Goal: Task Accomplishment & Management: Manage account settings

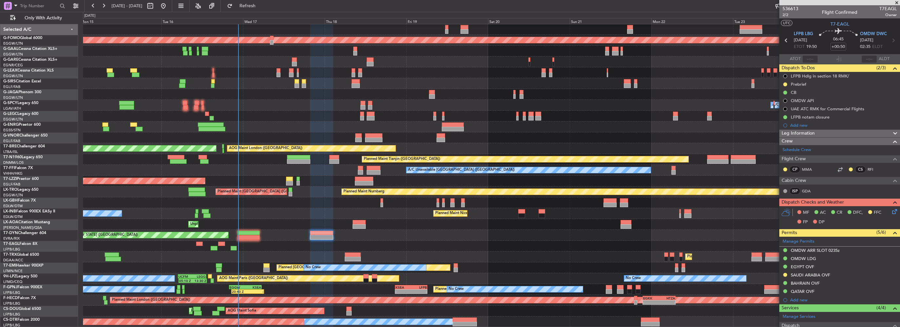
scroll to position [11, 0]
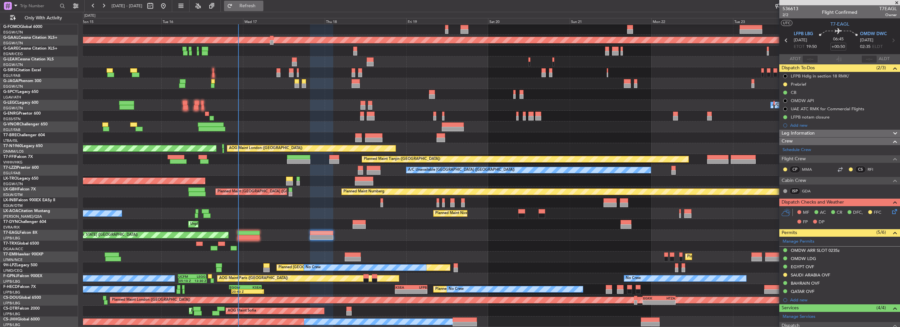
click at [267, 5] on fb-refresh-button "Refresh" at bounding box center [244, 6] width 46 height 12
click at [261, 5] on span "Refresh" at bounding box center [248, 6] width 28 height 5
click at [253, 9] on button "Refresh" at bounding box center [243, 6] width 39 height 10
click at [259, 1] on button "Refresh" at bounding box center [243, 6] width 39 height 10
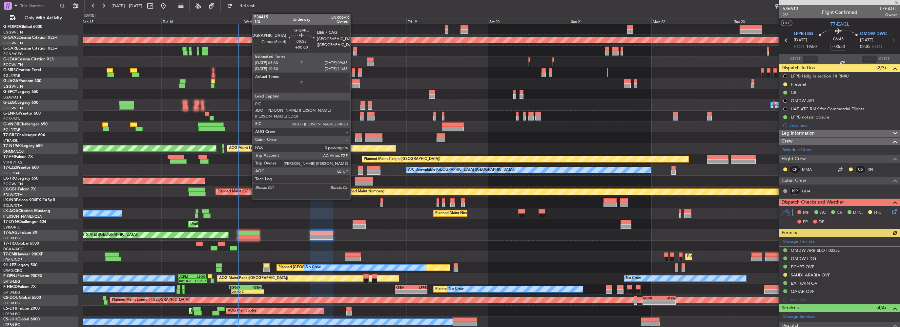
click at [353, 49] on div at bounding box center [355, 49] width 4 height 5
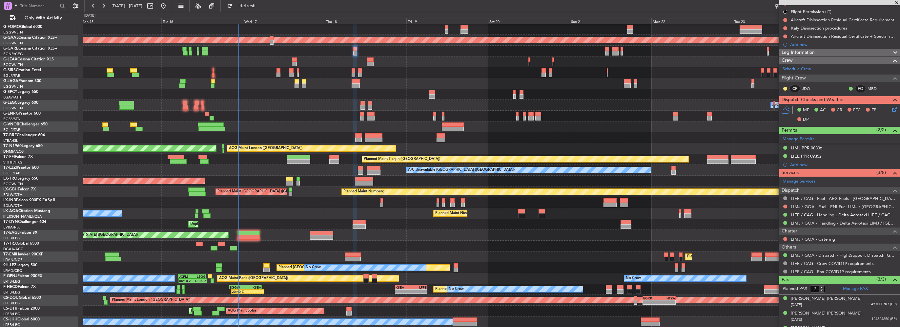
scroll to position [98, 0]
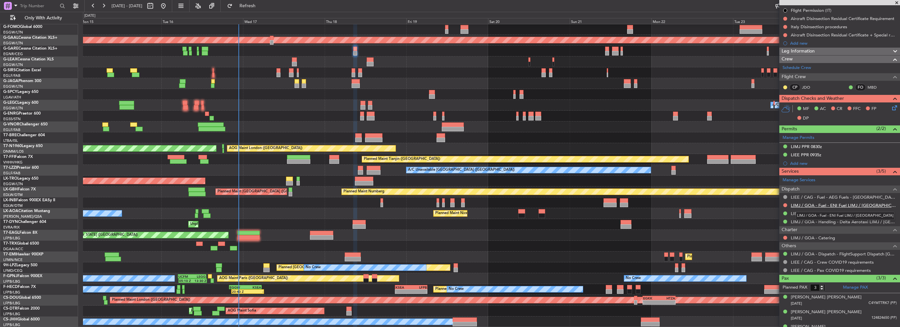
click at [850, 202] on link "LIMJ / GOA - Fuel - ENI Fuel LIMJ / GOA" at bounding box center [844, 205] width 106 height 6
click at [827, 206] on link "LIMJ / GOA - Fuel - ENI Fuel LIMJ / GOA" at bounding box center [844, 205] width 106 height 6
click at [352, 49] on div at bounding box center [491, 51] width 817 height 11
click at [355, 49] on div at bounding box center [355, 49] width 4 height 5
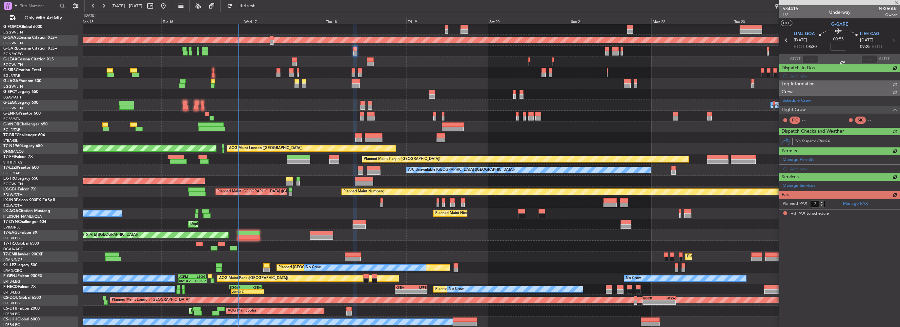
scroll to position [0, 0]
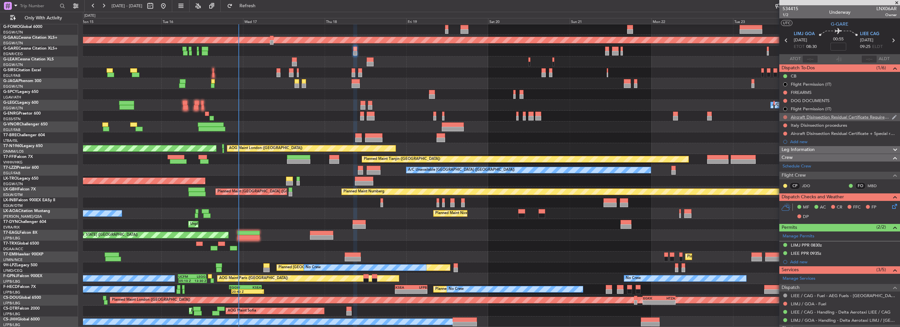
click at [784, 116] on button at bounding box center [785, 117] width 4 height 4
click at [781, 158] on span "Cancelled" at bounding box center [786, 156] width 19 height 7
click at [786, 125] on button at bounding box center [785, 125] width 4 height 4
click at [781, 168] on li "Cancelled" at bounding box center [785, 164] width 35 height 10
click at [784, 134] on button at bounding box center [785, 134] width 4 height 4
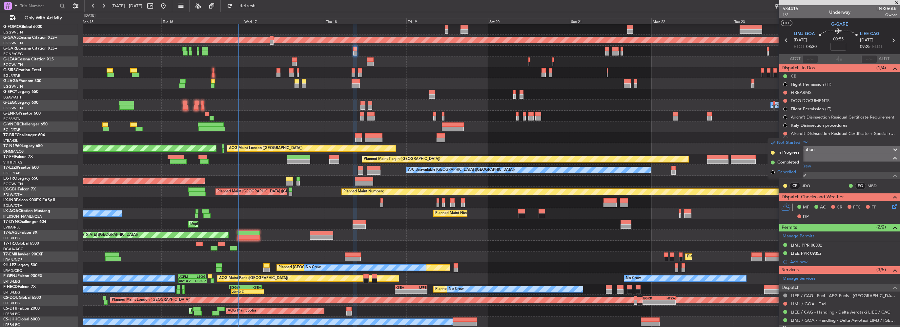
click at [781, 173] on span "Cancelled" at bounding box center [786, 172] width 19 height 7
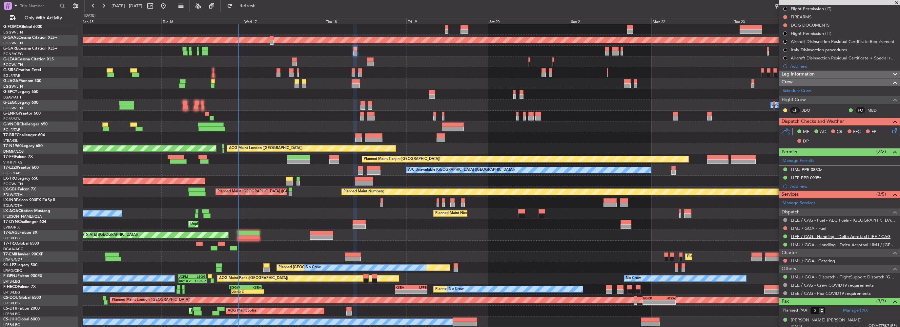
scroll to position [98, 0]
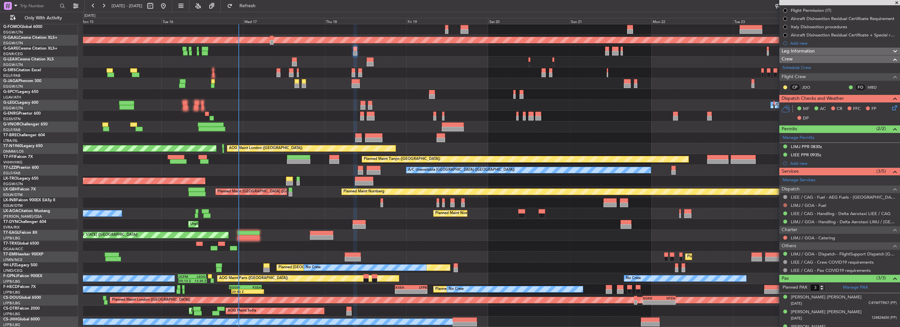
click at [784, 204] on button at bounding box center [785, 205] width 4 height 4
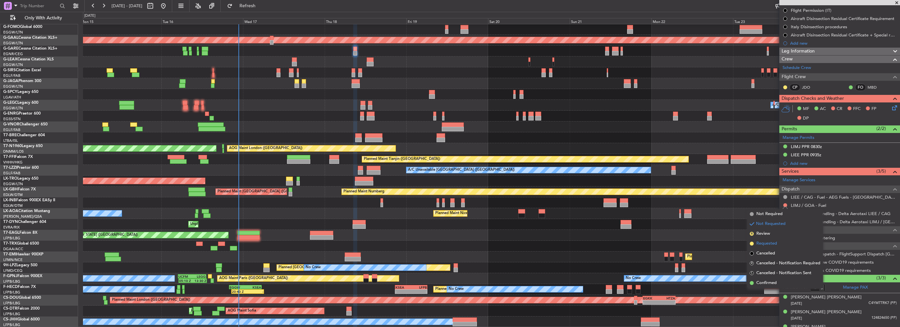
click at [765, 241] on span "Requested" at bounding box center [766, 243] width 21 height 7
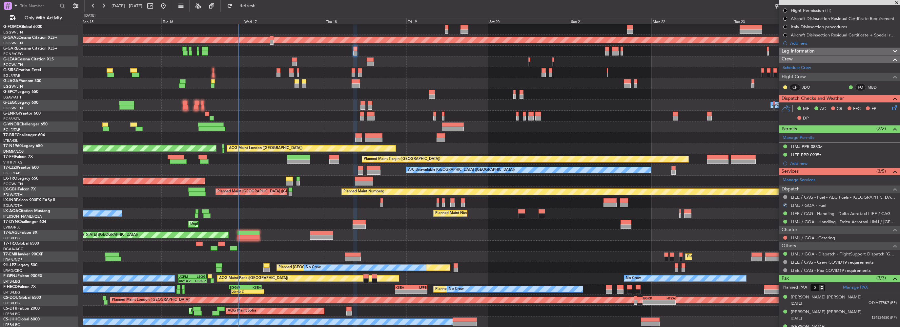
scroll to position [0, 0]
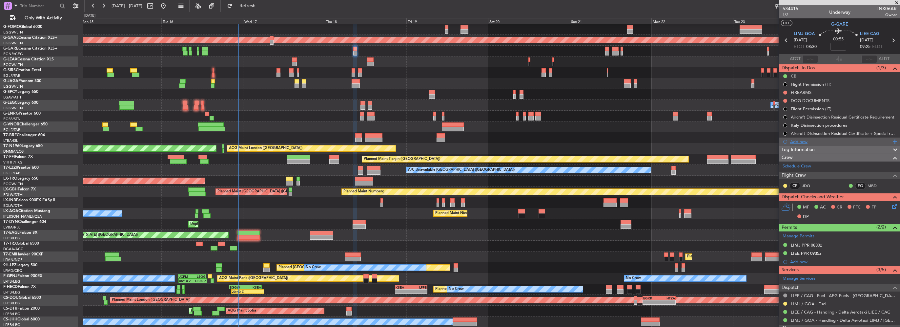
click at [803, 144] on div "Add new" at bounding box center [840, 142] width 101 height 6
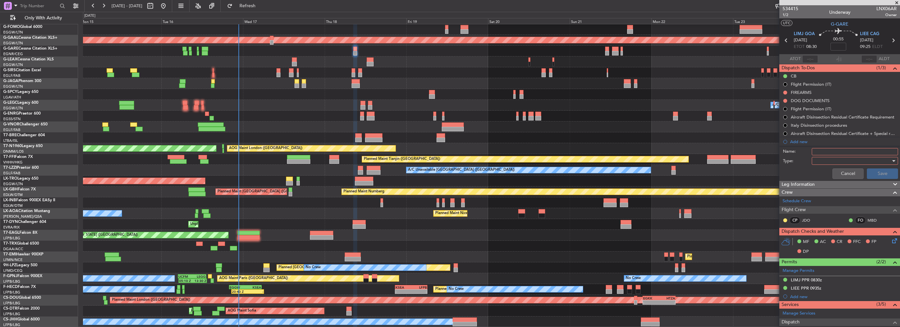
click at [823, 148] on input "Name:" at bounding box center [855, 151] width 86 height 7
type input "LIMJ FUEL VIA HANDLER"
click at [824, 160] on div at bounding box center [853, 161] width 76 height 10
click at [831, 175] on span "Generic" at bounding box center [852, 174] width 77 height 10
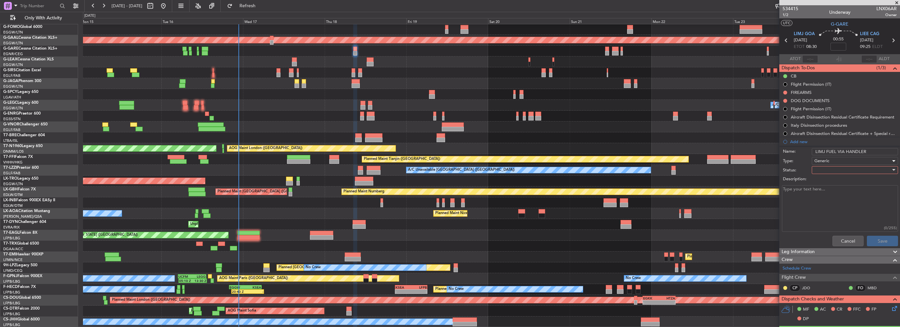
click at [857, 173] on div at bounding box center [853, 170] width 76 height 10
click at [830, 191] on span "In Progress" at bounding box center [852, 193] width 77 height 10
click at [872, 237] on button "Save" at bounding box center [882, 241] width 31 height 10
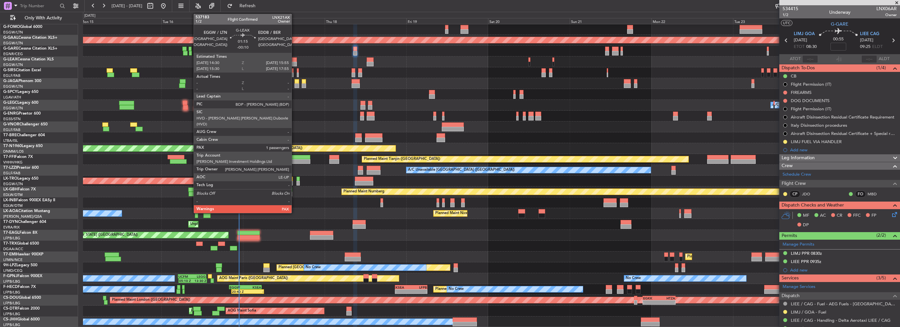
click at [295, 60] on div at bounding box center [294, 59] width 5 height 5
type input "-00:10"
type input "2"
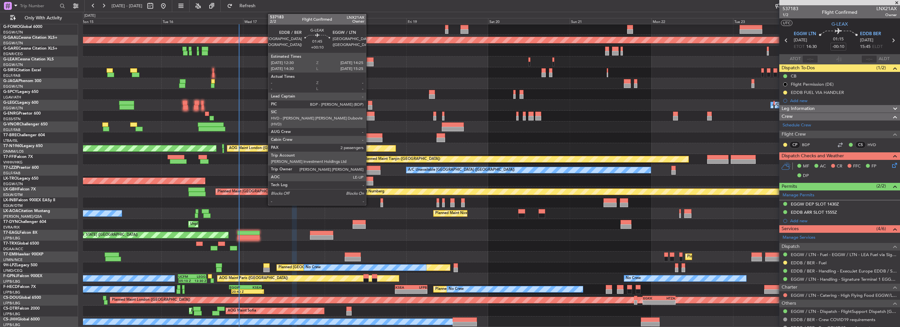
click at [369, 64] on div at bounding box center [370, 64] width 7 height 5
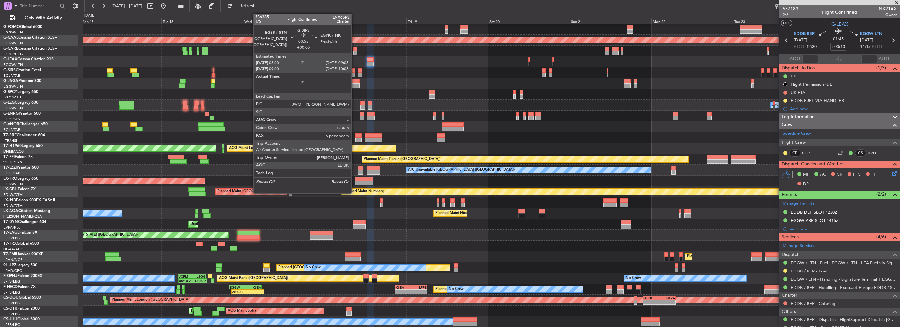
click at [354, 73] on div at bounding box center [354, 74] width 4 height 5
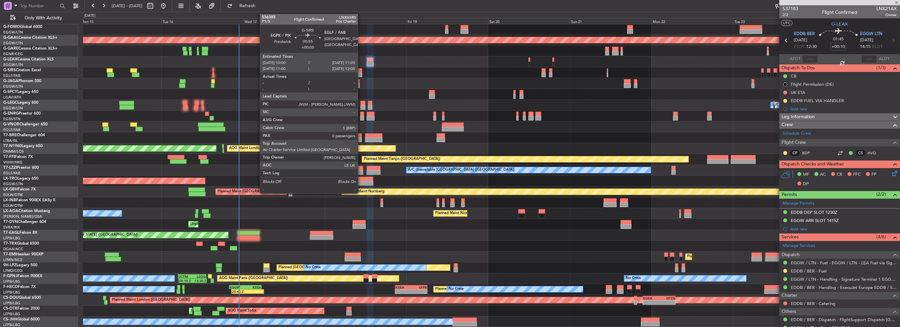
type input "+00:05"
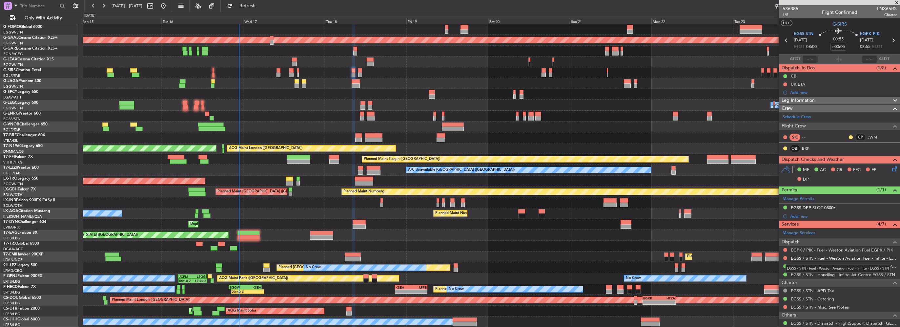
click at [823, 255] on link "EGSS / STN - Fuel - Weston Aviation Fuel - Inflite - EGSS / STN" at bounding box center [844, 258] width 106 height 6
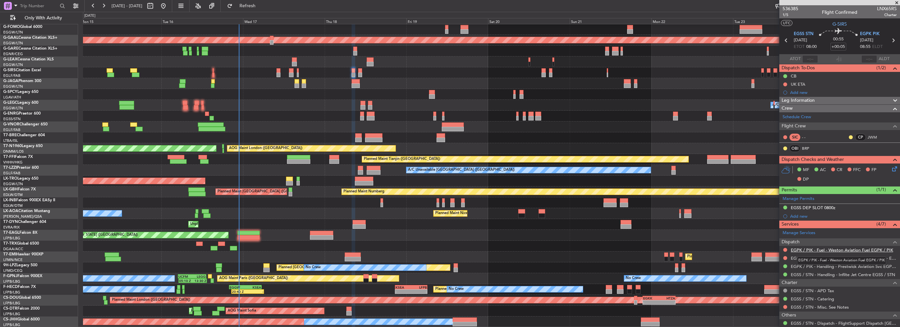
click at [841, 249] on link "EGPK / PIK - Fuel - Weston Aviation Fuel EGPK / PIK" at bounding box center [842, 250] width 102 height 6
click at [358, 76] on div "Planned Maint [GEOGRAPHIC_DATA] ([GEOGRAPHIC_DATA])" at bounding box center [491, 72] width 817 height 11
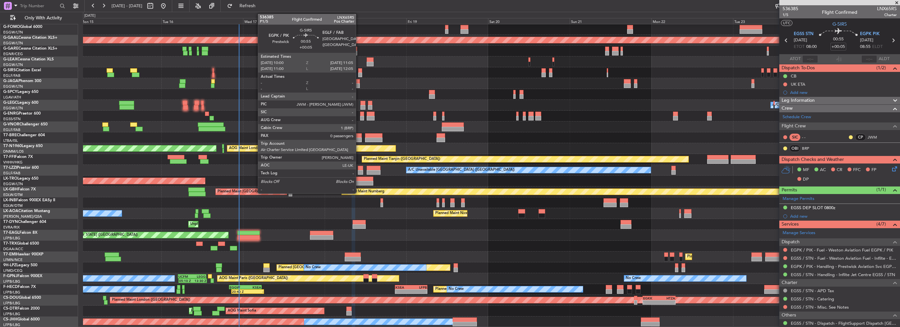
click at [359, 74] on div at bounding box center [360, 74] width 4 height 5
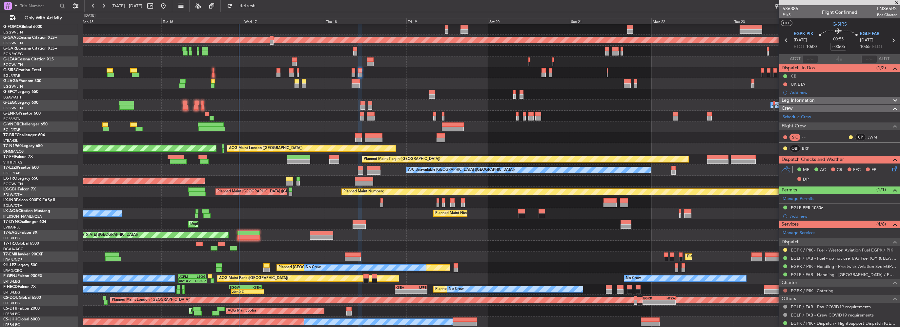
click at [785, 290] on button at bounding box center [785, 290] width 4 height 4
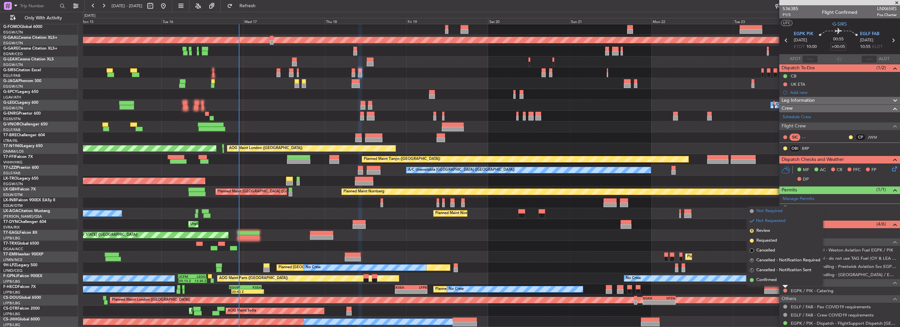
click at [770, 210] on span "Not Required" at bounding box center [769, 211] width 26 height 7
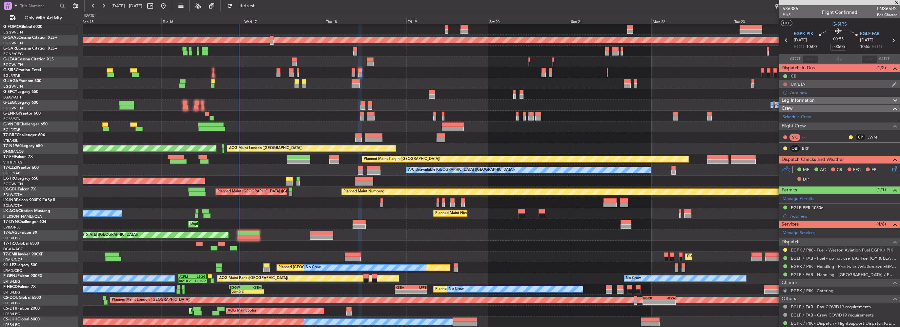
click at [784, 84] on button at bounding box center [785, 84] width 4 height 4
click at [779, 121] on span "Cancelled" at bounding box center [786, 123] width 19 height 7
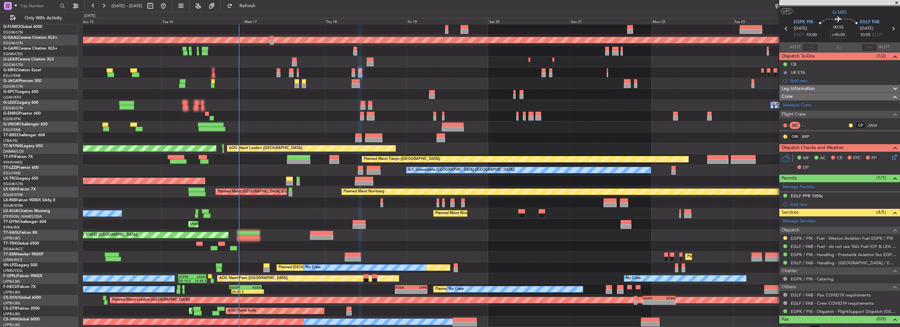
scroll to position [18, 0]
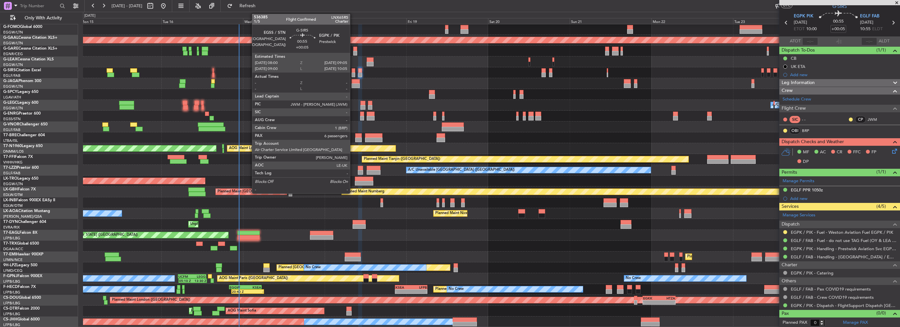
click at [353, 71] on div at bounding box center [354, 70] width 4 height 5
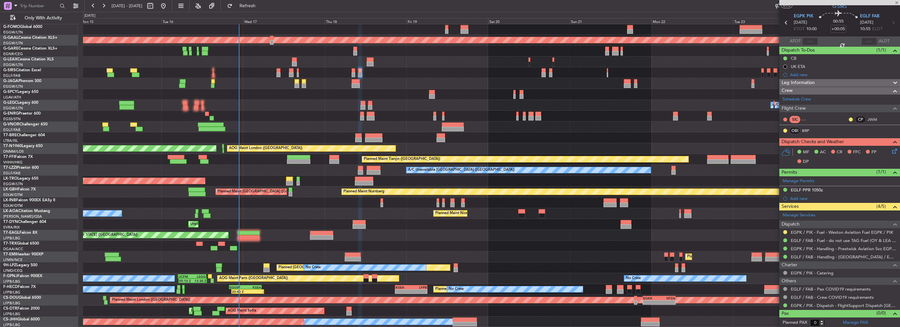
type input "6"
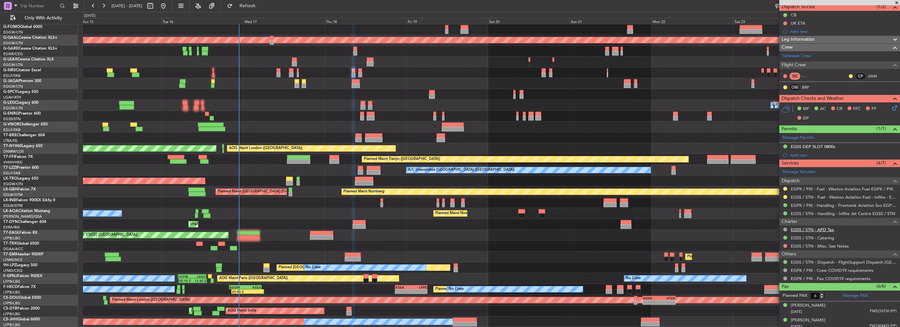
scroll to position [98, 0]
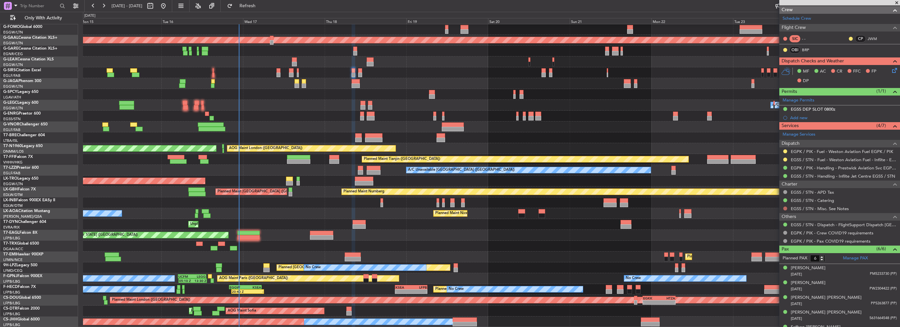
click at [785, 207] on button at bounding box center [785, 208] width 4 height 4
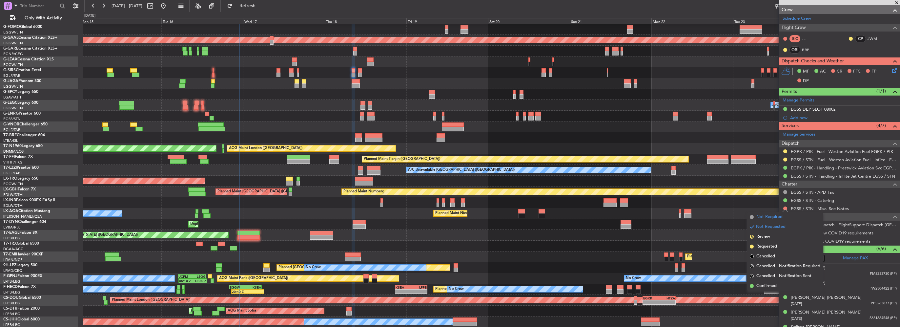
click at [774, 217] on span "Not Required" at bounding box center [769, 217] width 26 height 7
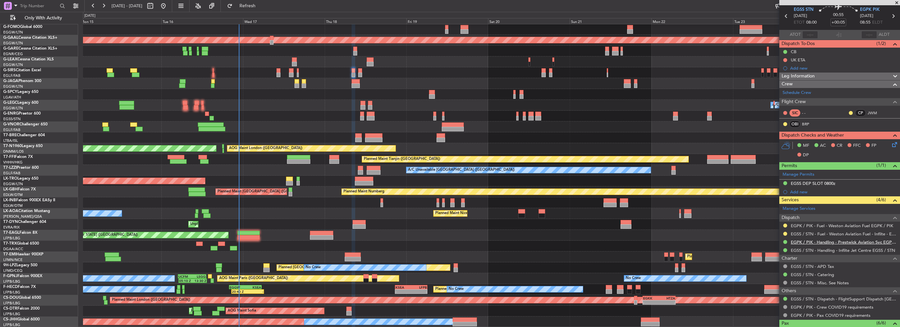
scroll to position [0, 0]
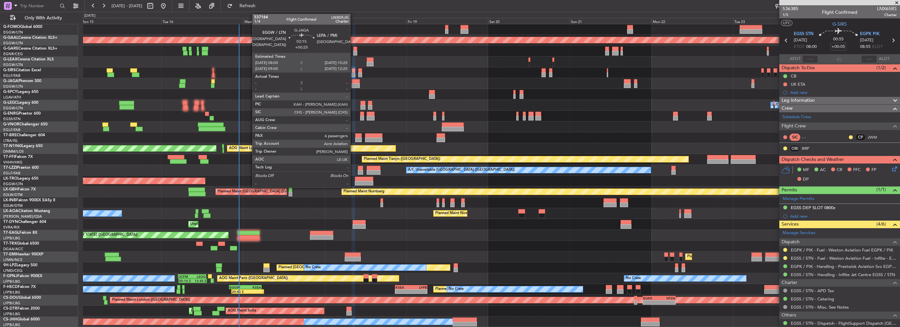
click at [353, 85] on div at bounding box center [356, 85] width 9 height 5
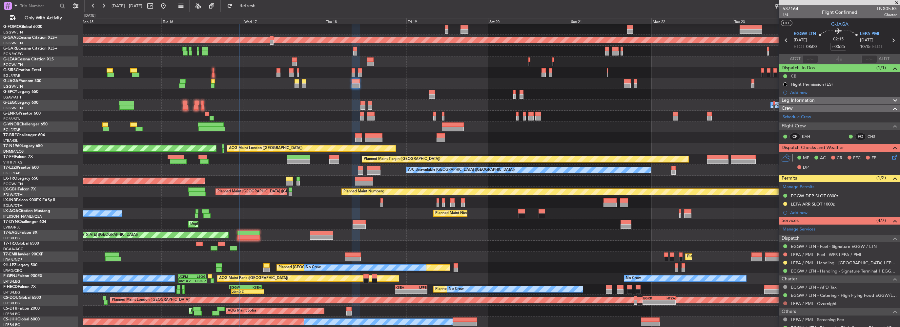
click at [787, 301] on button at bounding box center [785, 303] width 4 height 4
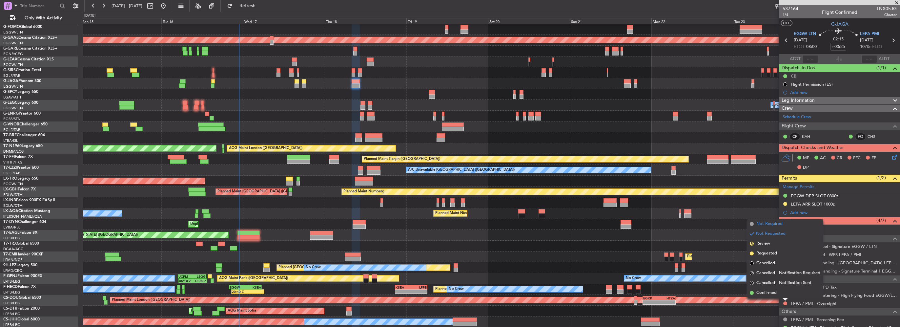
click at [768, 222] on span "Not Required" at bounding box center [769, 223] width 26 height 7
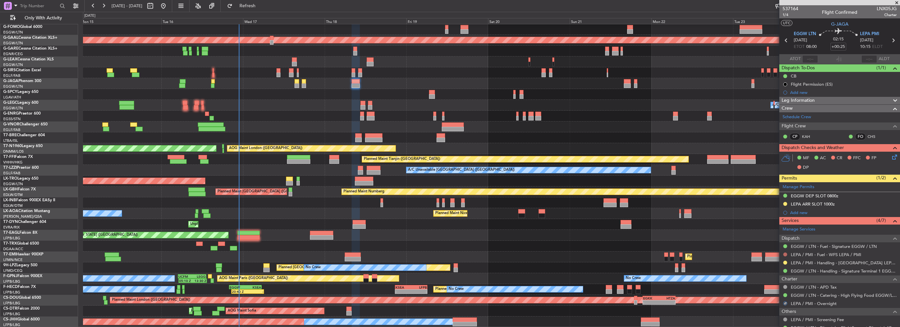
click at [785, 253] on button at bounding box center [785, 254] width 4 height 4
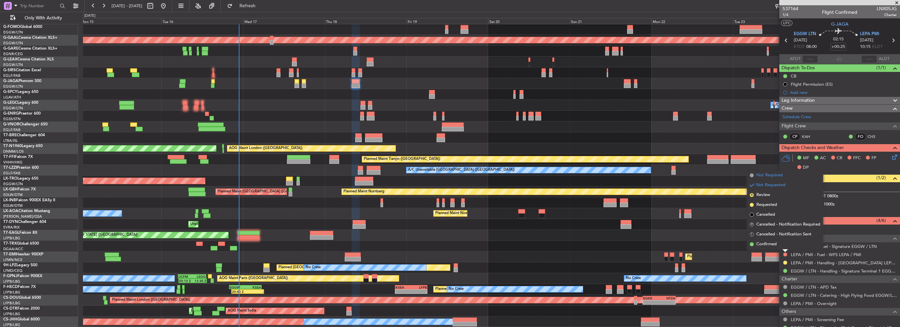
click at [772, 177] on span "Not Required" at bounding box center [769, 175] width 26 height 7
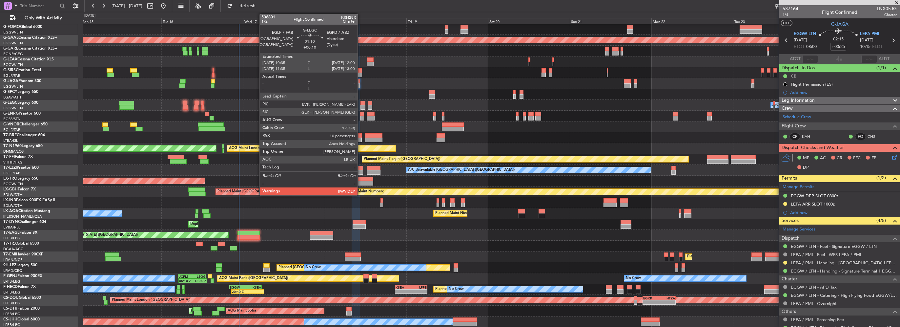
click at [361, 104] on div at bounding box center [363, 103] width 5 height 5
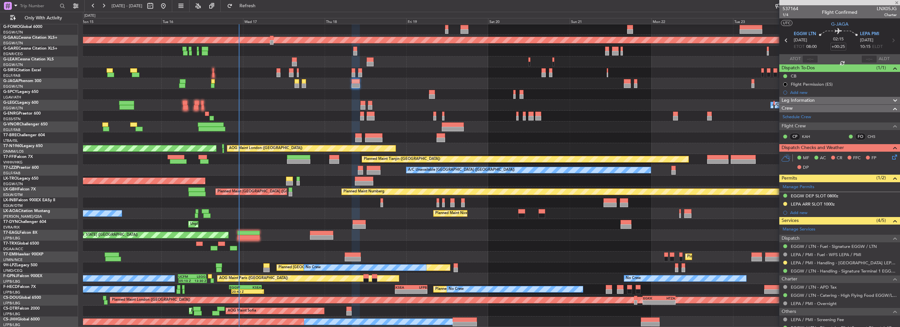
type input "+00:10"
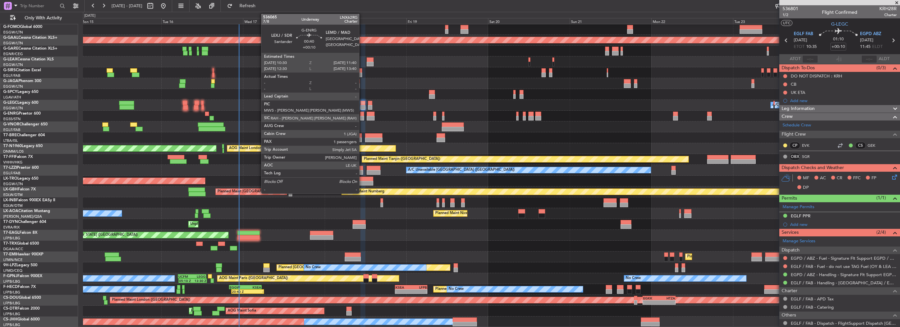
click at [362, 117] on div at bounding box center [362, 118] width 4 height 5
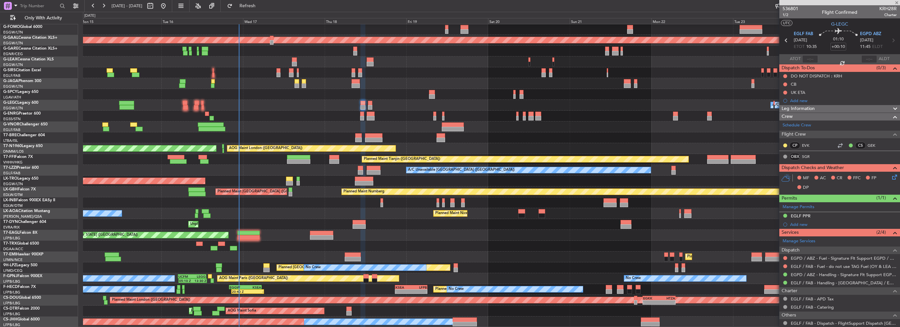
type input "1"
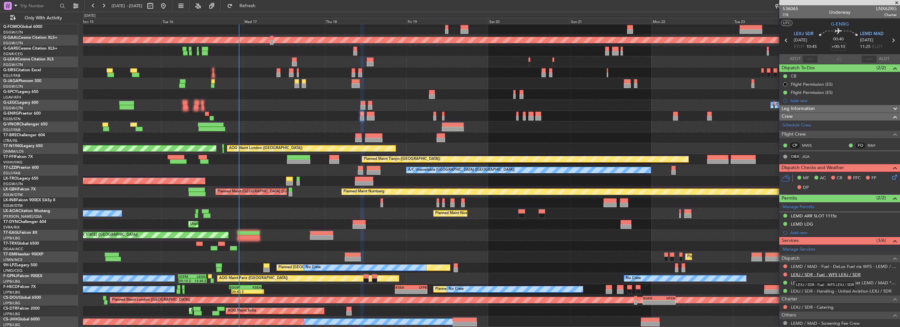
click at [833, 274] on link "LEXJ / SDR - Fuel - WFS LEXJ / SDR" at bounding box center [826, 275] width 70 height 6
click at [852, 273] on link "LEXJ / SDR - Fuel - WFS LEXJ / SDR" at bounding box center [826, 275] width 70 height 6
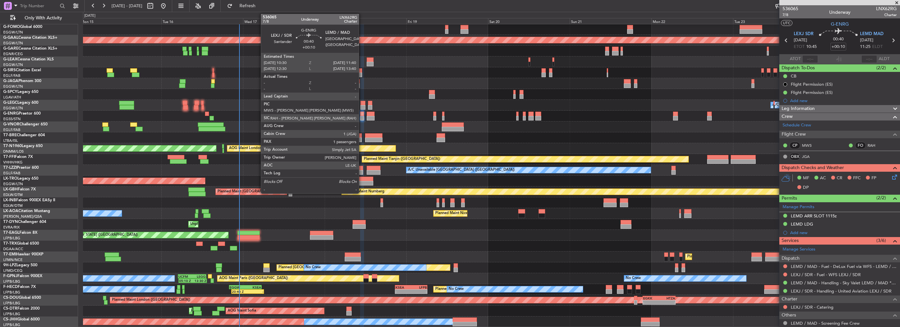
click at [362, 116] on div at bounding box center [362, 118] width 4 height 5
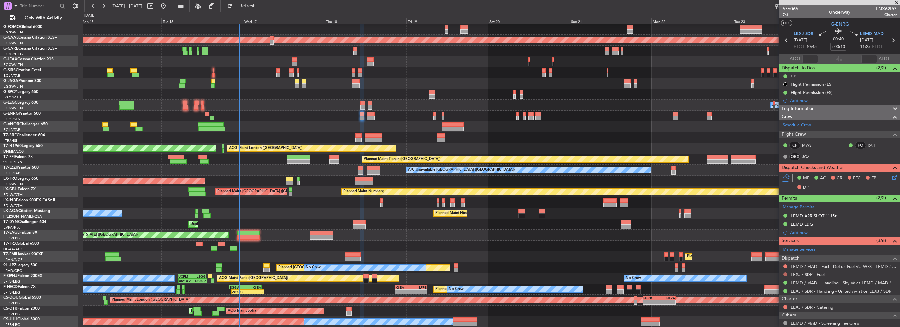
click at [785, 274] on button at bounding box center [785, 274] width 4 height 4
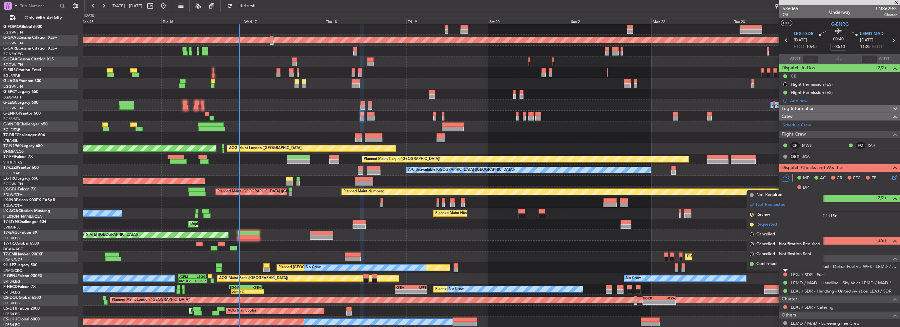
click at [770, 226] on span "Requested" at bounding box center [766, 224] width 21 height 7
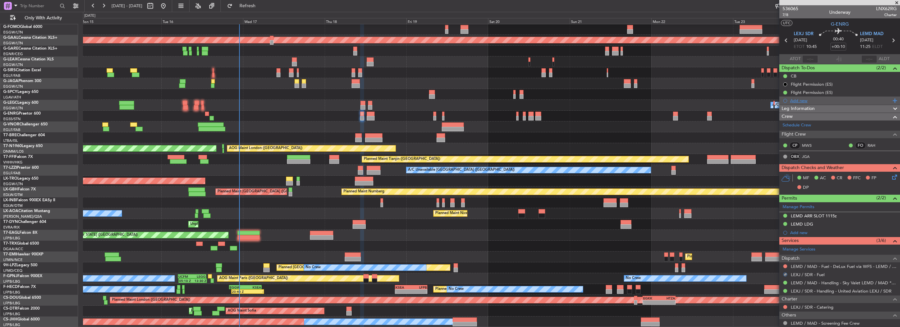
click at [801, 100] on div "Add new" at bounding box center [840, 101] width 101 height 6
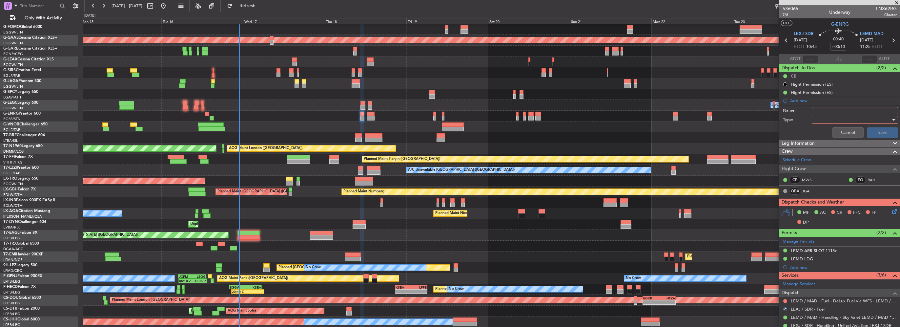
click at [829, 109] on input "Name:" at bounding box center [855, 110] width 86 height 7
type input "F"
type input "LEXJ FUEL VIA HANDLER"
click at [830, 118] on div at bounding box center [853, 120] width 76 height 10
click at [828, 129] on span "Generic" at bounding box center [852, 133] width 77 height 10
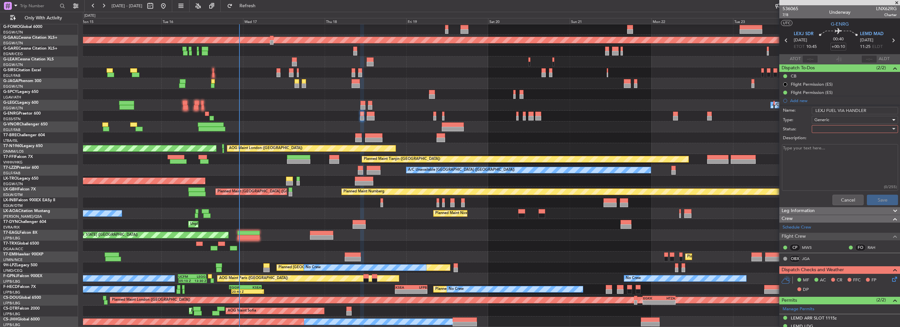
click at [828, 131] on div at bounding box center [853, 129] width 76 height 10
click at [826, 153] on span "In Progress" at bounding box center [852, 152] width 77 height 10
click at [873, 201] on button "Save" at bounding box center [882, 200] width 31 height 10
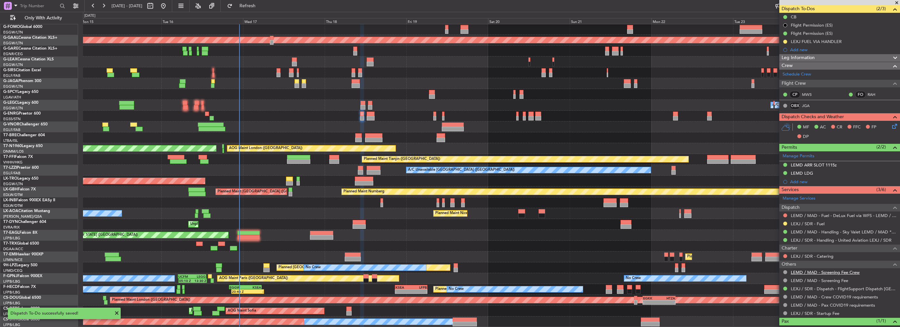
scroll to position [49, 0]
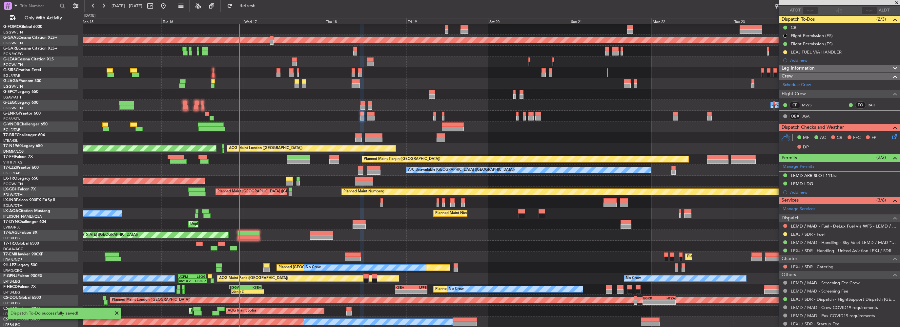
click at [826, 224] on link "LEMD / MAD - Fuel - DeLux Fuel via WFS - LEMD / MAD" at bounding box center [844, 226] width 106 height 6
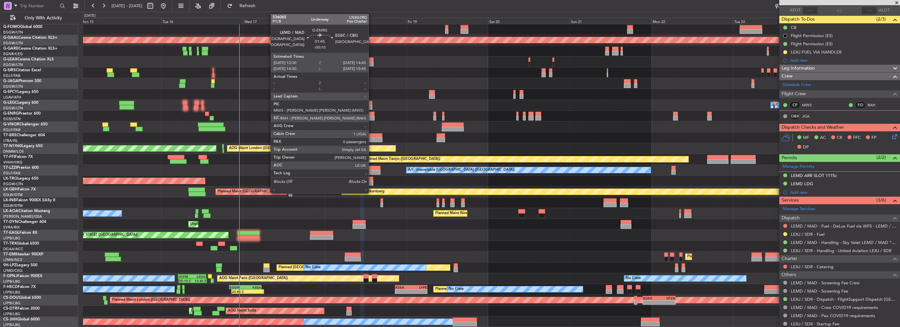
click at [372, 114] on div at bounding box center [371, 114] width 8 height 5
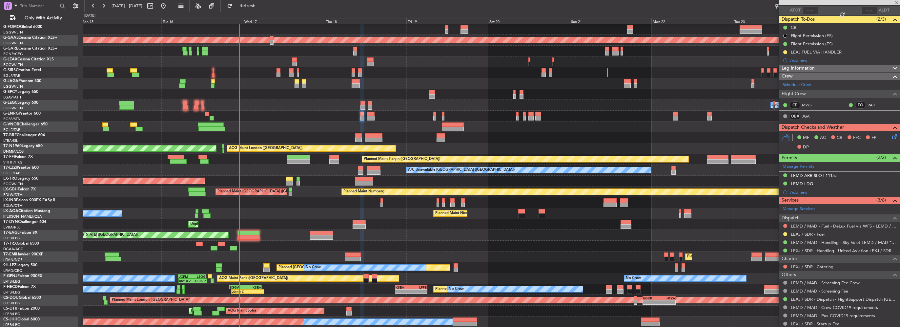
type input "-00:10"
type input "0"
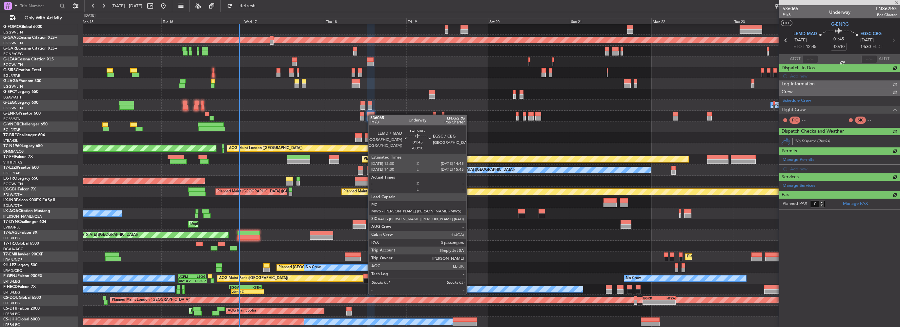
scroll to position [0, 0]
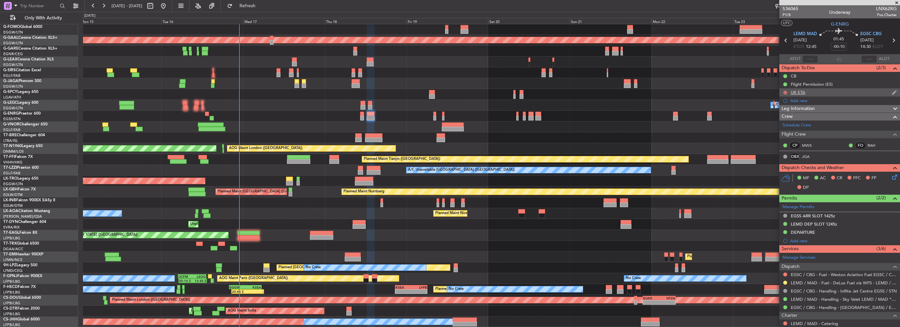
click at [785, 92] on button at bounding box center [785, 93] width 4 height 4
click at [790, 131] on span "Cancelled" at bounding box center [786, 131] width 19 height 7
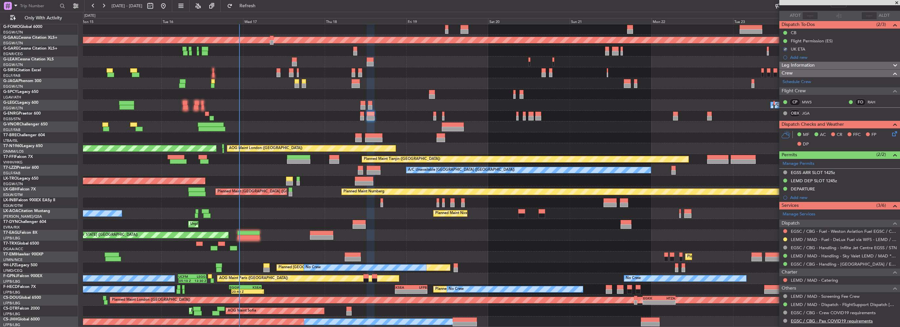
scroll to position [66, 0]
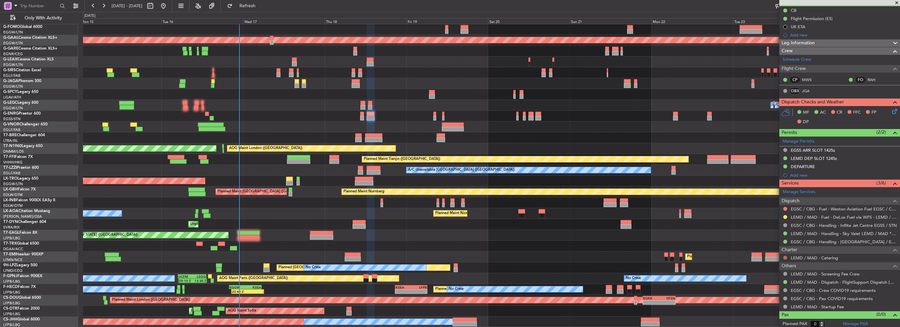
click at [784, 256] on button at bounding box center [785, 258] width 4 height 4
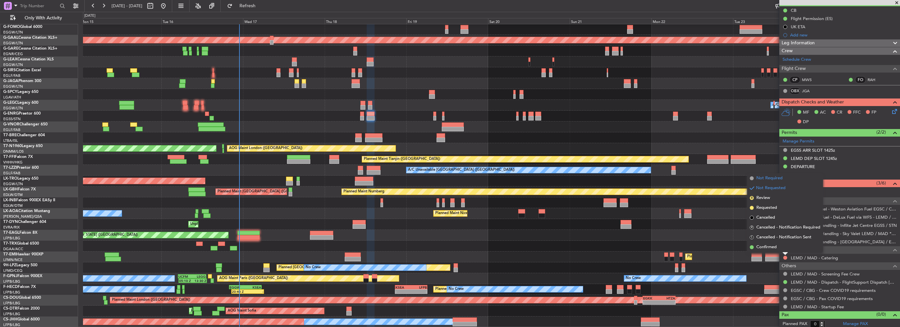
click at [772, 179] on span "Not Required" at bounding box center [769, 178] width 26 height 7
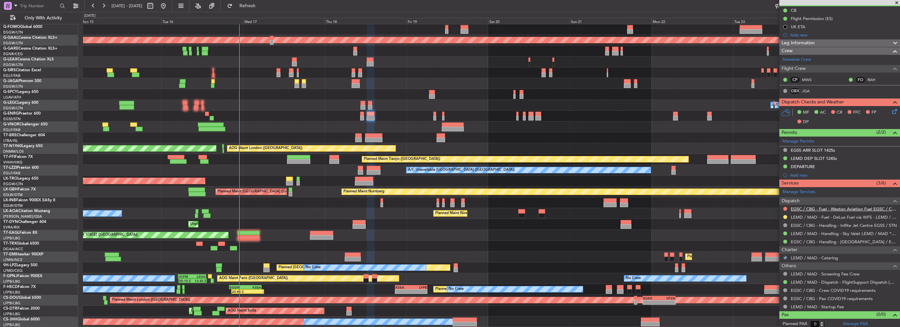
click at [848, 207] on link "EGSC / CBG - Fuel - Weston Aviation Fuel EGSC / CBG" at bounding box center [844, 209] width 106 height 6
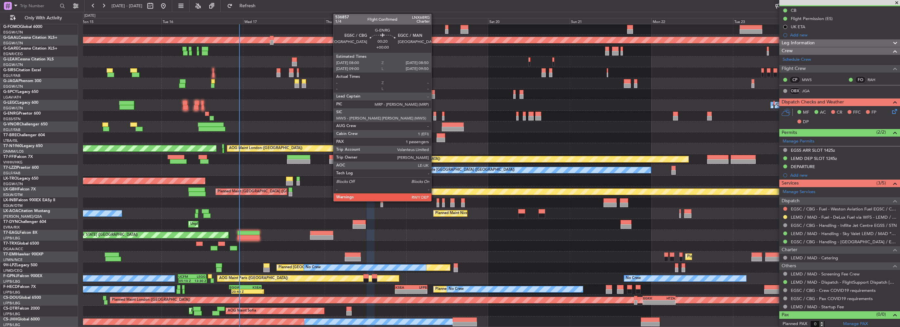
click at [434, 118] on div at bounding box center [434, 118] width 3 height 5
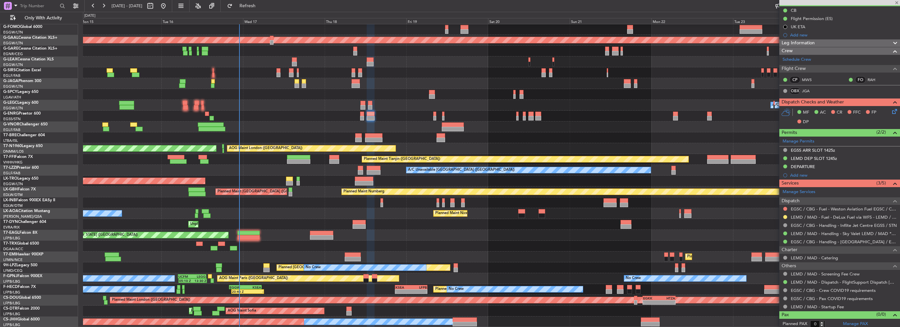
type input "1"
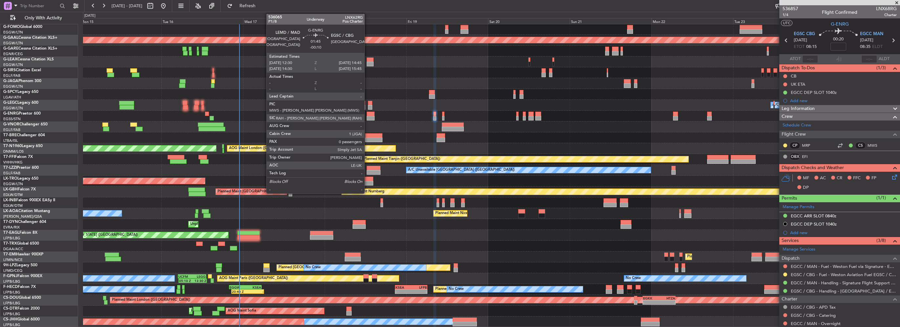
click at [367, 114] on div at bounding box center [371, 114] width 8 height 5
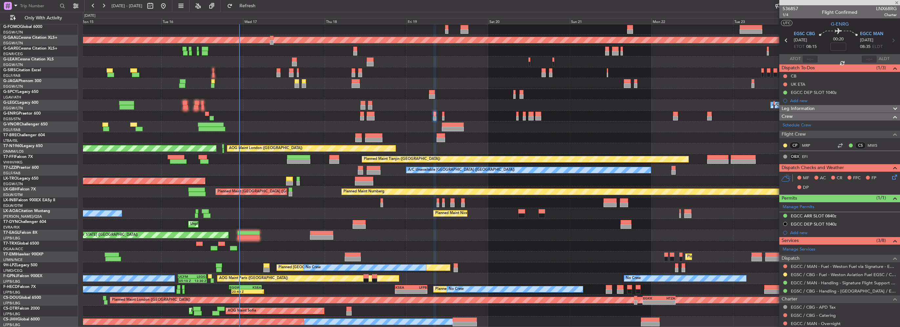
type input "-00:10"
type input "0"
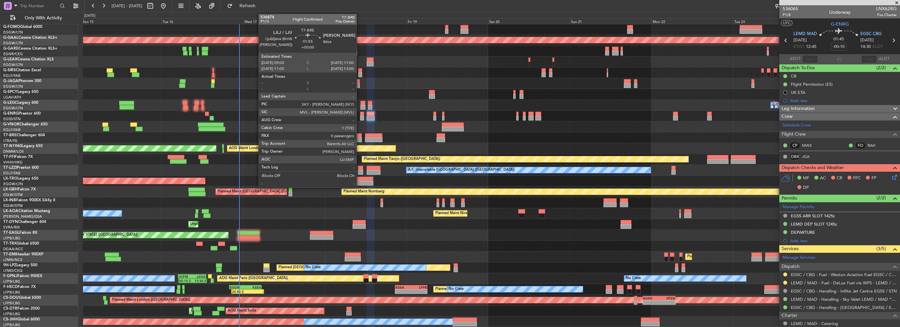
click at [360, 137] on div at bounding box center [358, 139] width 7 height 5
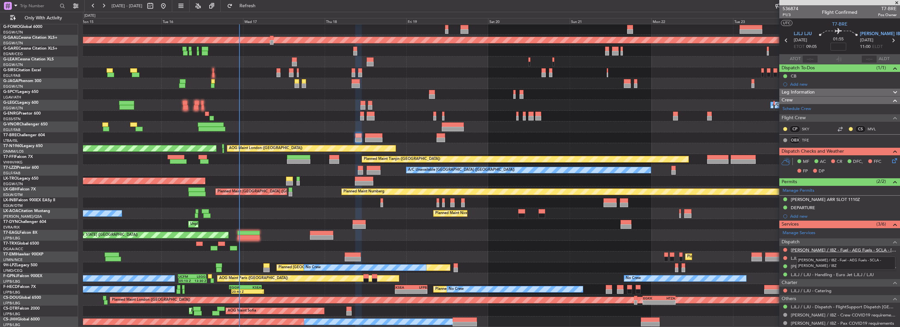
click at [853, 249] on link "LEIB / IBZ - Fuel - AEG Fuels - SCLA - LEIB / IBZ" at bounding box center [844, 250] width 106 height 6
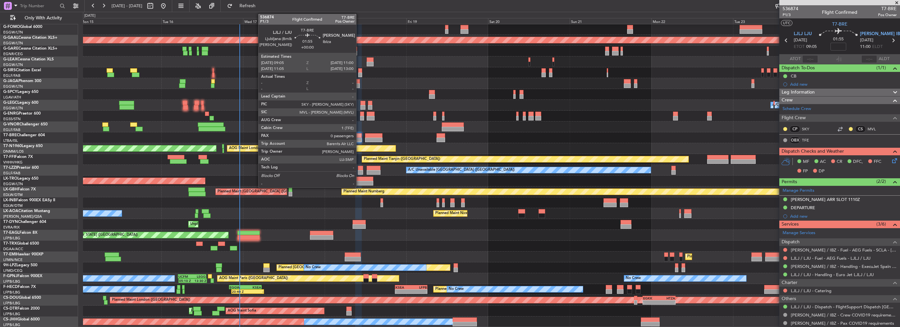
click at [359, 136] on div at bounding box center [358, 135] width 7 height 5
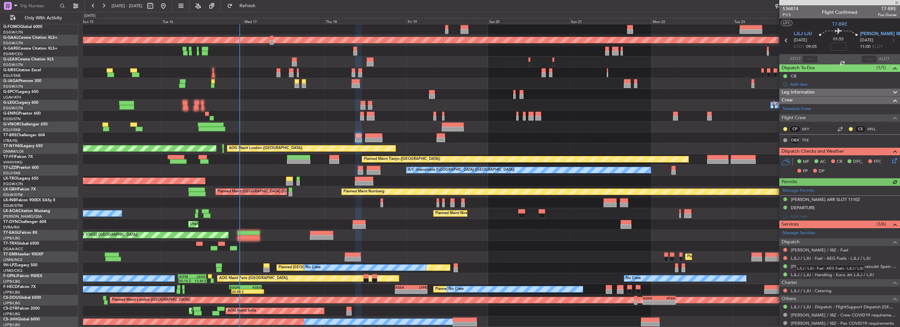
click at [856, 260] on mat-tooltip-component "LJLJ / LJU - Fuel - AEG Fuels - LJLJ / LJU" at bounding box center [830, 268] width 78 height 17
click at [860, 257] on link "LJLJ / LJU - Fuel - AEG Fuels - LJLJ / LJU" at bounding box center [831, 258] width 80 height 6
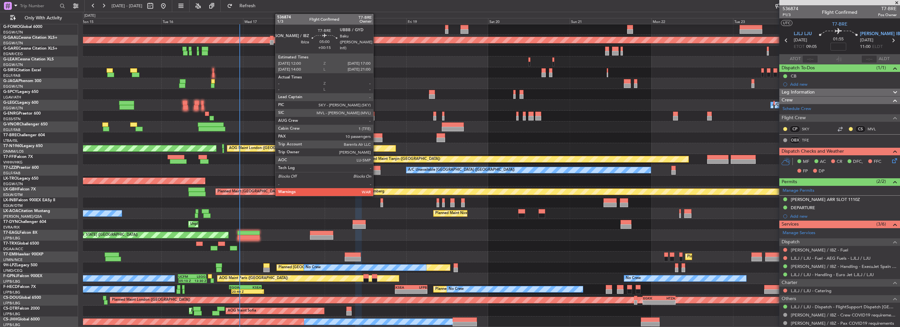
click at [376, 137] on div at bounding box center [373, 135] width 17 height 5
type input "+00:15"
type input "10"
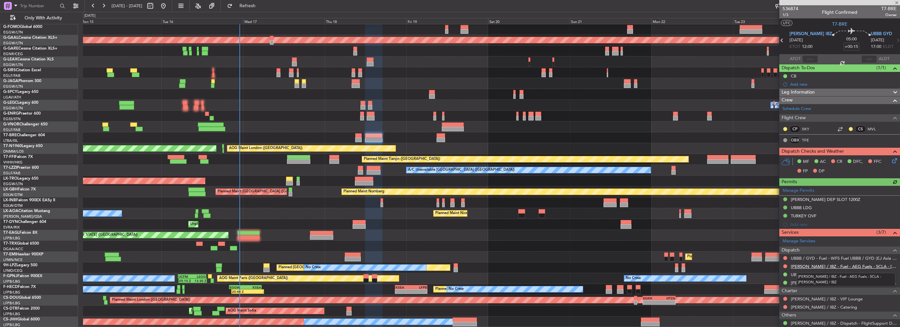
click at [827, 264] on link "LEIB / IBZ - Fuel - AEG Fuels - SCLA - LEIB / IBZ" at bounding box center [844, 266] width 106 height 6
click at [869, 258] on link "UBBB / GYD - Fuel - WFS Fuel UBBB / GYD (EJ Asia Only)" at bounding box center [844, 258] width 106 height 6
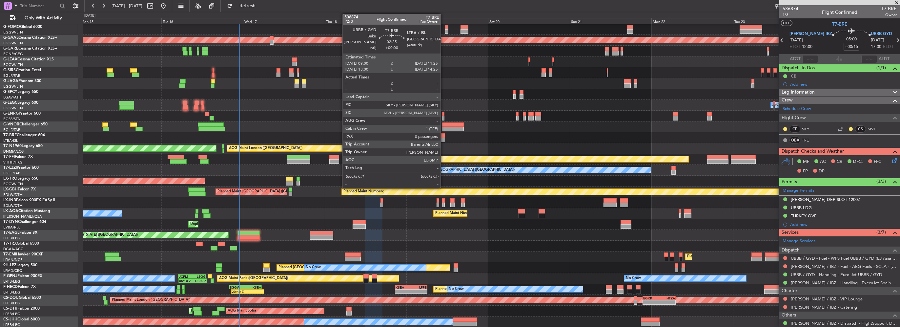
click at [444, 136] on div at bounding box center [441, 135] width 9 height 5
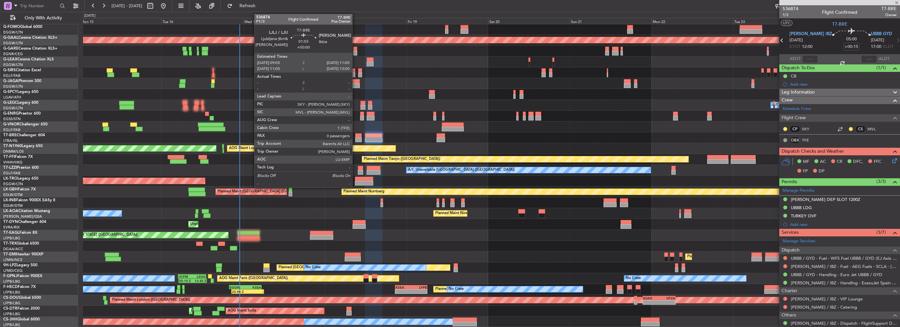
type input "0"
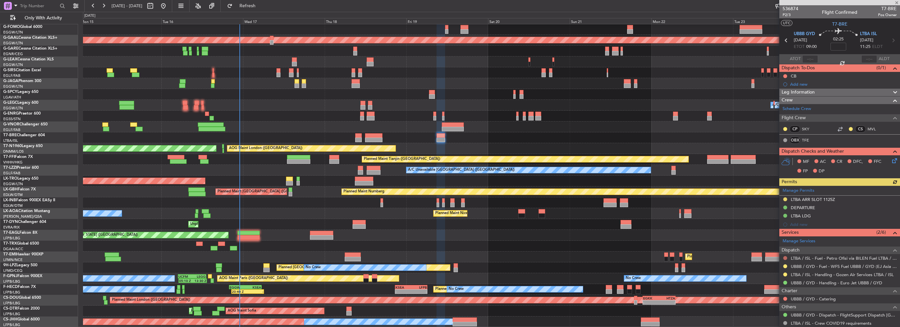
click at [786, 256] on button at bounding box center [785, 258] width 4 height 4
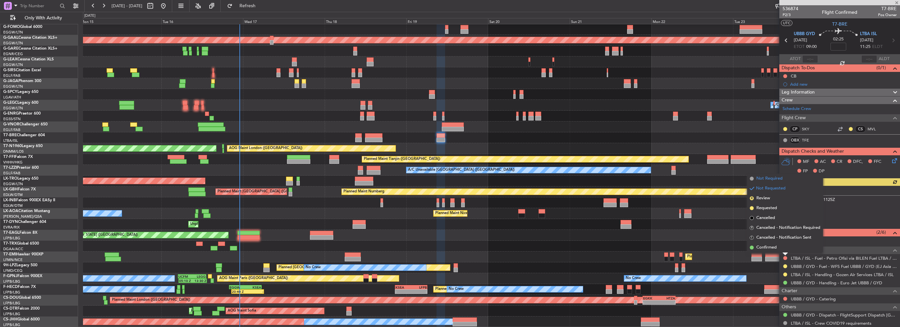
click at [764, 180] on span "Not Required" at bounding box center [769, 178] width 26 height 7
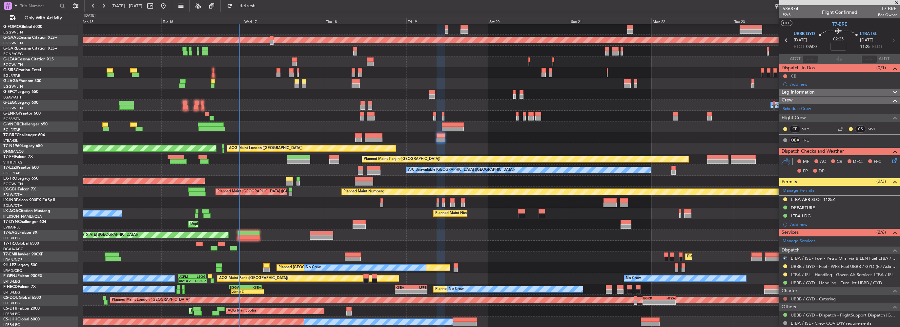
click at [785, 299] on button at bounding box center [785, 299] width 4 height 4
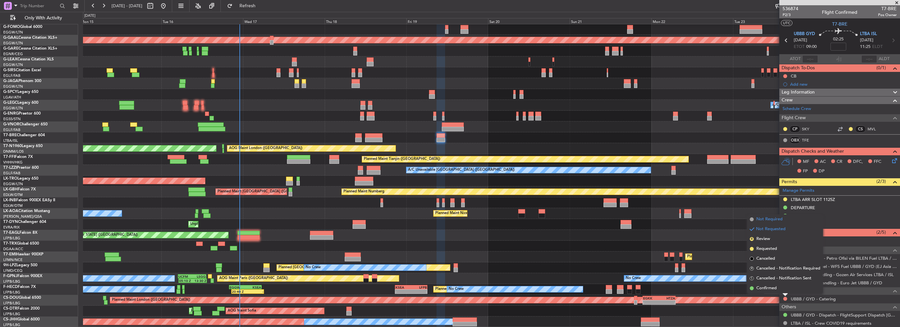
click at [772, 217] on span "Not Required" at bounding box center [769, 219] width 26 height 7
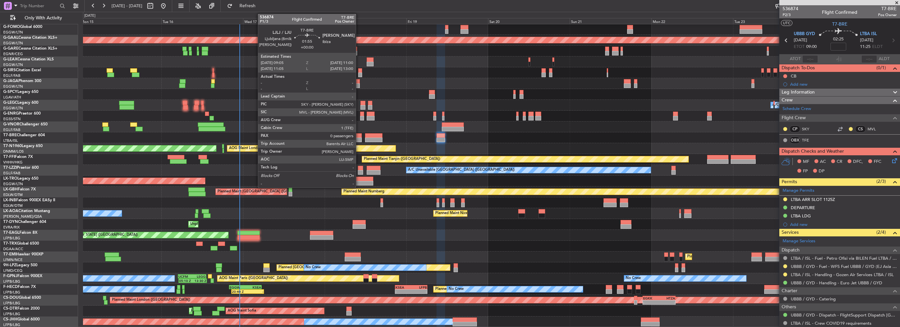
click at [359, 136] on div at bounding box center [358, 135] width 7 height 5
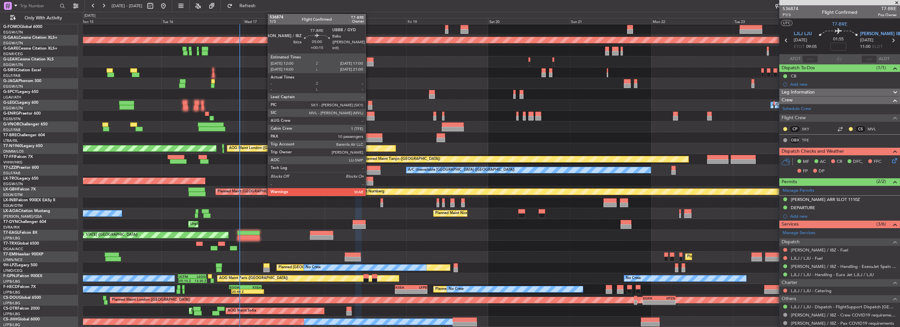
click at [369, 134] on div at bounding box center [373, 135] width 17 height 5
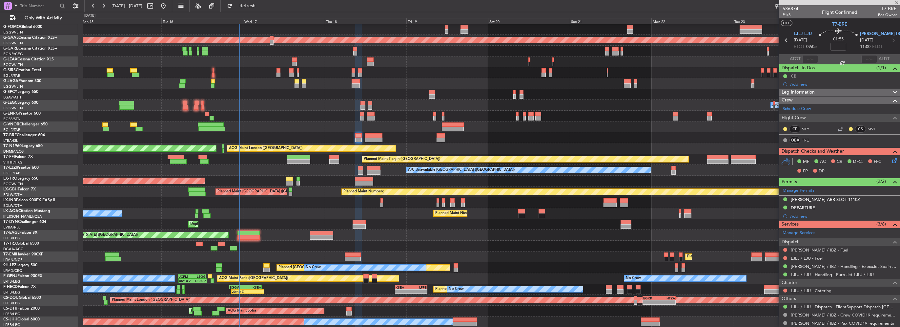
type input "+00:15"
type input "10"
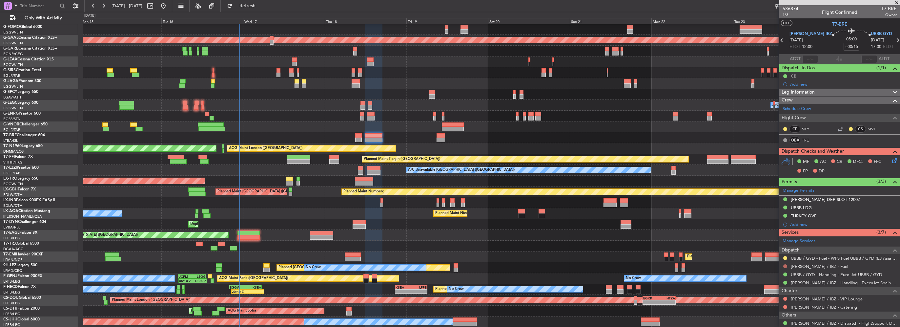
click at [786, 266] on button at bounding box center [785, 266] width 4 height 4
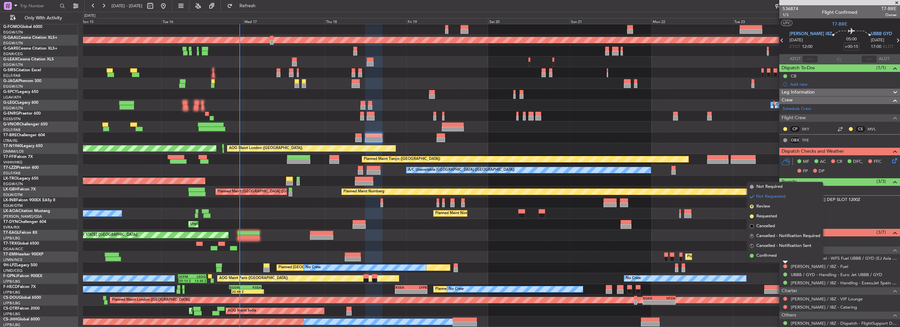
click at [769, 217] on span "Requested" at bounding box center [766, 216] width 21 height 7
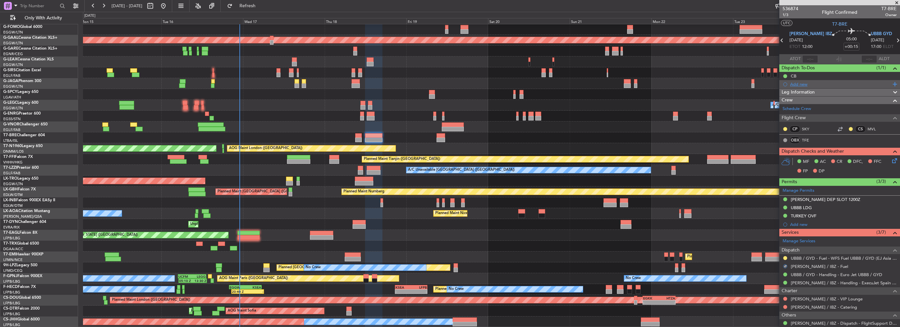
click at [803, 83] on div "Add new" at bounding box center [840, 84] width 101 height 6
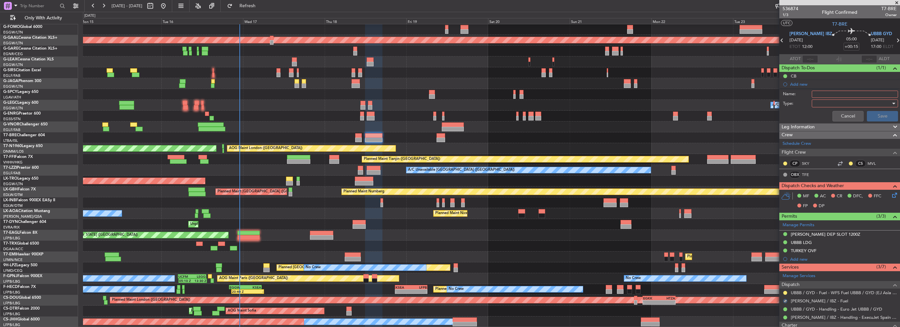
click at [820, 92] on input "Name:" at bounding box center [855, 94] width 86 height 7
type input "[PERSON_NAME] FUEL VIA HANDLER"
click at [817, 104] on div at bounding box center [853, 103] width 76 height 10
click at [824, 117] on span "Generic" at bounding box center [852, 116] width 77 height 10
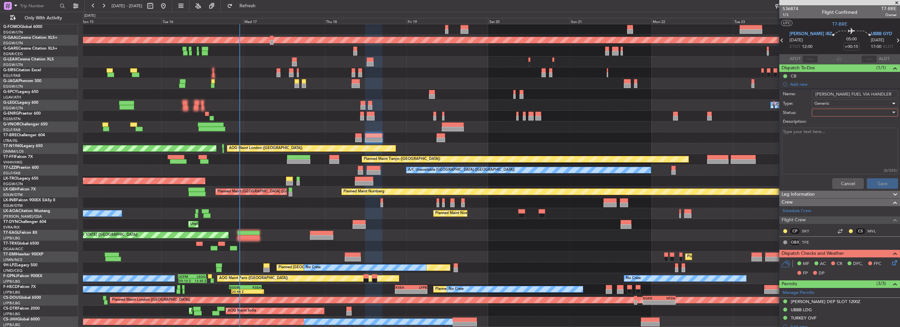
click at [834, 113] on div at bounding box center [853, 113] width 76 height 10
click at [825, 133] on span "In Progress" at bounding box center [852, 135] width 77 height 10
click at [882, 180] on button "Save" at bounding box center [882, 183] width 31 height 10
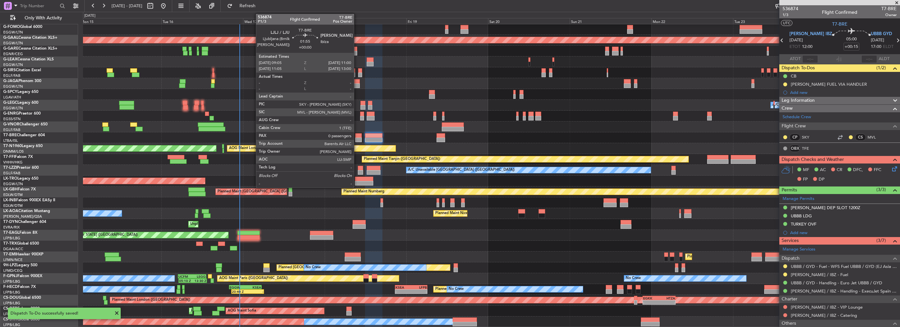
click at [360, 138] on div at bounding box center [358, 139] width 7 height 5
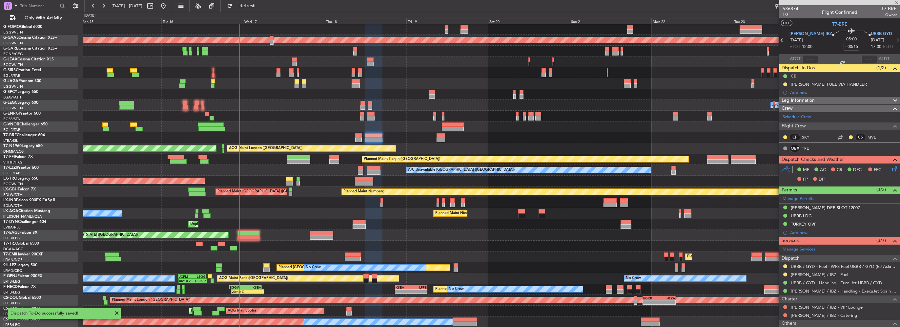
type input "0"
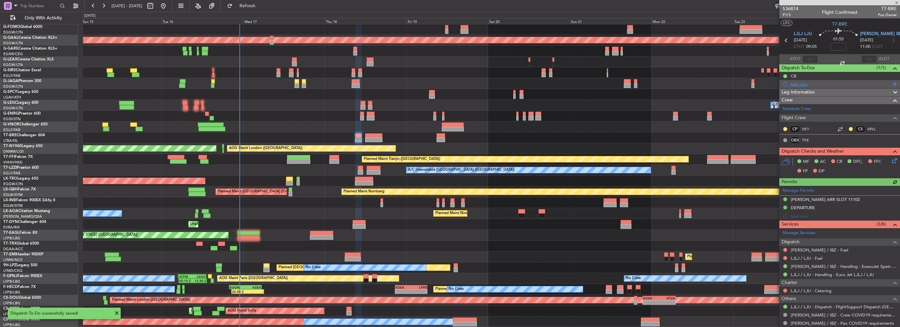
click at [802, 84] on div "Add new" at bounding box center [840, 84] width 101 height 6
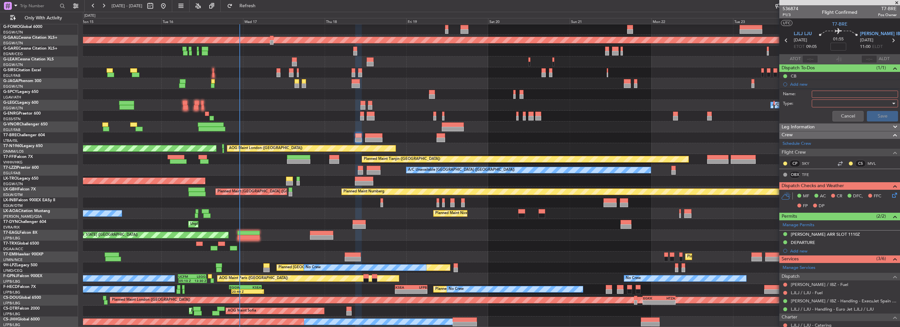
click at [824, 93] on input "Name:" at bounding box center [855, 94] width 86 height 7
type input "LJLJ FUEL VIA HANDLER"
click at [825, 101] on div at bounding box center [853, 103] width 76 height 10
click at [823, 115] on span "Generic" at bounding box center [852, 116] width 77 height 10
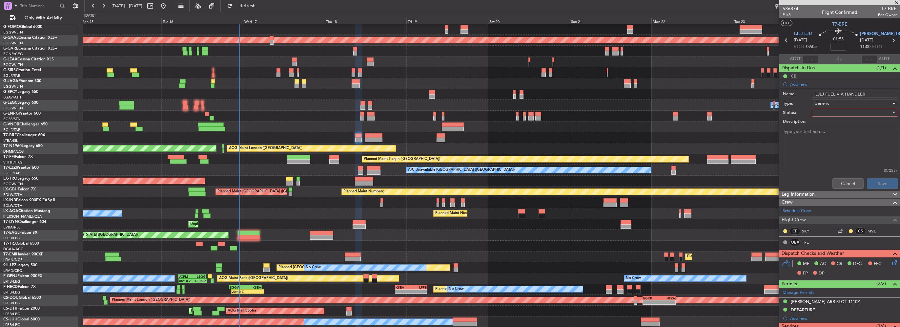
click at [821, 108] on div at bounding box center [853, 113] width 76 height 10
click at [830, 135] on span "In Progress" at bounding box center [852, 135] width 77 height 10
click at [880, 186] on button "Save" at bounding box center [882, 183] width 31 height 10
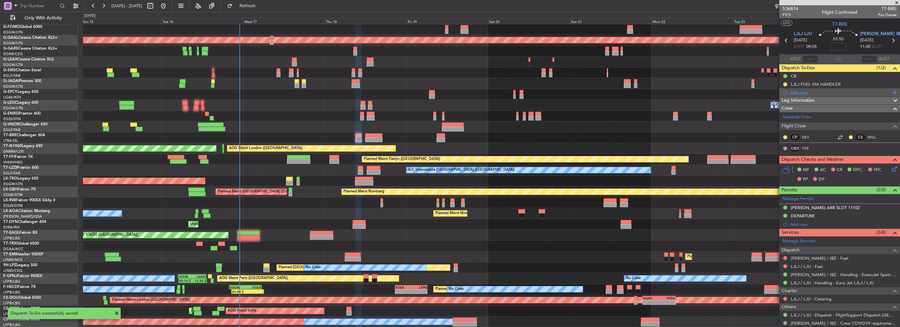
click at [797, 92] on div "Add new" at bounding box center [840, 93] width 101 height 6
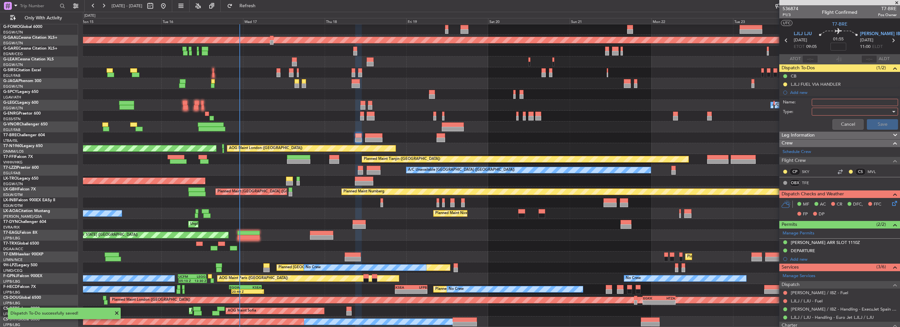
click at [824, 105] on input "Name:" at bounding box center [855, 102] width 86 height 7
type input "[PERSON_NAME] FUEL VIA HANDLER"
click at [828, 108] on div at bounding box center [853, 112] width 76 height 10
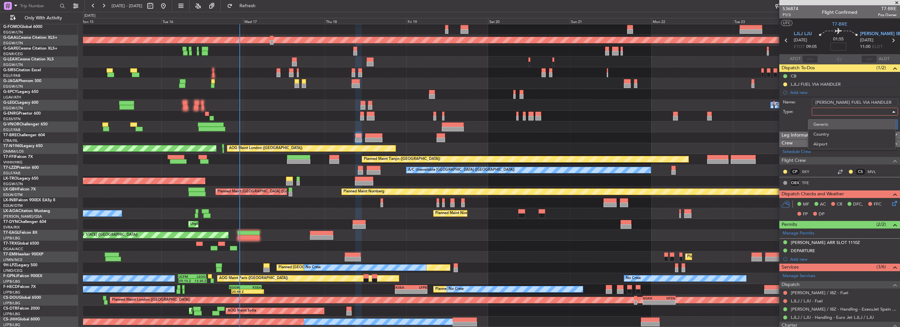
click at [823, 121] on span "Generic" at bounding box center [852, 124] width 77 height 10
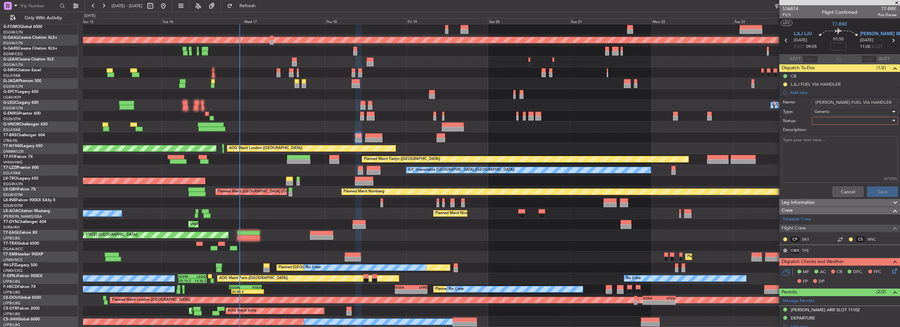
click at [824, 119] on div at bounding box center [853, 121] width 76 height 10
click at [826, 143] on span "In Progress" at bounding box center [852, 143] width 77 height 10
click at [872, 188] on button "Save" at bounding box center [882, 191] width 31 height 10
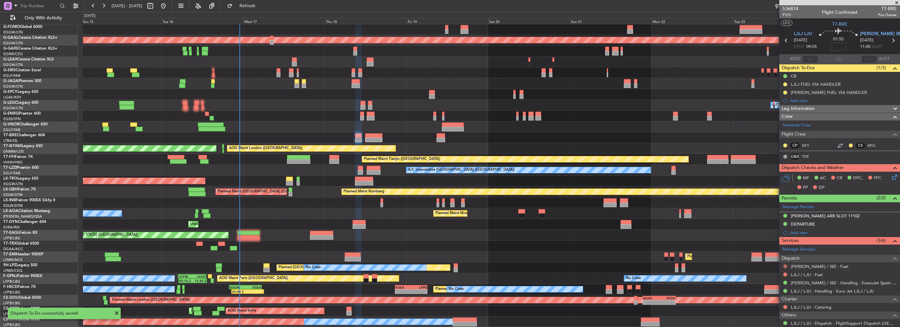
click at [786, 265] on button at bounding box center [785, 266] width 4 height 4
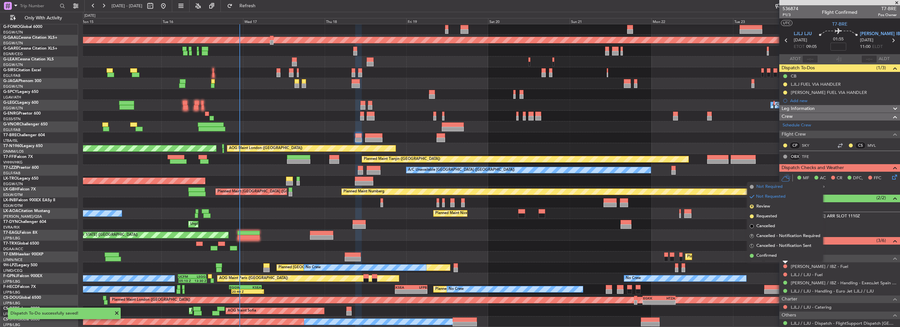
click at [774, 187] on span "Not Required" at bounding box center [769, 186] width 26 height 7
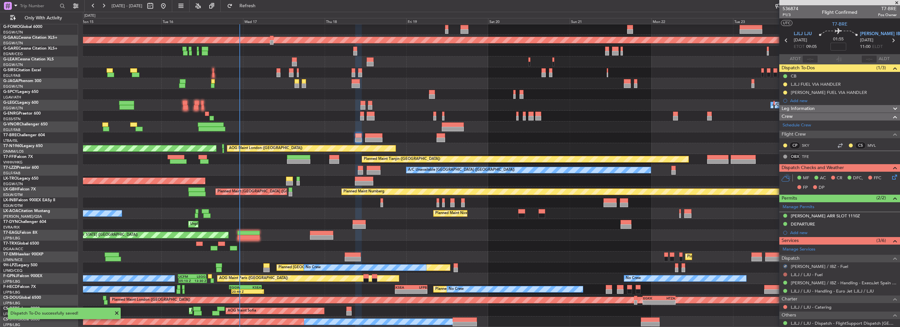
click at [784, 273] on button at bounding box center [785, 274] width 4 height 4
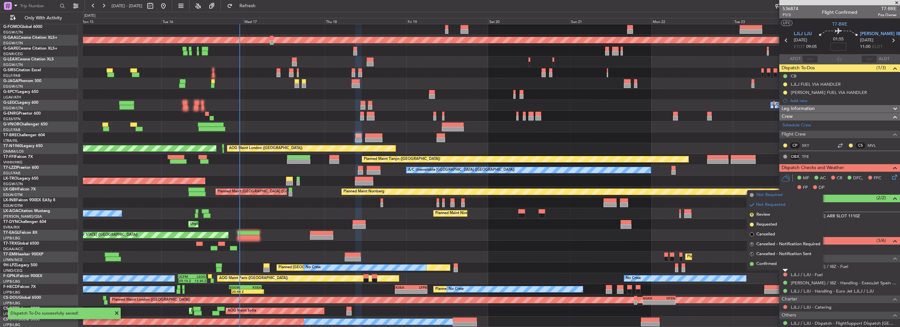
click at [770, 195] on span "Not Required" at bounding box center [769, 195] width 26 height 7
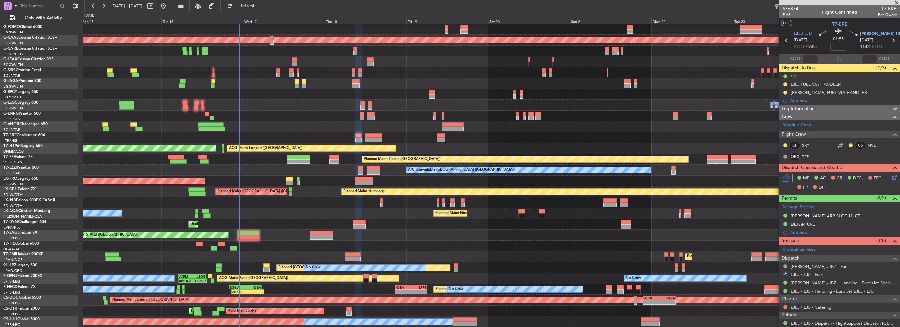
scroll to position [33, 0]
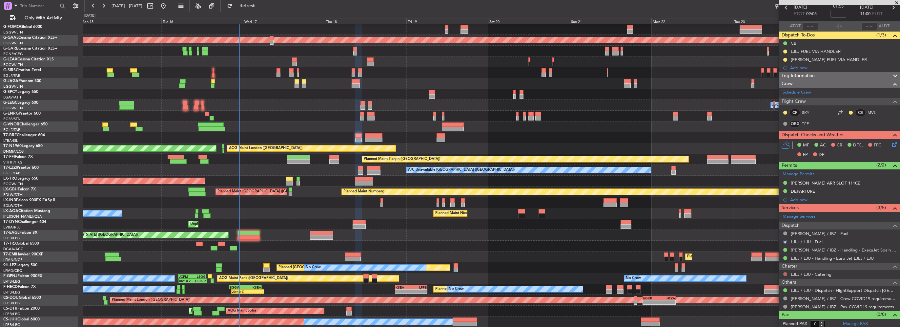
click at [785, 272] on button at bounding box center [785, 274] width 4 height 4
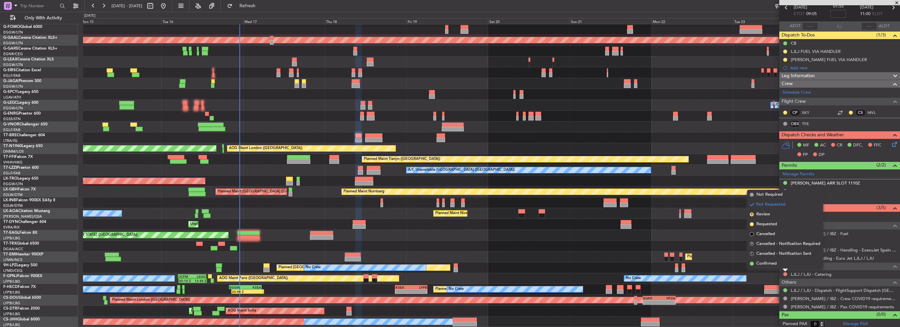
click at [778, 196] on span "Not Required" at bounding box center [769, 194] width 26 height 7
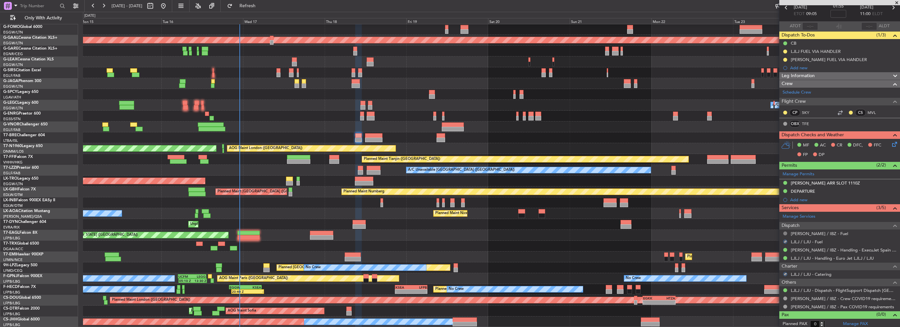
click at [786, 232] on button at bounding box center [785, 233] width 4 height 4
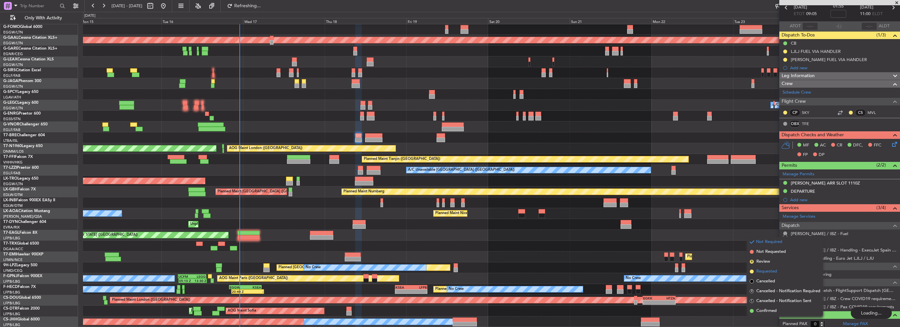
click at [769, 270] on span "Requested" at bounding box center [766, 271] width 21 height 7
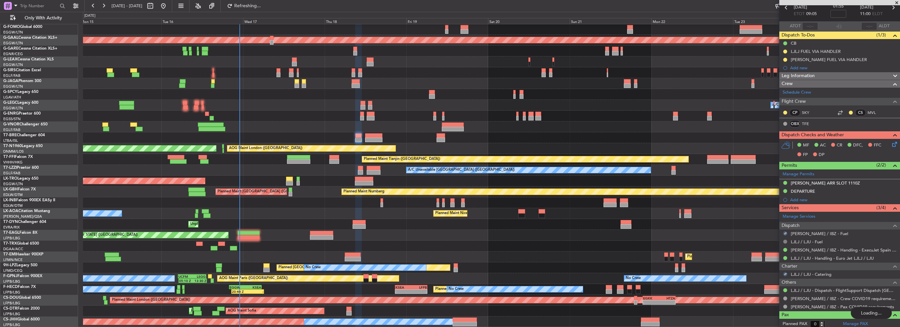
click at [784, 240] on div "Manage Services Dispatch LEIB / IBZ - Fuel LJLJ / LJU - Fuel LEIB / IBZ - Handl…" at bounding box center [839, 261] width 121 height 99
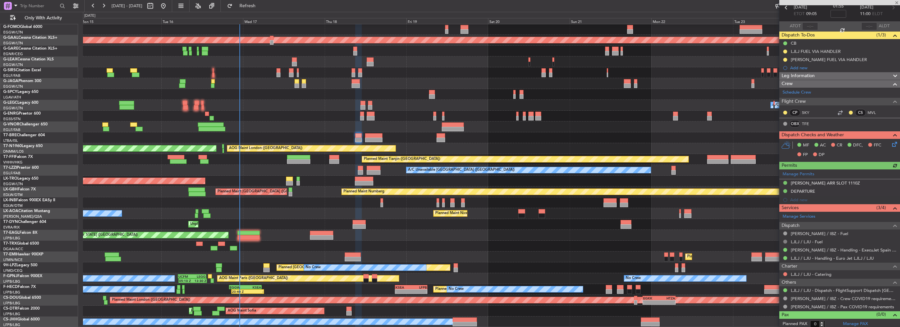
click at [785, 240] on button at bounding box center [785, 241] width 4 height 4
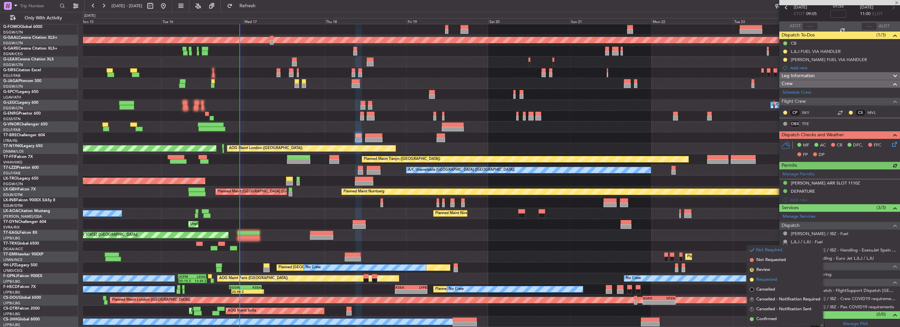
click at [771, 281] on span "Requested" at bounding box center [766, 279] width 21 height 7
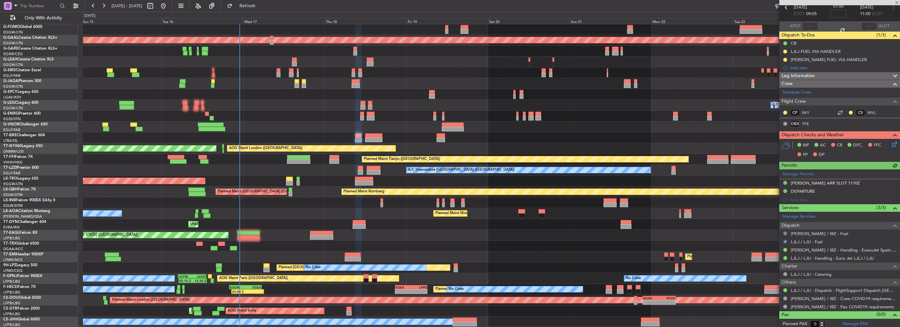
click at [786, 233] on button at bounding box center [785, 233] width 4 height 4
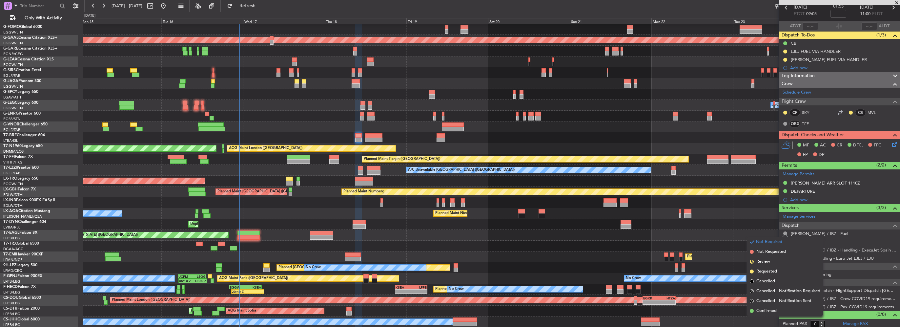
click at [777, 271] on li "Requested" at bounding box center [785, 271] width 76 height 10
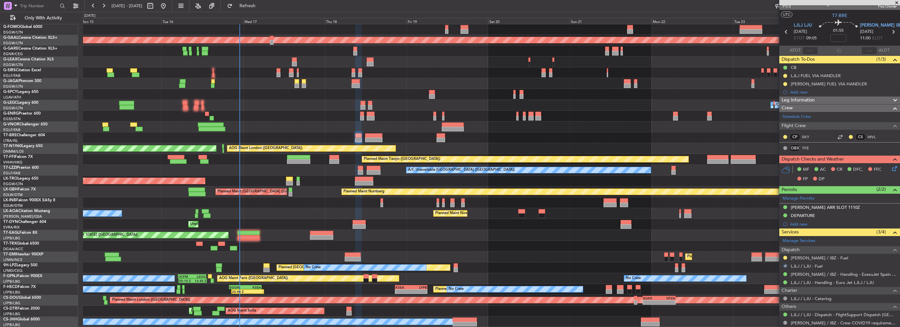
scroll to position [0, 0]
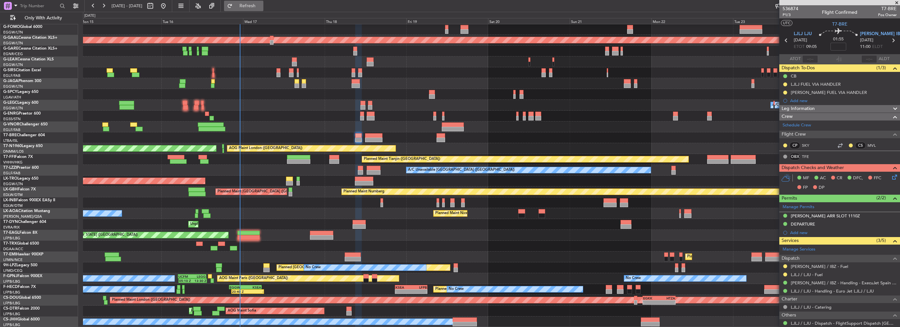
click at [261, 8] on span "Refresh" at bounding box center [248, 6] width 28 height 5
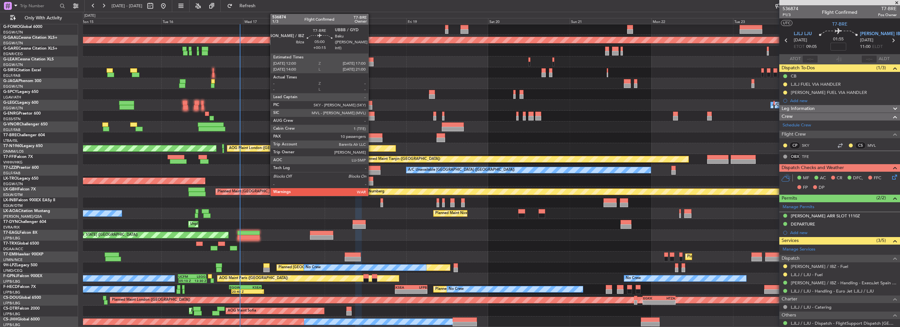
click at [371, 140] on div at bounding box center [373, 139] width 17 height 5
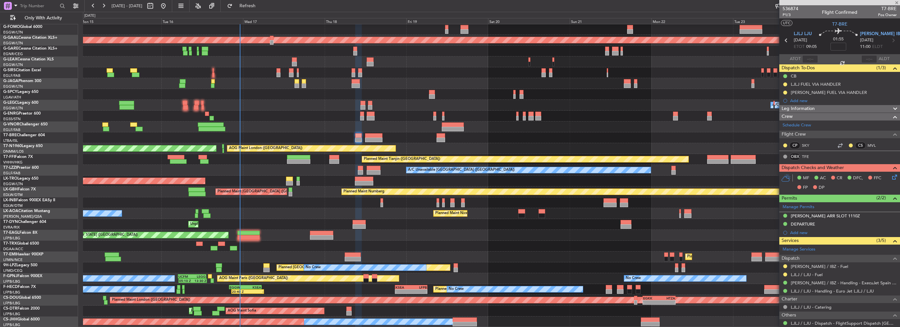
type input "+00:15"
type input "10"
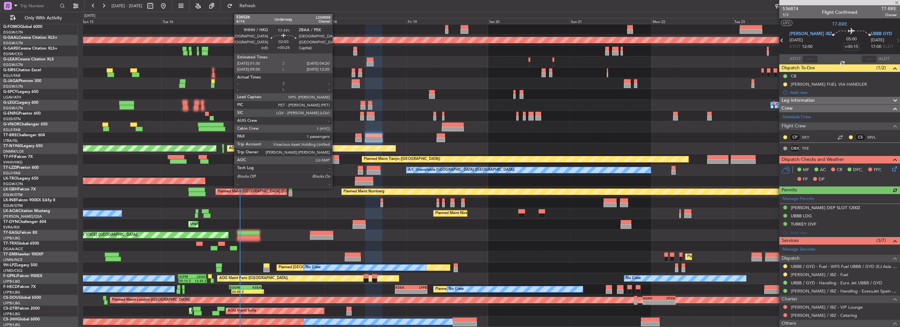
click at [335, 156] on div at bounding box center [334, 157] width 10 height 5
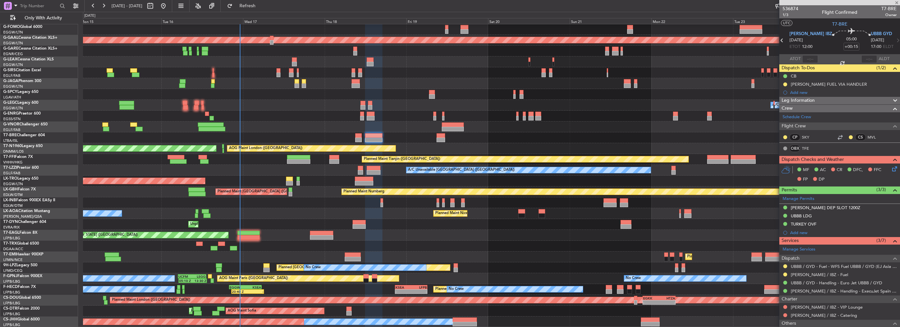
type input "+00:25"
type input "1"
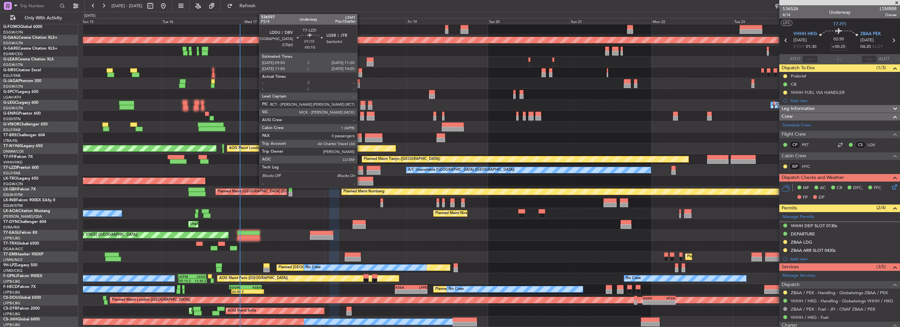
click at [360, 170] on div at bounding box center [360, 172] width 5 height 5
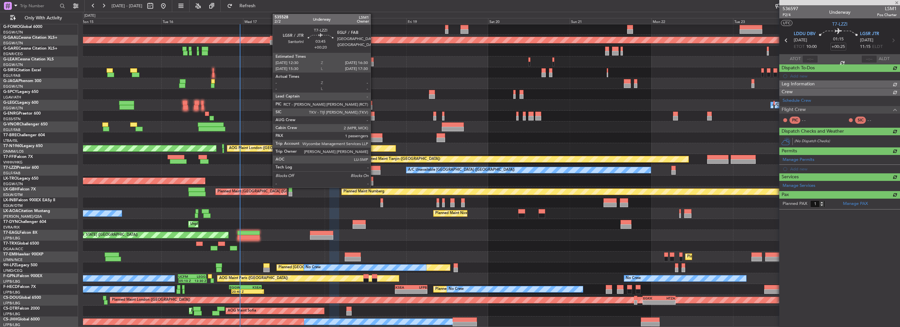
type input "-00:10"
type input "0"
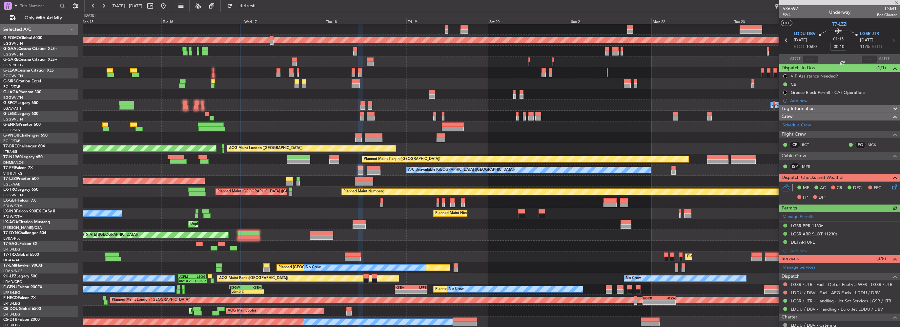
scroll to position [11, 0]
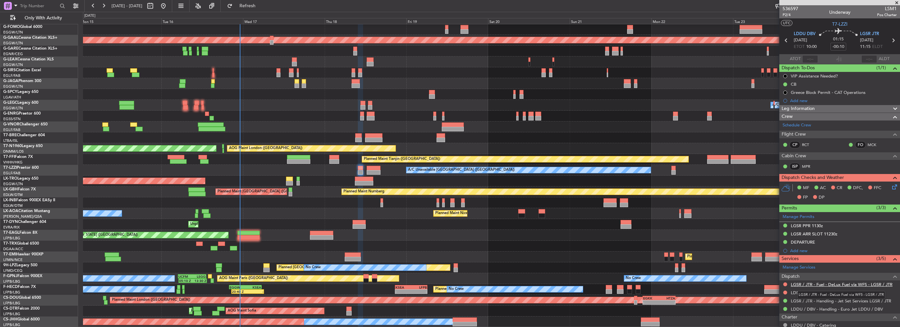
click at [875, 281] on link "LGSR / JTR - Fuel - DeLux Fuel via WFS - LGSR / JTR" at bounding box center [842, 284] width 102 height 6
click at [831, 292] on link "LDDU / DBV - Fuel - AEG Fuels - LDDU / DBV" at bounding box center [835, 293] width 89 height 6
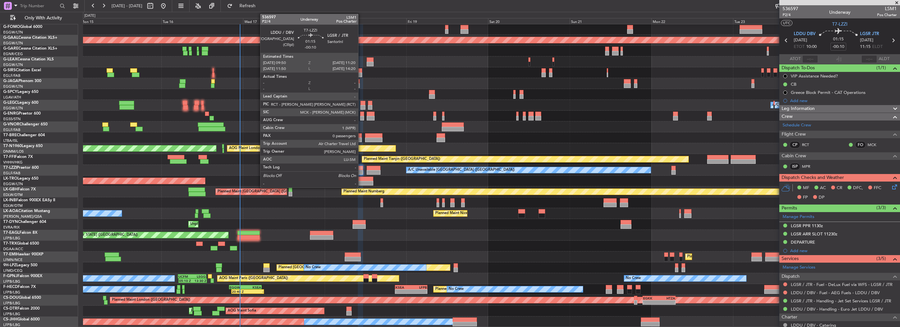
click at [361, 167] on div at bounding box center [360, 168] width 5 height 5
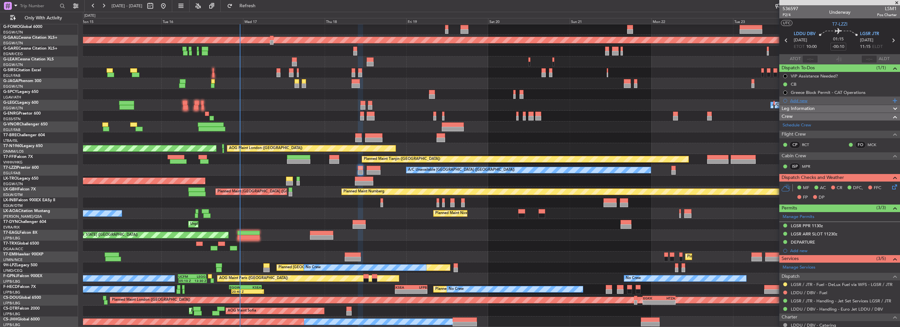
click at [804, 101] on div "Add new" at bounding box center [840, 101] width 101 height 6
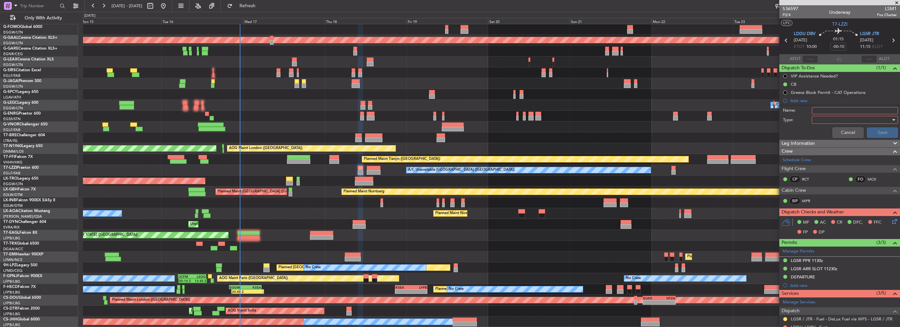
click at [813, 109] on input "Name:" at bounding box center [855, 110] width 86 height 7
type input "LDDU FUEL VIA HANDLER"
click at [821, 121] on div at bounding box center [853, 120] width 76 height 10
click at [828, 131] on span "Generic" at bounding box center [852, 133] width 77 height 10
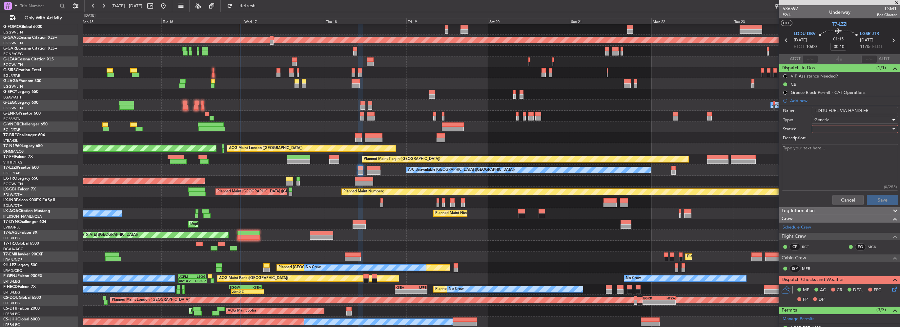
click at [828, 130] on div at bounding box center [853, 129] width 76 height 10
click at [830, 151] on span "In Progress" at bounding box center [852, 152] width 77 height 10
click at [882, 201] on button "Save" at bounding box center [882, 200] width 31 height 10
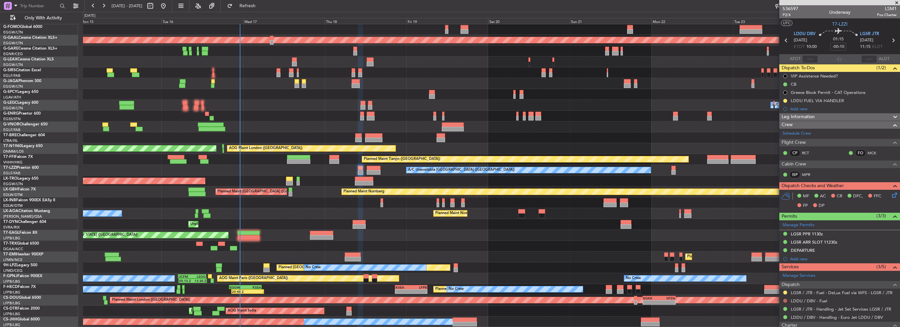
click at [786, 300] on button at bounding box center [785, 301] width 4 height 4
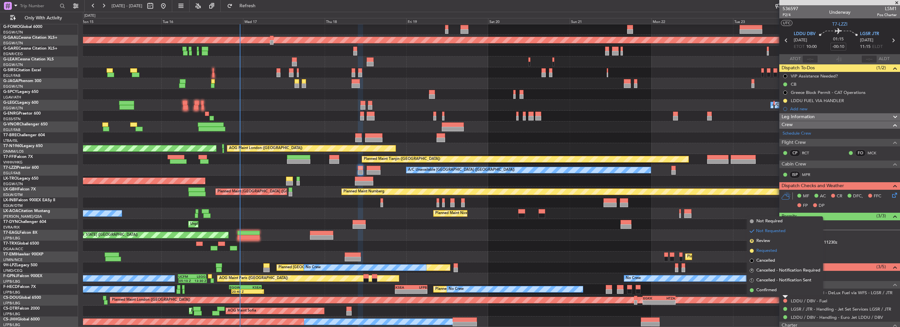
click at [770, 253] on span "Requested" at bounding box center [766, 250] width 21 height 7
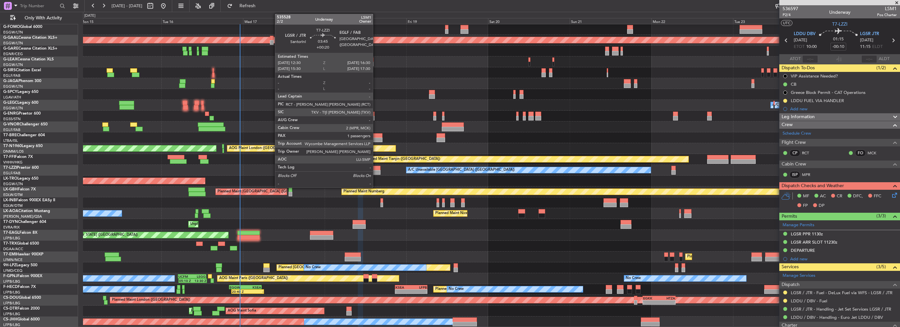
click at [376, 168] on div at bounding box center [374, 168] width 14 height 5
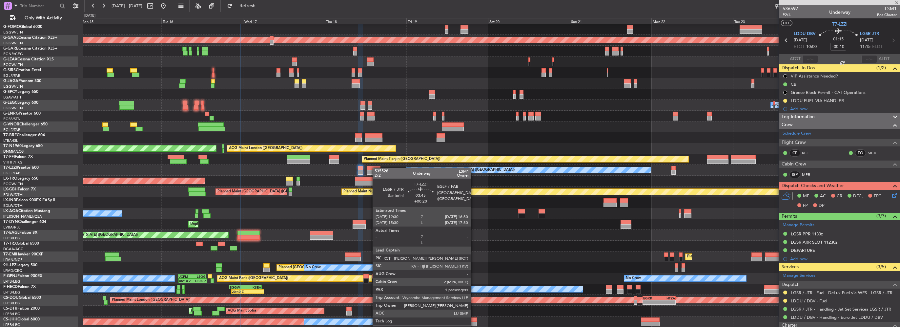
type input "+00:20"
type input "1"
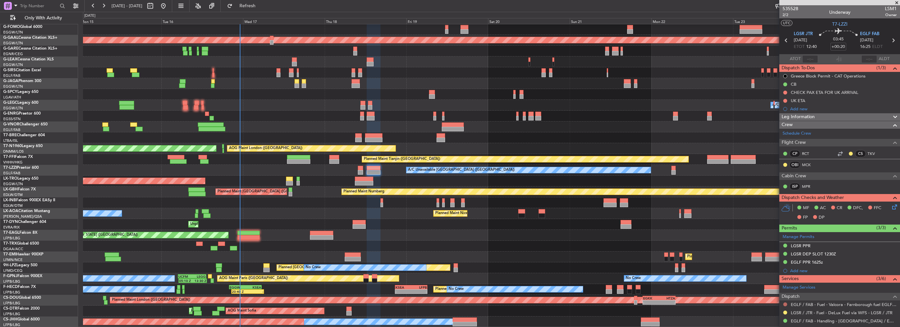
click at [786, 303] on button at bounding box center [785, 304] width 4 height 4
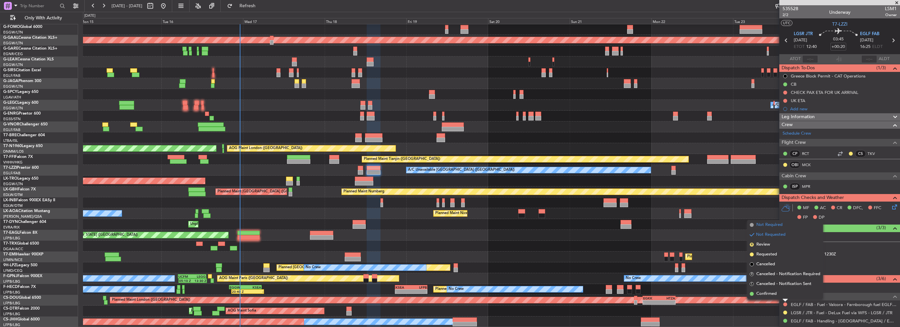
click at [770, 228] on li "Not Required" at bounding box center [785, 225] width 76 height 10
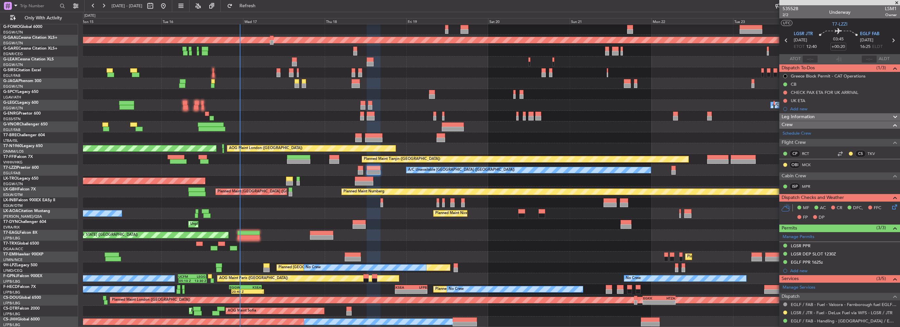
click at [360, 178] on div at bounding box center [364, 178] width 18 height 5
type input "+00:40"
type input "0"
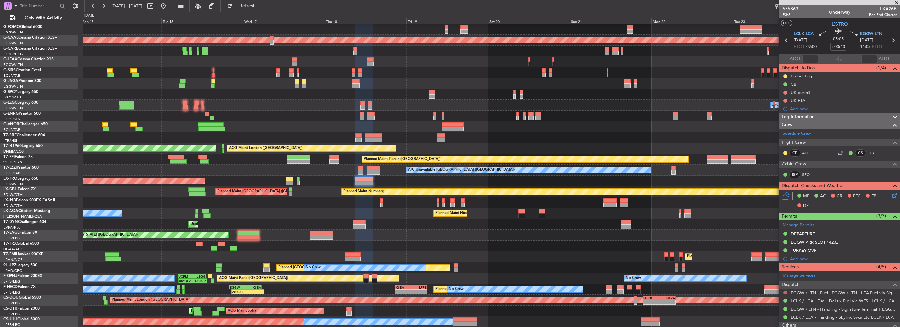
click at [785, 291] on button at bounding box center [785, 292] width 4 height 4
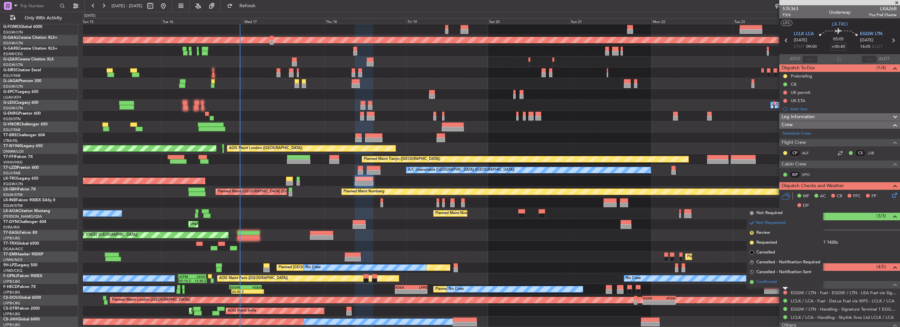
click at [773, 286] on li "Confirmed" at bounding box center [785, 282] width 76 height 10
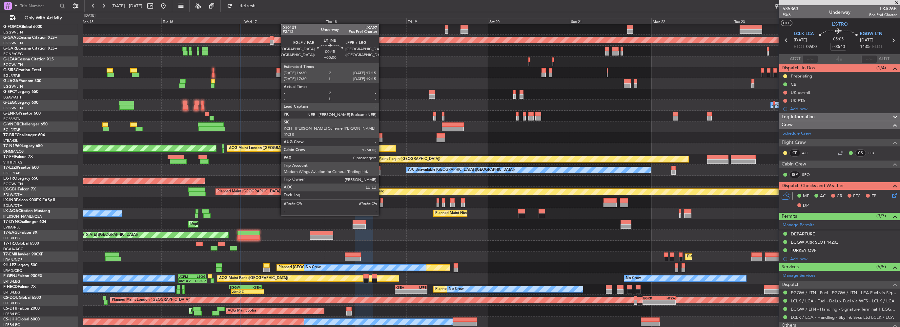
click at [382, 203] on div at bounding box center [382, 204] width 3 height 5
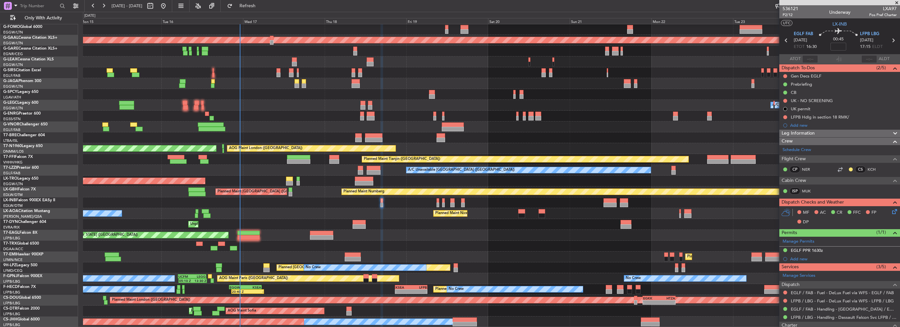
click at [266, 14] on div "0 0 Mon 15 Tue 16 Wed 17 Thu 18 Sep 2025 Fri 19 Sat 20 Sun 21 Mon 22 Tue 23 Wed…" at bounding box center [491, 18] width 816 height 12
click at [263, 10] on button "Refresh" at bounding box center [243, 6] width 39 height 10
click at [841, 294] on link "EGLF / FAB - Fuel - DeLux Fuel via WFS - EGLF / FAB" at bounding box center [842, 293] width 103 height 6
click at [846, 300] on mat-tooltip-component "LFPB / LBG - Handling - Dassault Falcon Svc LFPB / LBG" at bounding box center [842, 304] width 104 height 17
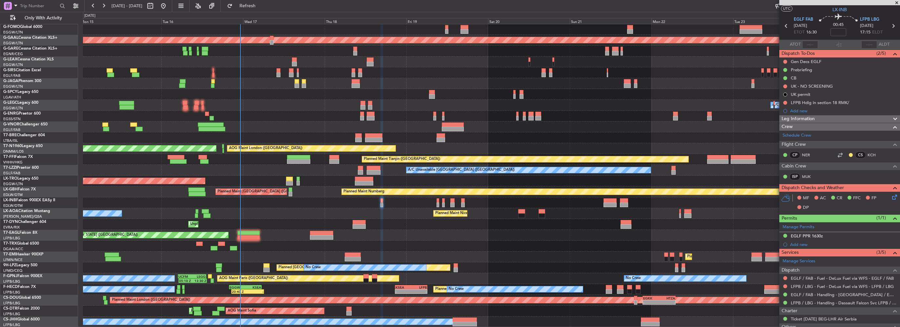
scroll to position [33, 0]
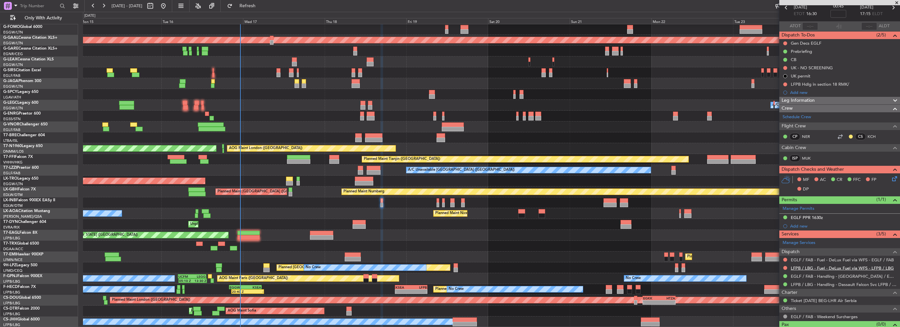
click at [831, 266] on link "LFPB / LBG - Fuel - DeLux Fuel via WFS - LFPB / LBG" at bounding box center [842, 268] width 103 height 6
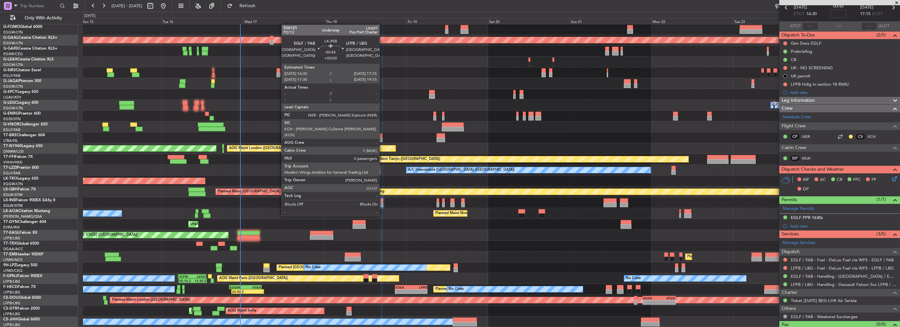
click at [382, 203] on div at bounding box center [382, 204] width 3 height 5
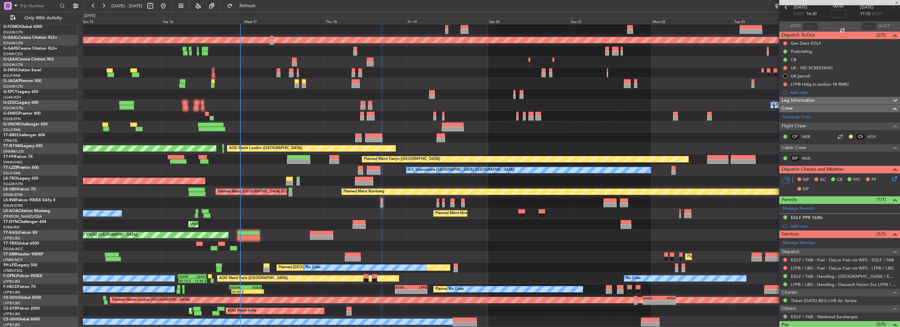
scroll to position [0, 0]
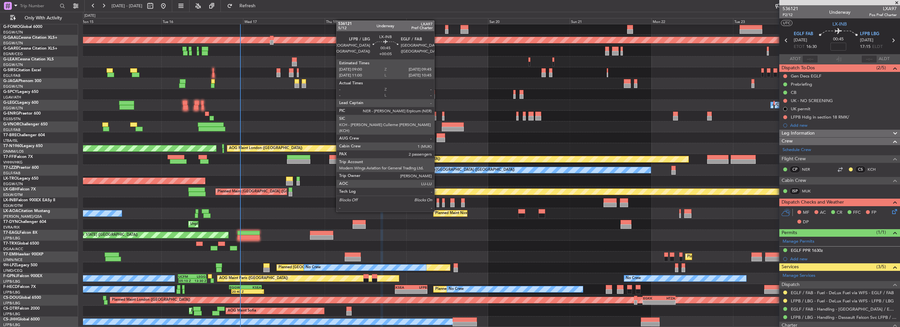
click at [437, 199] on div at bounding box center [438, 200] width 3 height 5
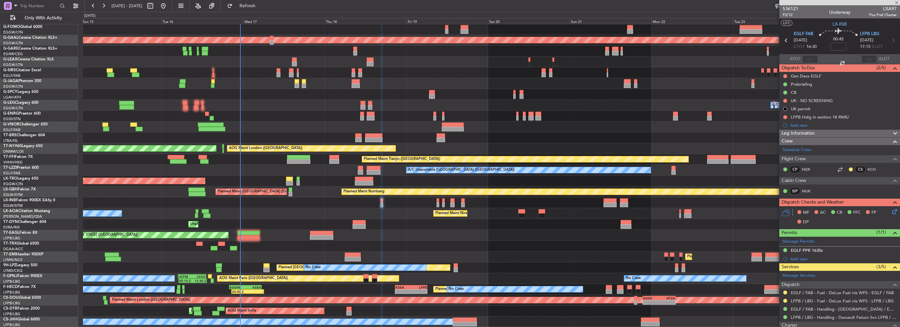
type input "+00:05"
type input "2"
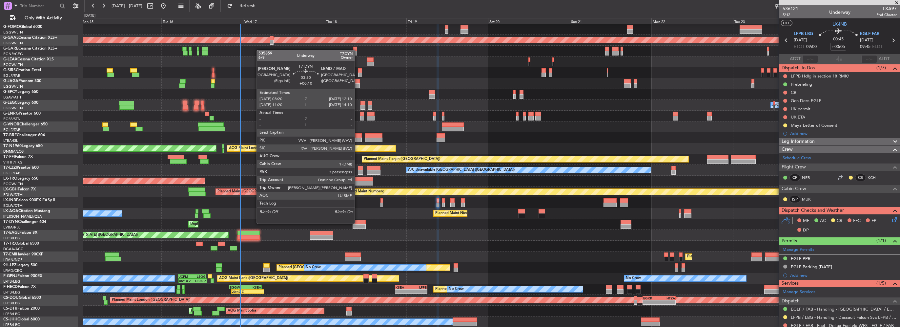
click at [358, 223] on div at bounding box center [359, 222] width 13 height 5
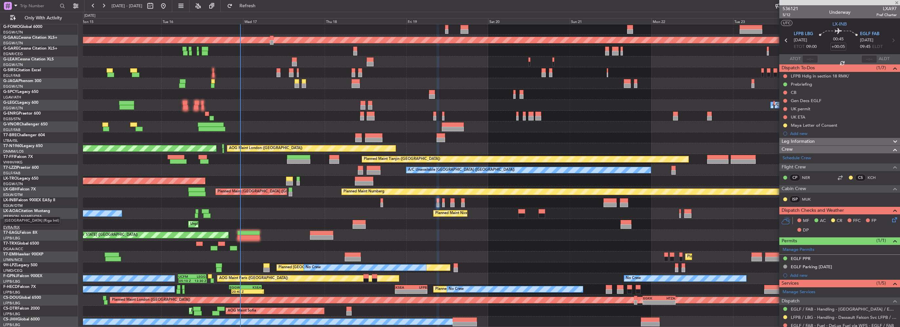
type input "+00:10"
type input "3"
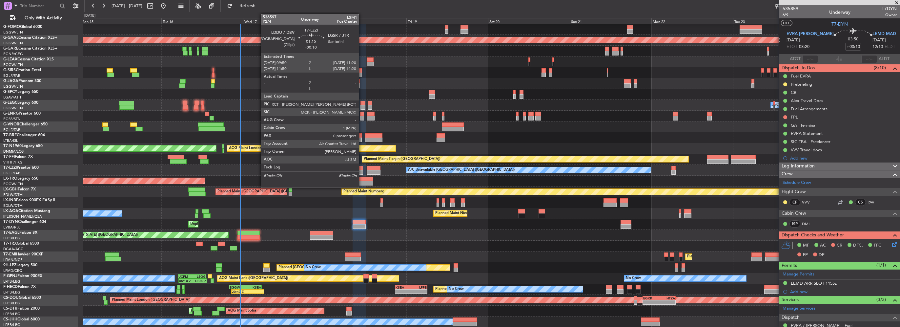
click at [362, 172] on div at bounding box center [360, 172] width 5 height 5
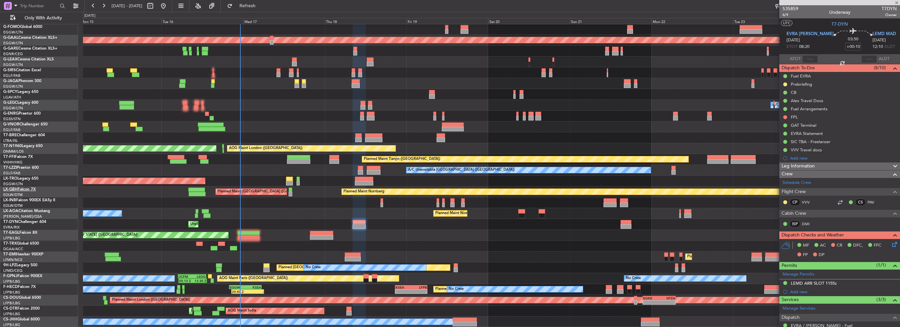
type input "-00:10"
type input "0"
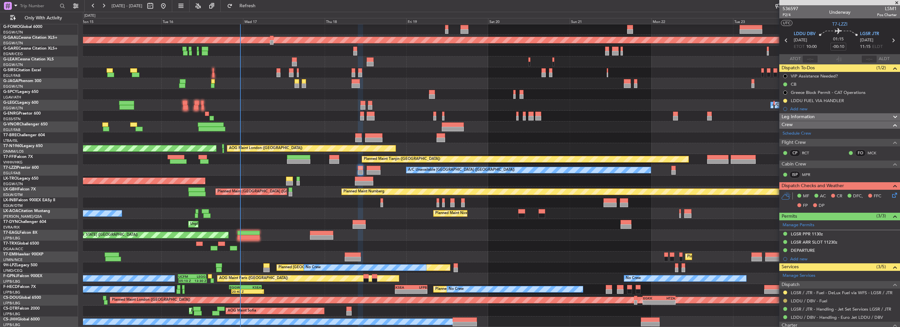
click at [785, 300] on button at bounding box center [785, 301] width 4 height 4
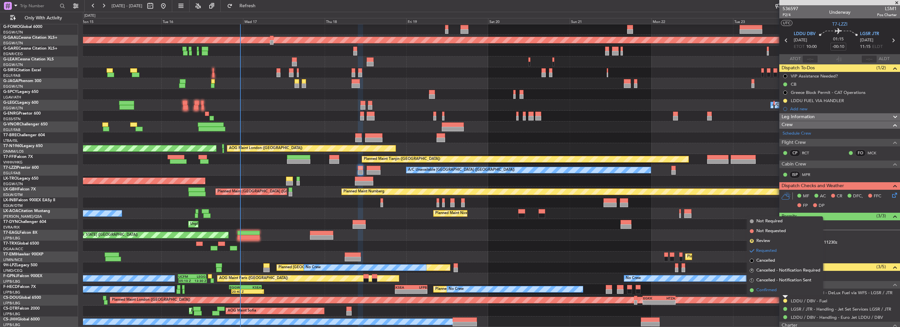
click at [777, 290] on li "Confirmed" at bounding box center [785, 290] width 76 height 10
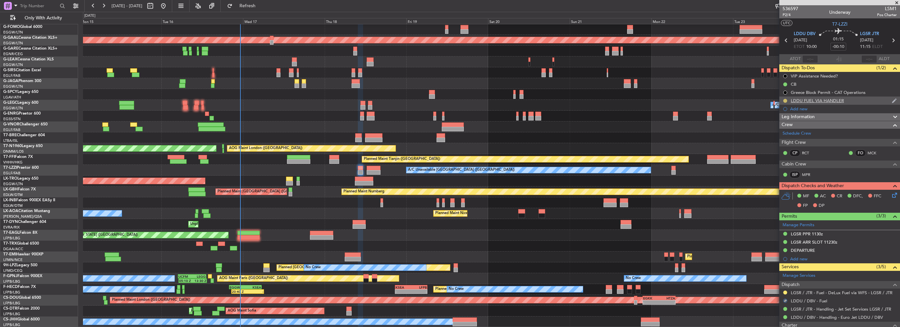
click at [785, 100] on button at bounding box center [785, 101] width 4 height 4
click at [779, 132] on span "Completed" at bounding box center [788, 129] width 22 height 7
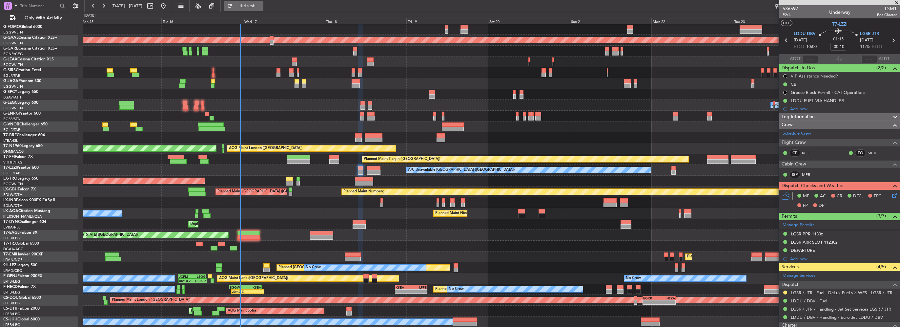
click at [261, 8] on span "Refresh" at bounding box center [248, 6] width 28 height 5
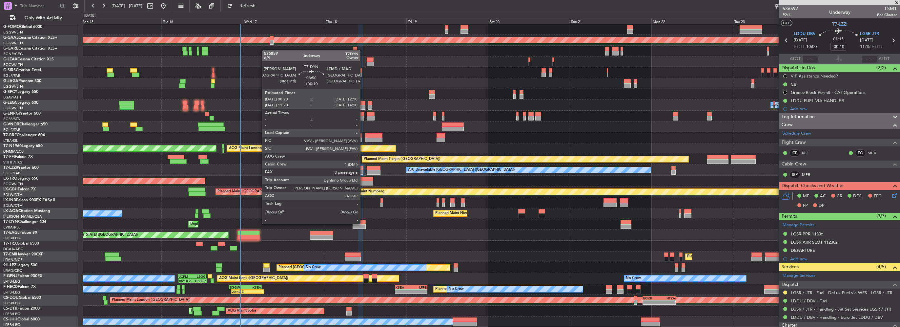
click at [363, 223] on div at bounding box center [359, 222] width 13 height 5
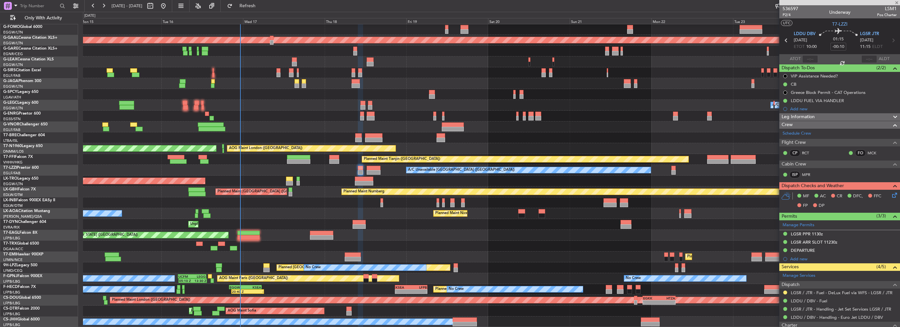
type input "+00:10"
type input "3"
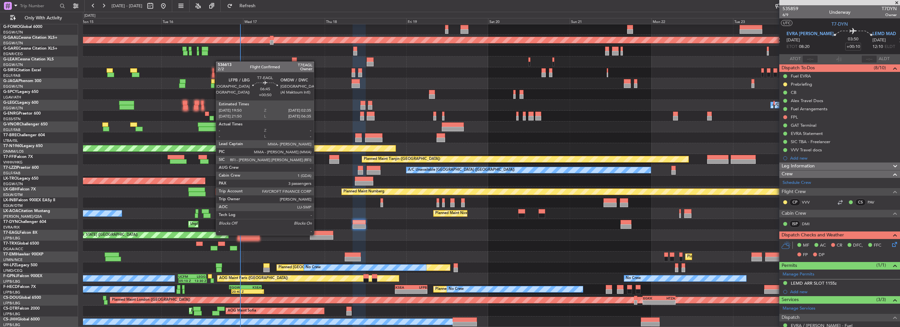
click at [317, 234] on div at bounding box center [321, 233] width 23 height 5
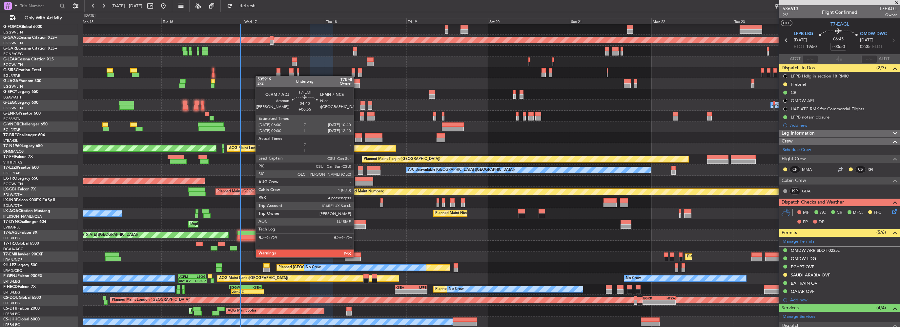
click at [357, 257] on div at bounding box center [353, 259] width 16 height 5
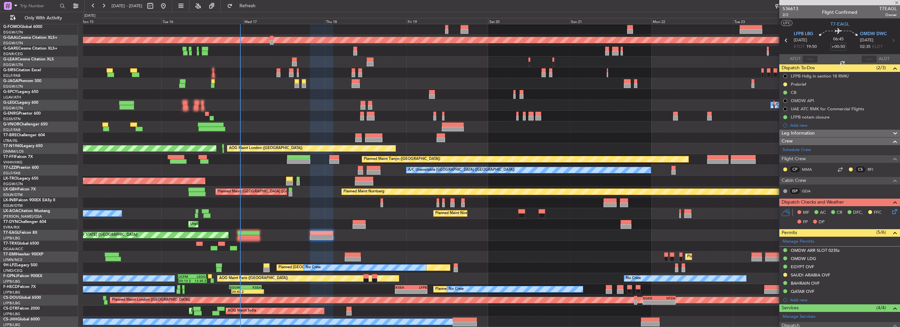
type input "+00:55"
type input "4"
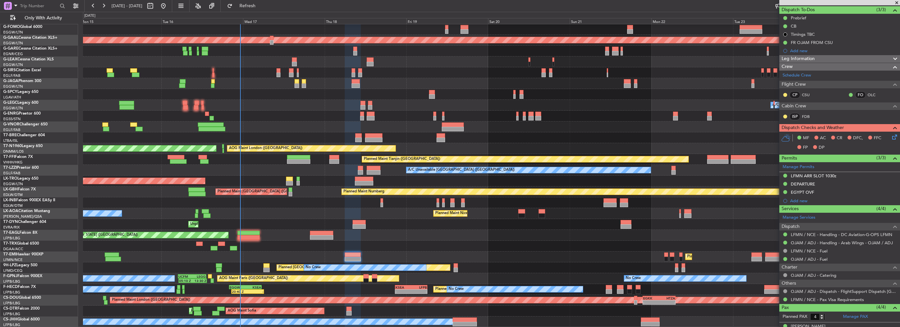
scroll to position [66, 0]
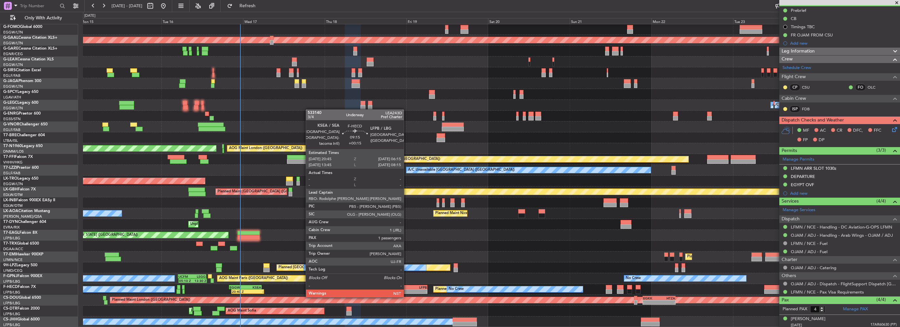
click at [407, 290] on div "-" at bounding box center [404, 291] width 16 height 4
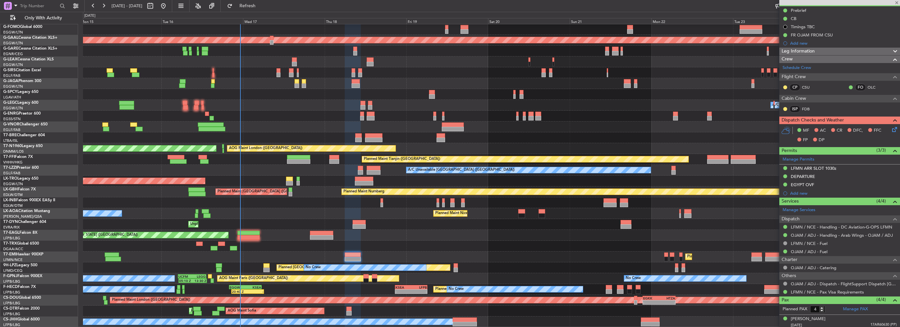
type input "+00:15"
type input "1"
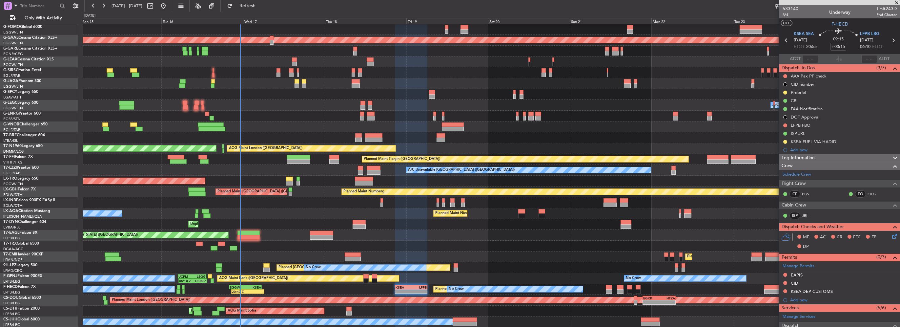
scroll to position [100, 0]
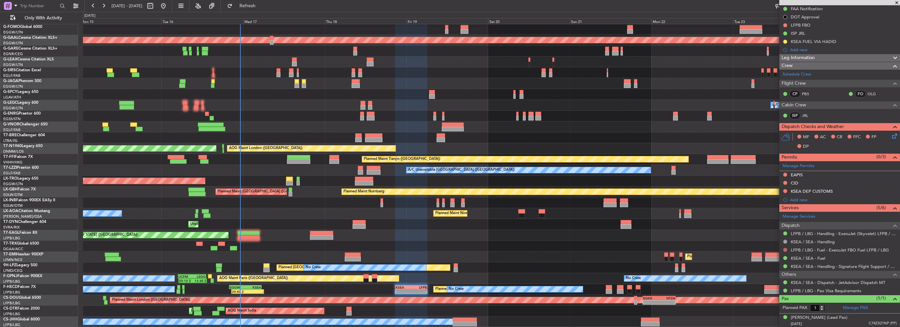
click at [784, 249] on button at bounding box center [785, 250] width 4 height 4
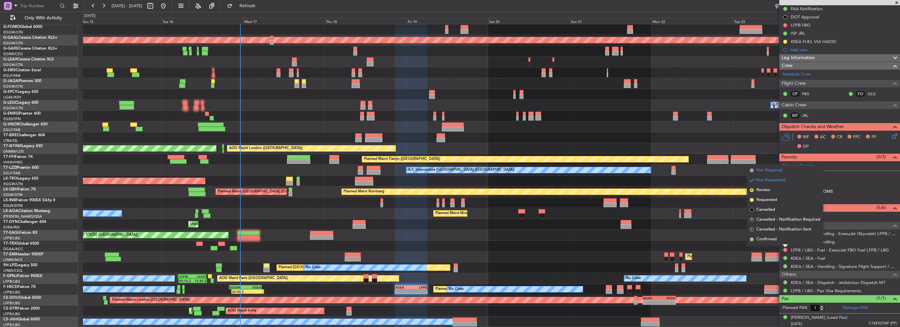
click at [764, 168] on span "Not Required" at bounding box center [769, 170] width 26 height 7
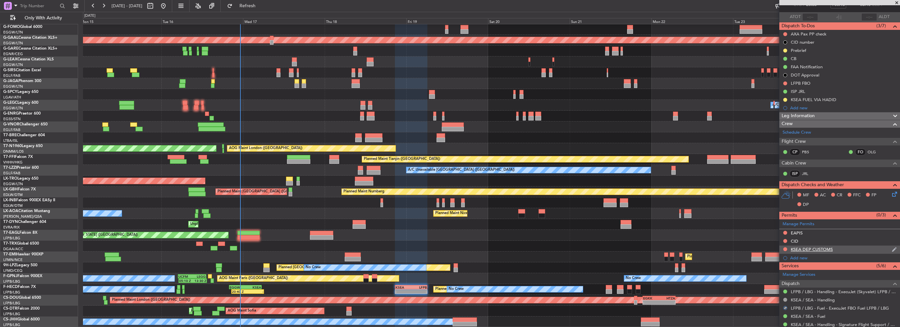
scroll to position [0, 0]
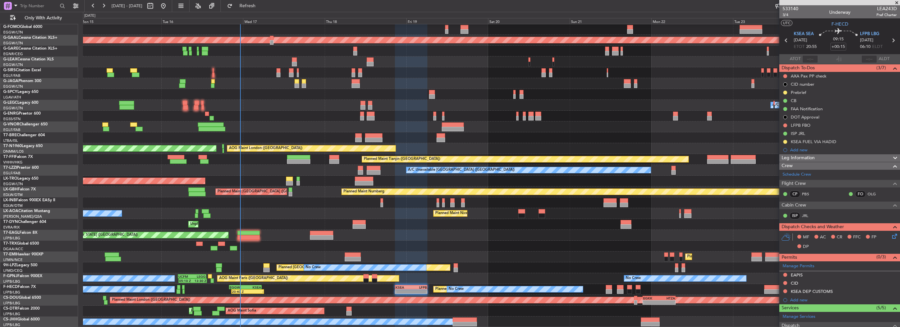
click at [785, 141] on mat-tooltip-component "Completed" at bounding box center [785, 143] width 31 height 17
click at [785, 142] on button at bounding box center [785, 142] width 4 height 4
click at [778, 171] on span "Completed" at bounding box center [788, 170] width 22 height 7
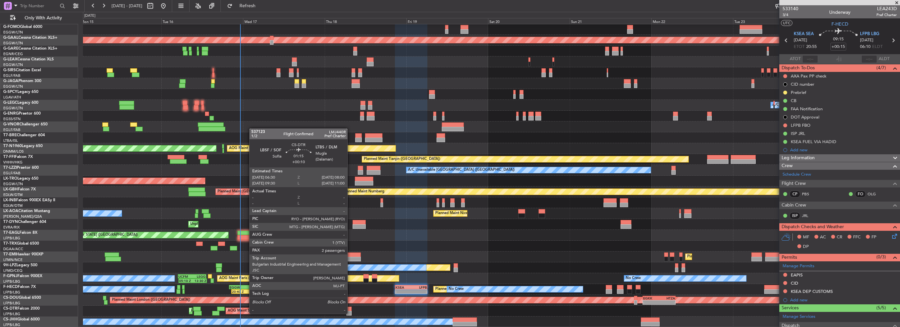
click at [350, 311] on div at bounding box center [348, 313] width 5 height 5
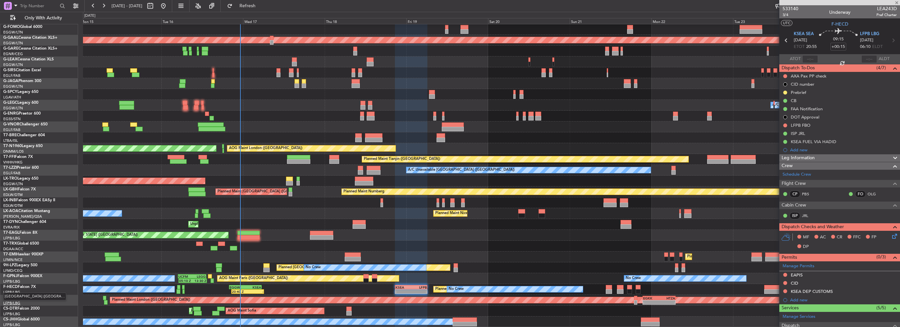
type input "+00:10"
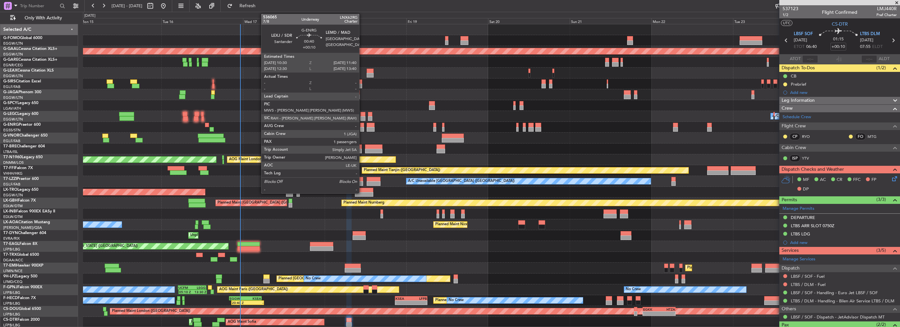
click at [362, 130] on div at bounding box center [362, 129] width 4 height 5
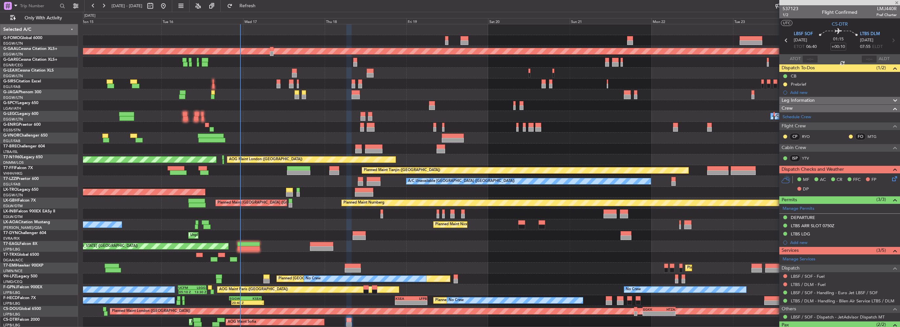
type input "1"
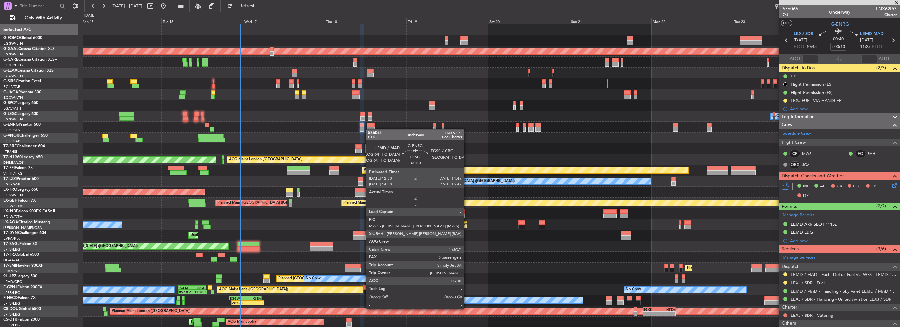
click at [369, 129] on div at bounding box center [371, 129] width 8 height 5
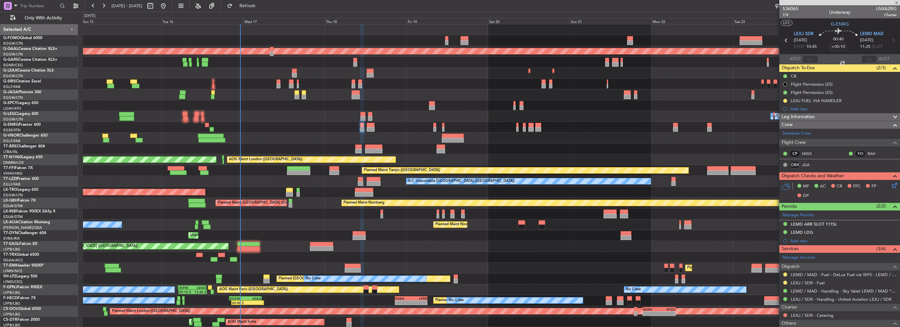
type input "-00:10"
type input "0"
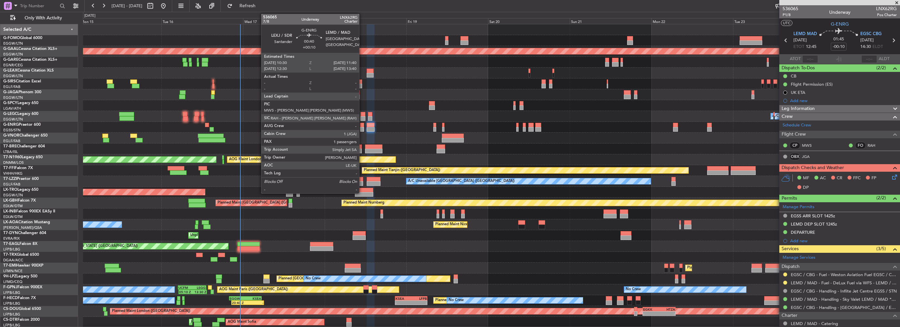
click at [362, 130] on div at bounding box center [362, 129] width 4 height 5
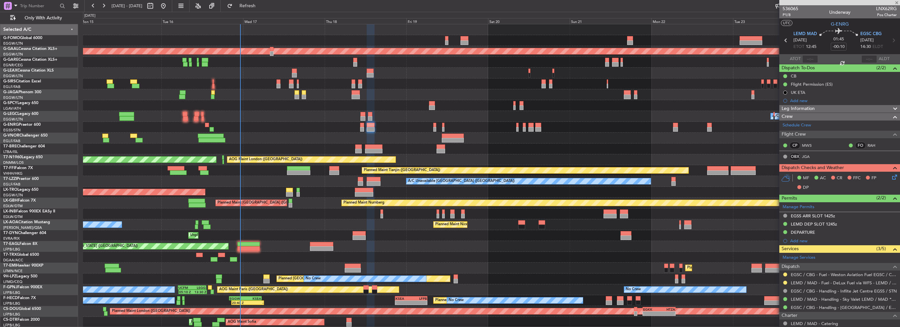
type input "+00:10"
type input "1"
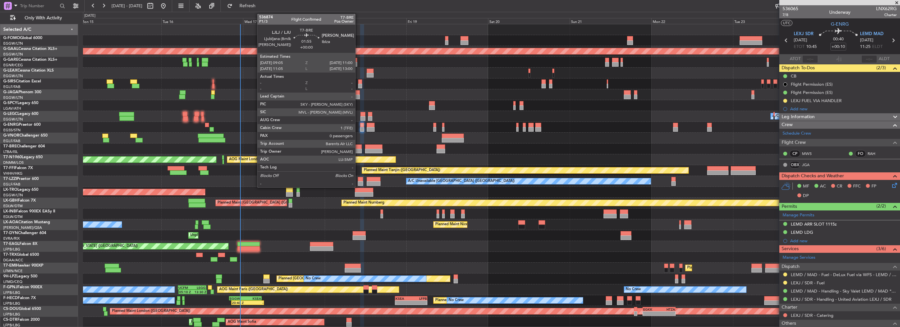
click at [358, 151] on div at bounding box center [358, 151] width 7 height 5
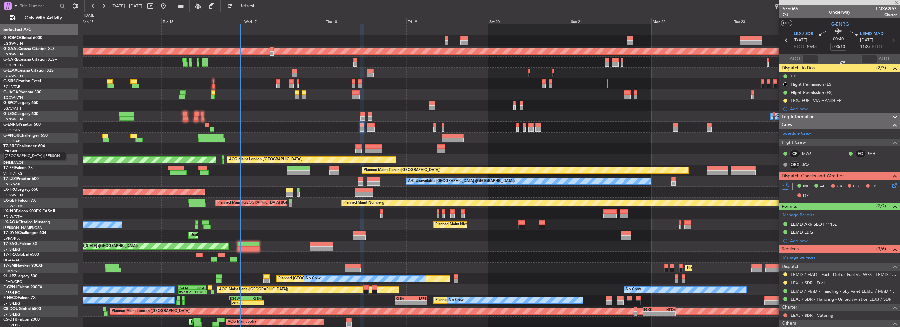
type input "0"
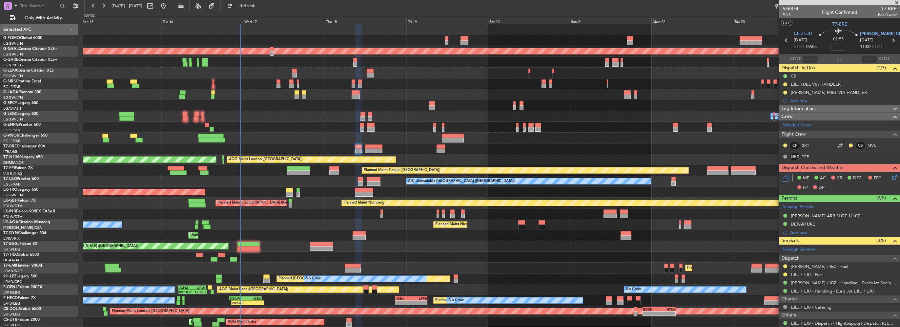
click at [838, 107] on div "Leg Information" at bounding box center [839, 109] width 121 height 8
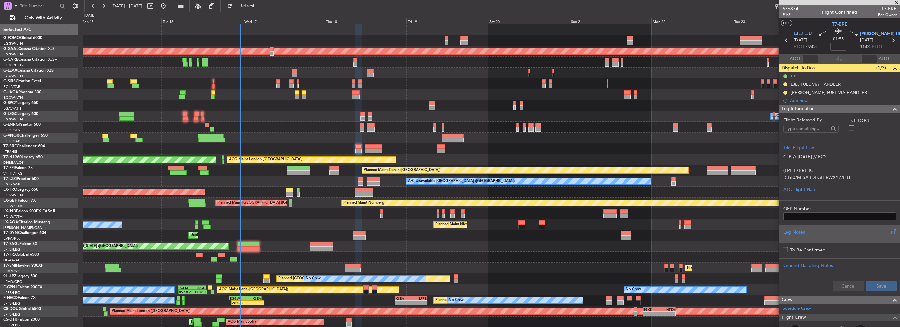
click at [799, 233] on div "Leg Notes" at bounding box center [839, 232] width 113 height 7
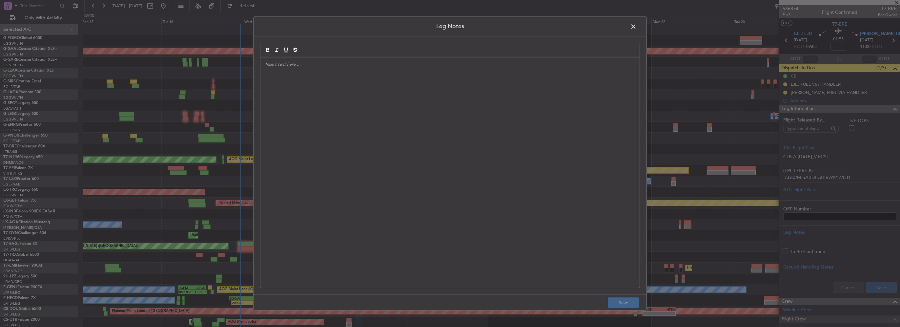
click at [415, 128] on div at bounding box center [449, 172] width 379 height 230
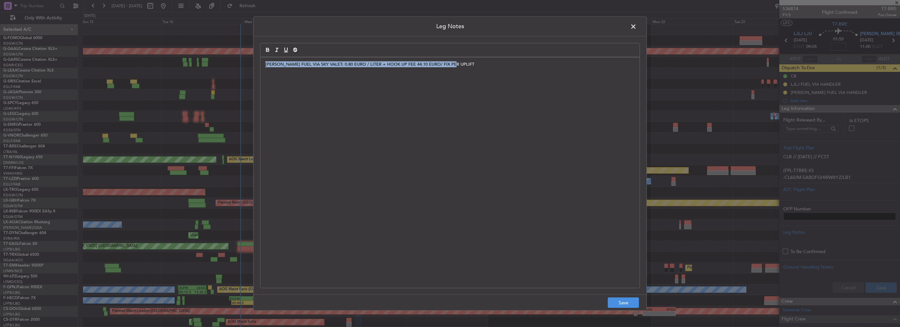
drag, startPoint x: 468, startPoint y: 70, endPoint x: 265, endPoint y: 68, distance: 203.1
click at [265, 68] on div "LEIB FUEL VIA SKY VALET: 0.80 EURO / LITER + HOOK UP FEE 44.10 EURO/ FIX PER UP…" at bounding box center [449, 172] width 379 height 230
click at [297, 70] on div "LEIB FUEL VIA SKY VALET: 0.80 EURO / LITER + HOOK UP FEE 44.10 EURO/ FIX PER UP…" at bounding box center [449, 172] width 379 height 230
click at [286, 63] on p "LEIB FUEL VIA SKY VALET: 0.80 EURO / LITER + HOOK UP FEE 44.10 EURO/ FIX PER UP…" at bounding box center [449, 64] width 369 height 6
drag, startPoint x: 496, startPoint y: 70, endPoint x: 259, endPoint y: 63, distance: 236.9
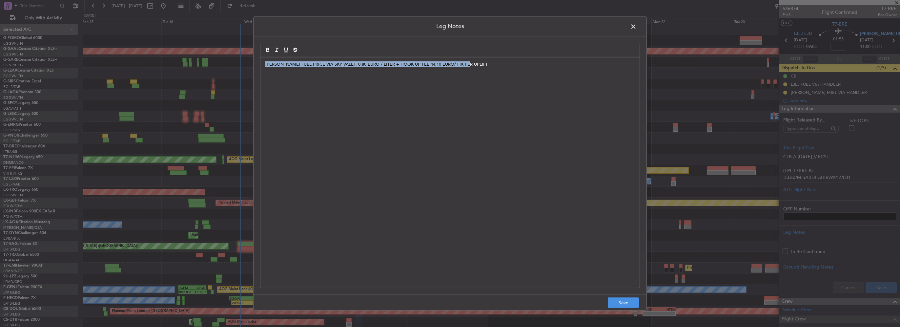
click at [259, 63] on div "Leg Notes LEIB FUEL PRICE VIA SKY VALET: 0.80 EURO / LITER + HOOK UP FEE 44.10 …" at bounding box center [450, 163] width 394 height 294
copy p "[PERSON_NAME] FUEL PRICE VIA SKY VALET: 0.80 EURO / LITER + HOOK UP FEE 44.10 E…"
click at [615, 298] on button "Save" at bounding box center [623, 302] width 31 height 10
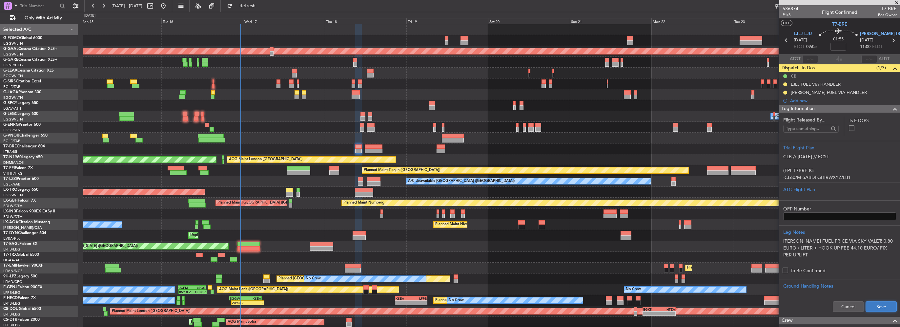
click at [884, 305] on button "Save" at bounding box center [881, 306] width 31 height 10
click at [891, 109] on span at bounding box center [895, 109] width 8 height 8
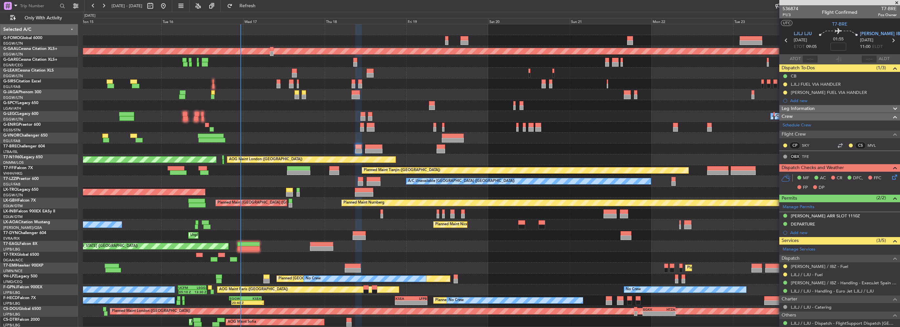
click at [786, 91] on div "In Progress" at bounding box center [786, 91] width 0 height 0
click at [784, 92] on button at bounding box center [785, 93] width 4 height 4
click at [785, 125] on li "Completed" at bounding box center [785, 121] width 35 height 10
click at [784, 266] on button at bounding box center [785, 266] width 4 height 4
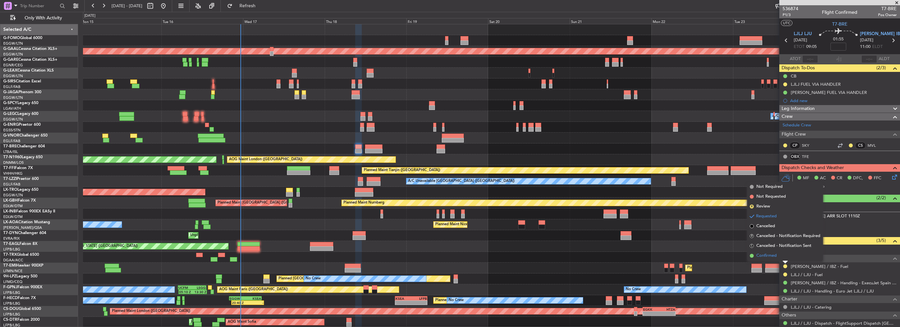
click at [781, 257] on li "Confirmed" at bounding box center [785, 256] width 76 height 10
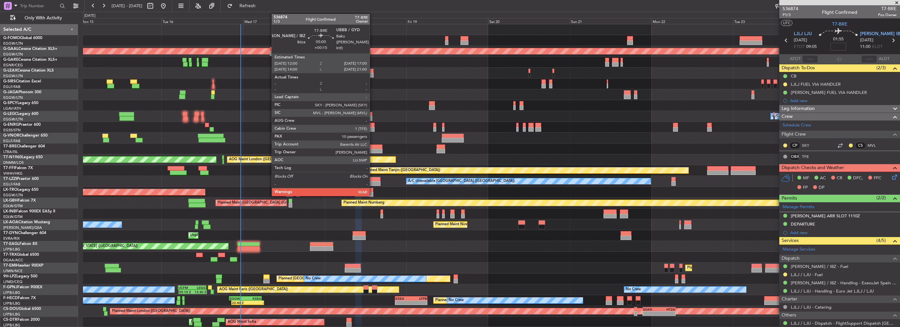
click at [373, 150] on div at bounding box center [373, 151] width 17 height 5
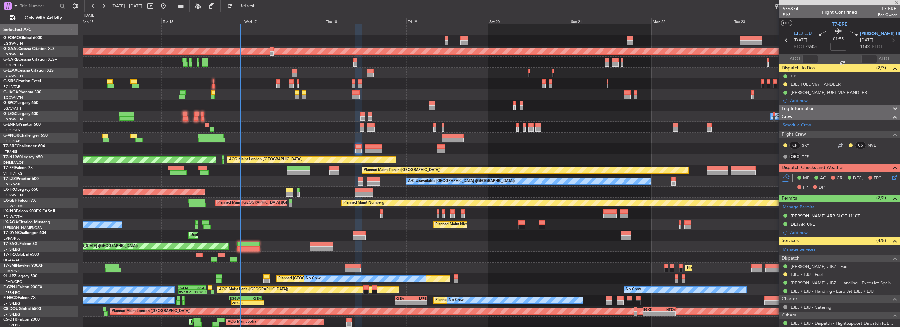
type input "+00:15"
type input "10"
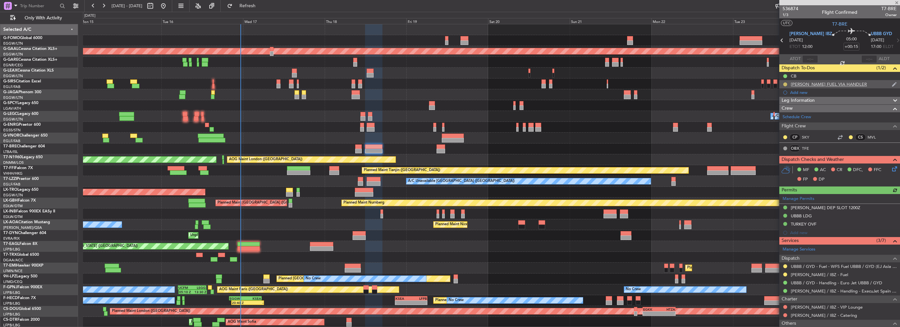
click at [784, 84] on button at bounding box center [785, 84] width 4 height 4
click at [786, 115] on span "Completed" at bounding box center [788, 113] width 22 height 7
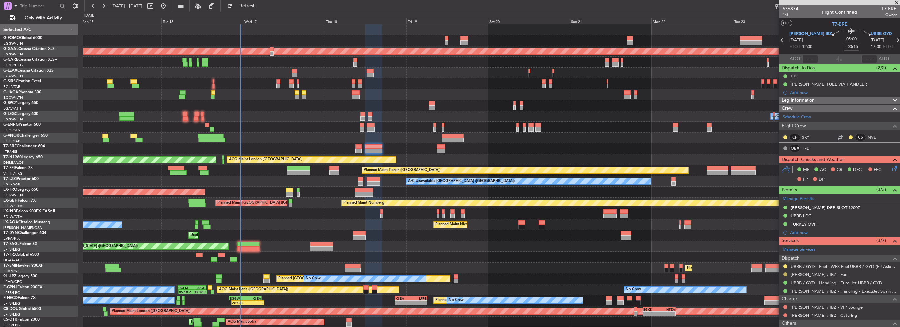
click at [786, 275] on button at bounding box center [785, 274] width 4 height 4
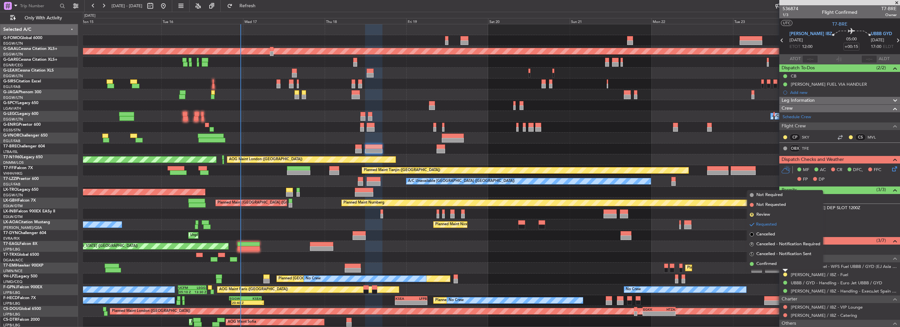
click at [771, 265] on span "Confirmed" at bounding box center [766, 263] width 20 height 7
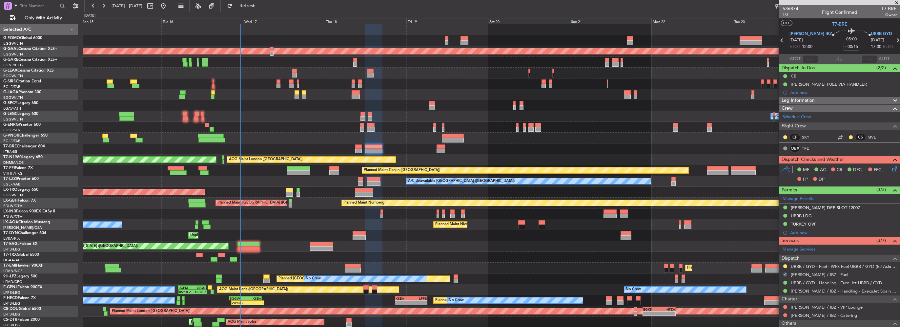
click at [812, 103] on span "Leg Information" at bounding box center [798, 101] width 33 height 8
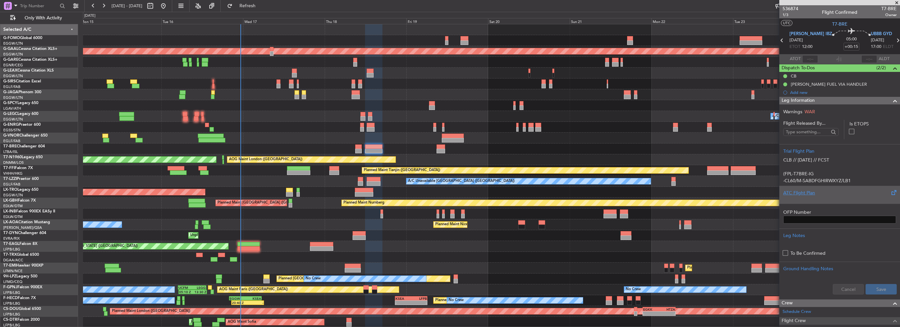
click at [796, 196] on div at bounding box center [839, 198] width 113 height 4
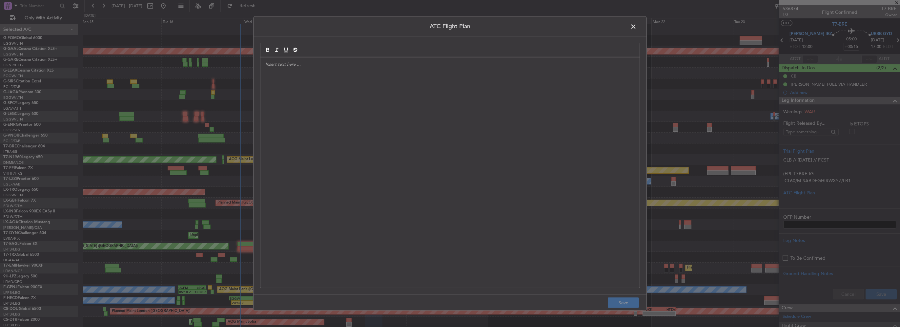
click at [347, 119] on div at bounding box center [449, 172] width 379 height 230
click at [614, 302] on button "Save" at bounding box center [623, 302] width 31 height 10
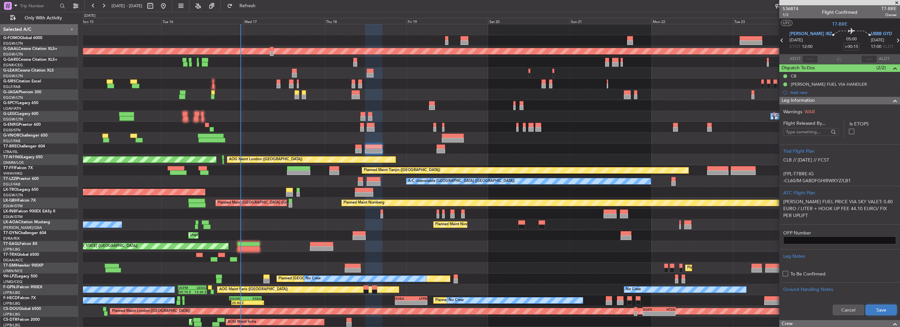
click at [875, 309] on button "Save" at bounding box center [881, 309] width 31 height 10
click at [891, 99] on span at bounding box center [895, 101] width 8 height 8
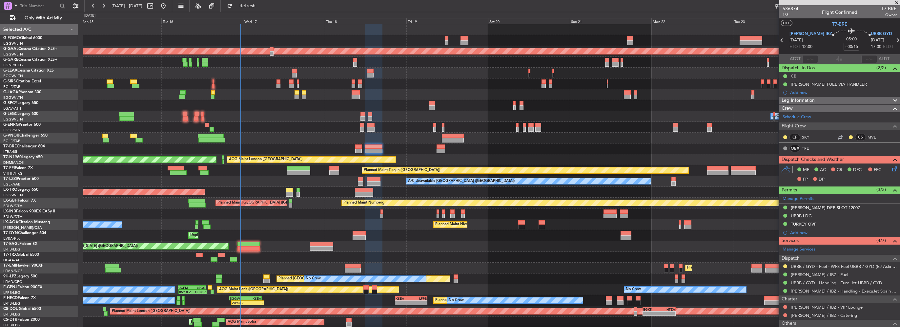
scroll to position [11, 0]
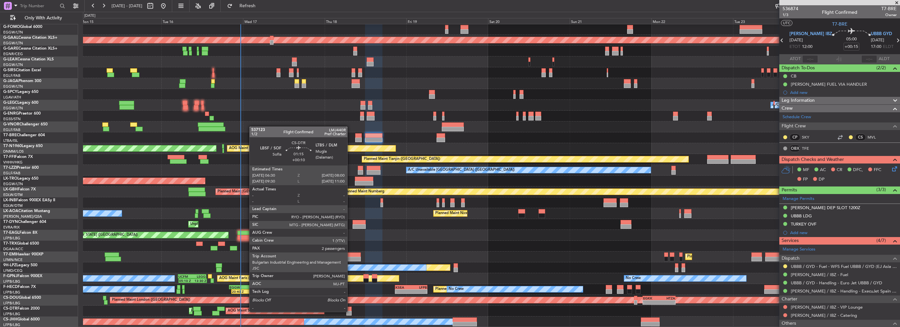
click at [350, 310] on div at bounding box center [348, 308] width 5 height 5
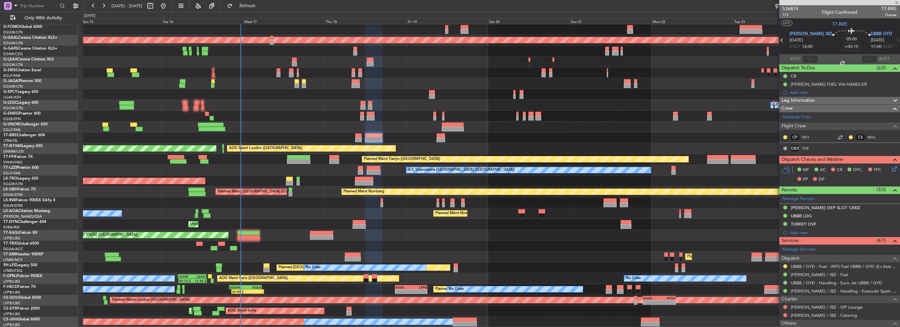
type input "+00:10"
type input "2"
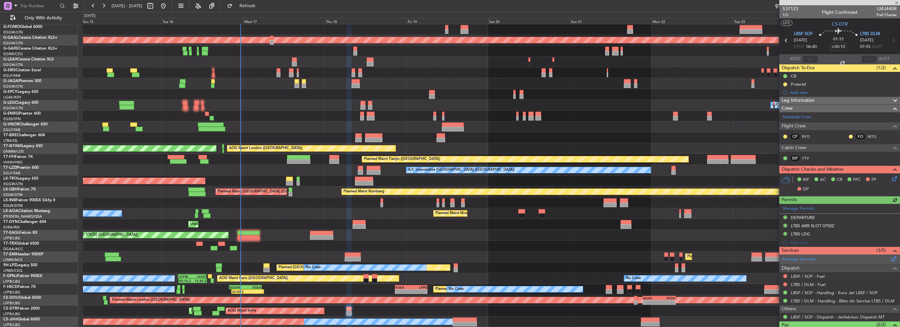
scroll to position [0, 0]
click at [785, 275] on button at bounding box center [785, 276] width 4 height 4
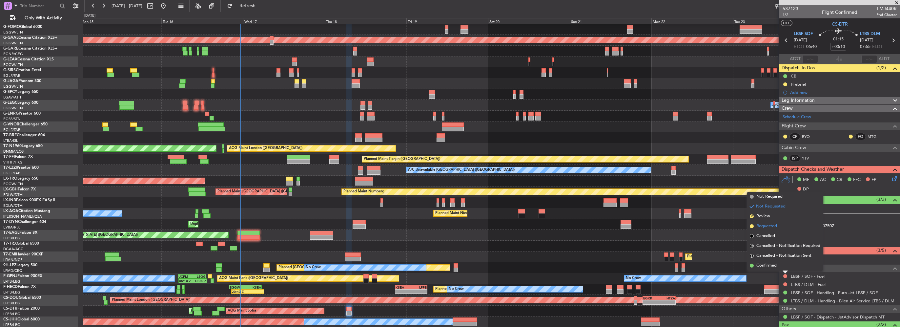
click at [770, 226] on span "Requested" at bounding box center [766, 226] width 21 height 7
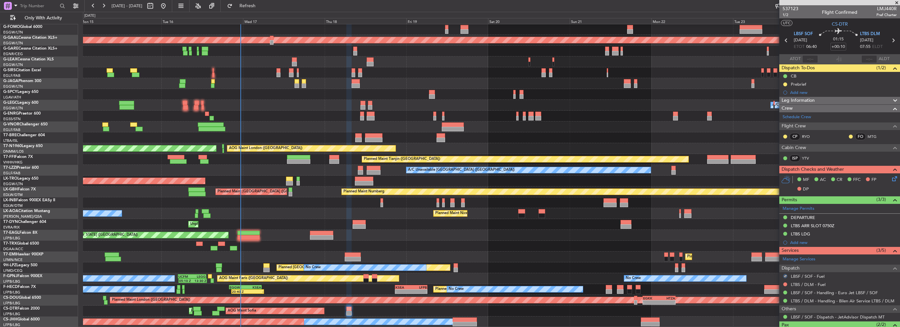
click at [787, 286] on div "LTBS / DLM - Fuel" at bounding box center [839, 284] width 121 height 8
click at [785, 283] on button at bounding box center [785, 284] width 4 height 4
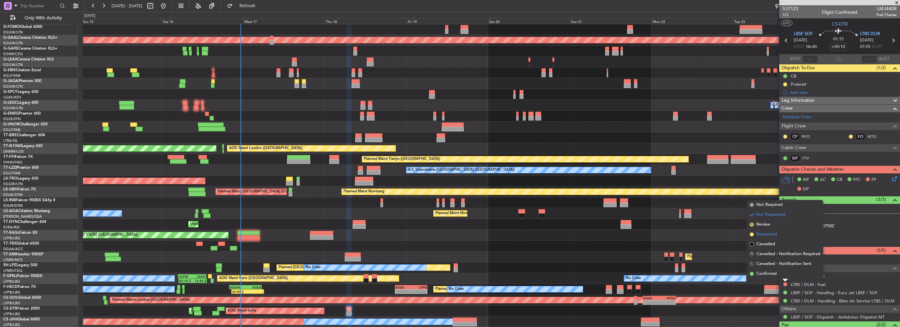
click at [776, 235] on span "Requested" at bounding box center [766, 234] width 21 height 7
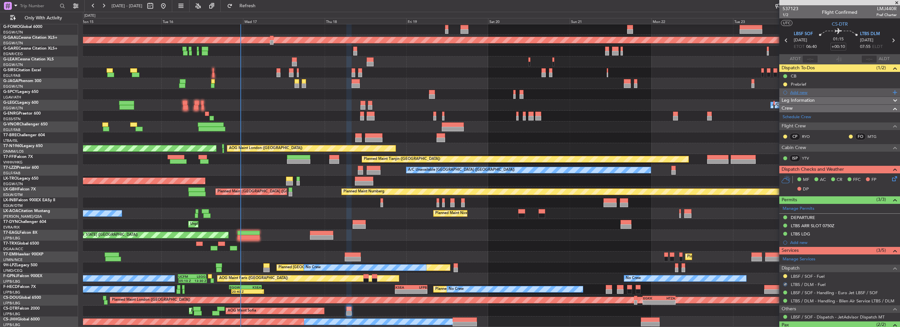
click at [798, 93] on div "Add new" at bounding box center [840, 93] width 101 height 6
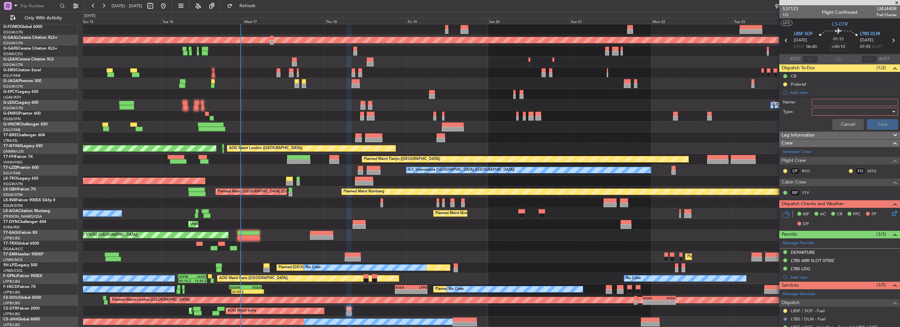
click at [818, 102] on input "Name:" at bounding box center [855, 102] width 86 height 7
type input "LBSF FUEL VIA EUROJET"
click at [824, 116] on div at bounding box center [853, 112] width 76 height 10
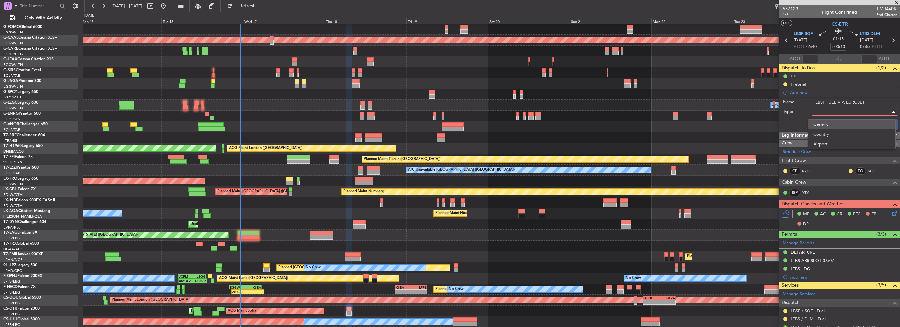
click at [821, 125] on span "Generic" at bounding box center [852, 124] width 77 height 10
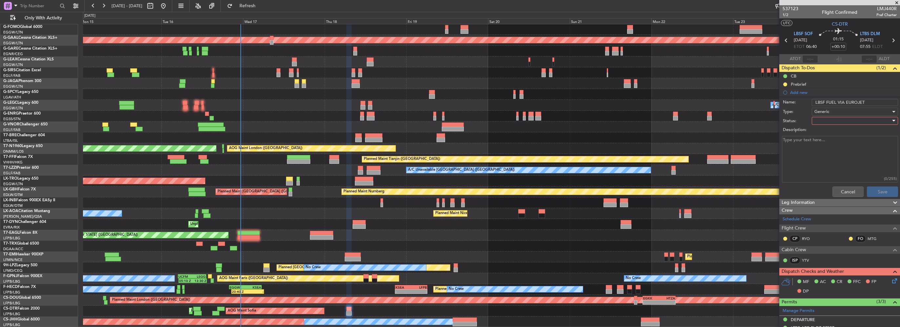
click at [829, 118] on div at bounding box center [853, 121] width 76 height 10
drag, startPoint x: 835, startPoint y: 144, endPoint x: 858, endPoint y: 207, distance: 67.2
click at [836, 145] on span "In Progress" at bounding box center [852, 143] width 77 height 10
click at [880, 195] on button "Save" at bounding box center [882, 191] width 31 height 10
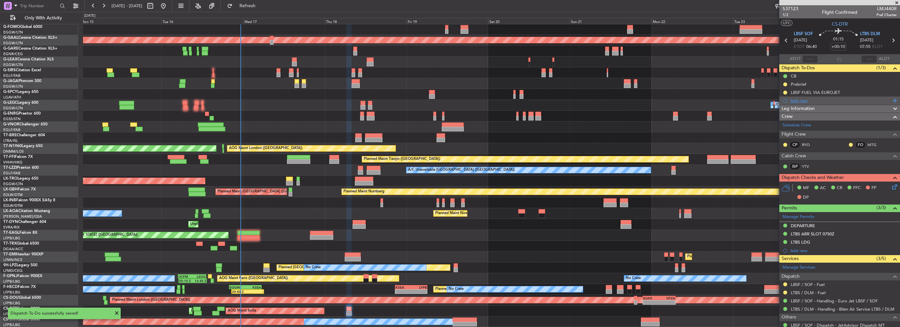
click at [798, 101] on div "Add new" at bounding box center [840, 101] width 101 height 6
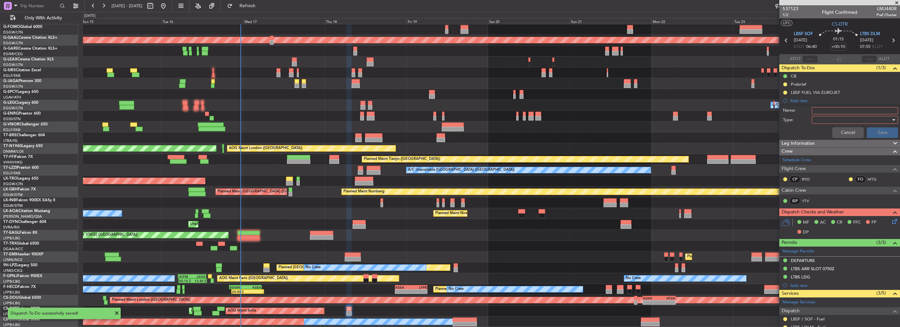
click at [816, 114] on div "Name:" at bounding box center [839, 111] width 127 height 10
click at [817, 111] on input "Name:" at bounding box center [855, 110] width 86 height 7
type input "LTBS FUEL VIA BILEN"
click at [821, 116] on div at bounding box center [853, 120] width 76 height 10
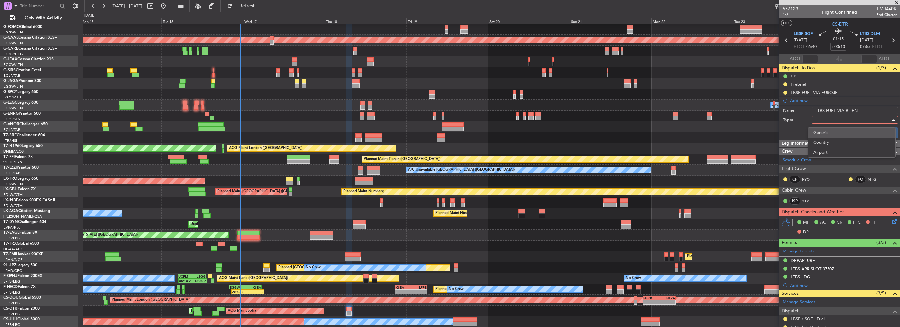
click at [824, 135] on span "Generic" at bounding box center [852, 133] width 77 height 10
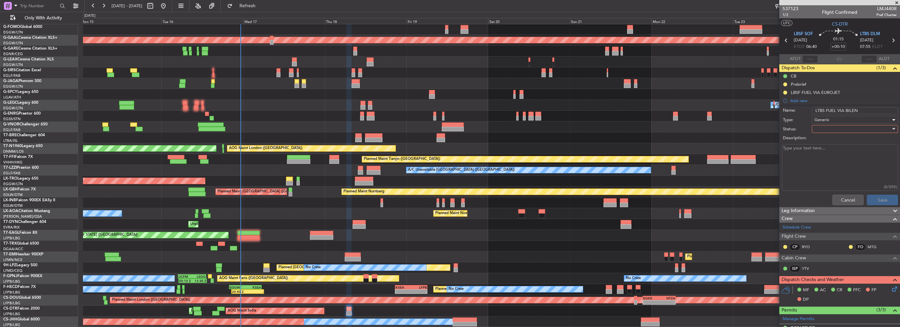
click at [827, 126] on div at bounding box center [853, 129] width 76 height 10
click at [830, 152] on span "In Progress" at bounding box center [852, 152] width 77 height 10
click at [884, 198] on button "Save" at bounding box center [882, 200] width 31 height 10
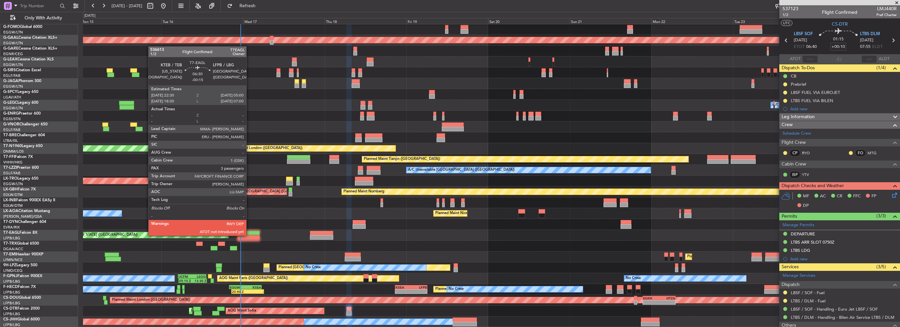
click at [249, 235] on div at bounding box center [249, 237] width 22 height 5
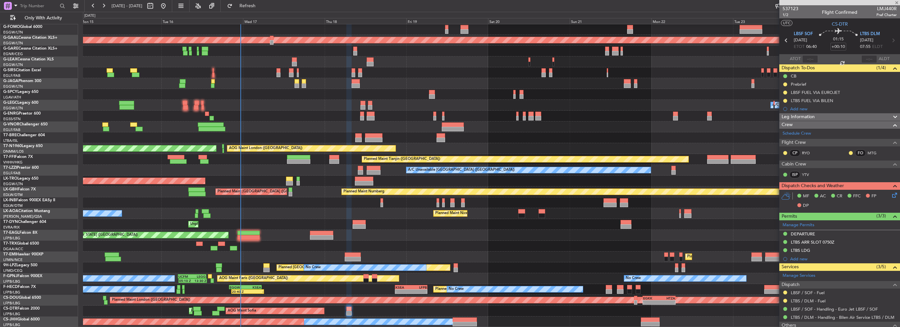
type input "-00:15"
type input "3"
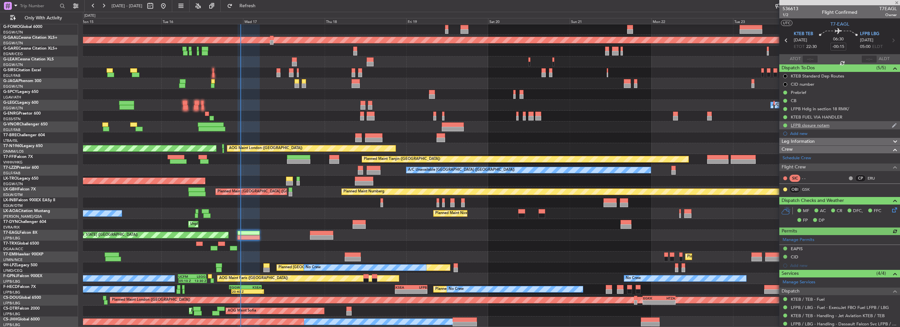
click at [824, 125] on div "LFPB closure notam" at bounding box center [810, 125] width 39 height 6
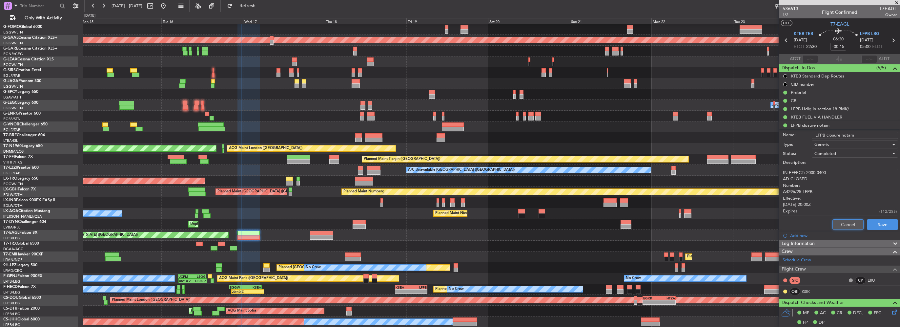
click at [841, 224] on button "Cancel" at bounding box center [848, 224] width 31 height 10
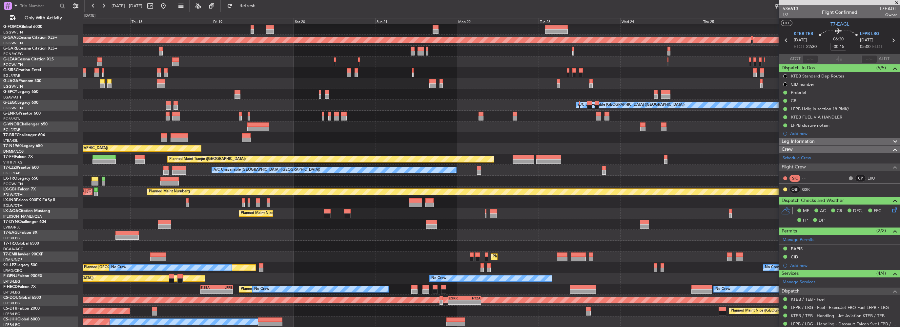
click at [516, 308] on div "AOG Maint Sofia Planned Maint Nice (Côte d'Azur Airport) Planned Maint Sofia" at bounding box center [491, 310] width 817 height 11
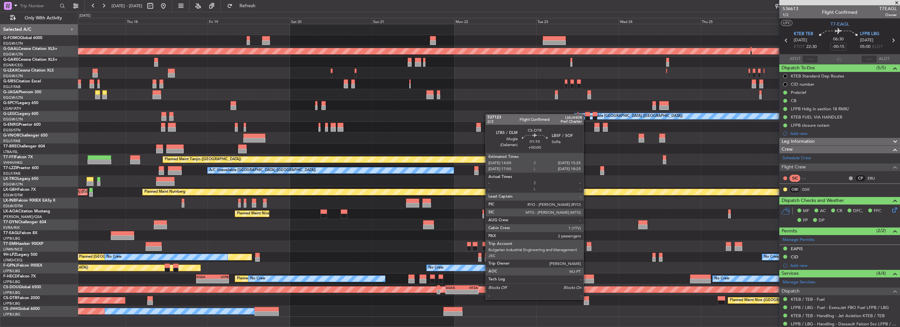
click at [587, 298] on div at bounding box center [586, 298] width 5 height 5
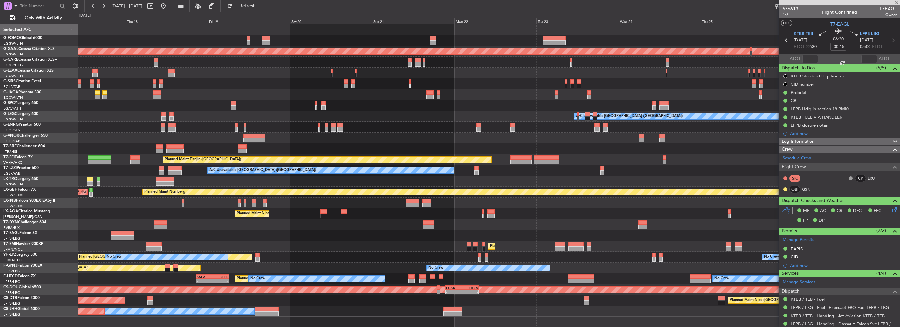
type input "2"
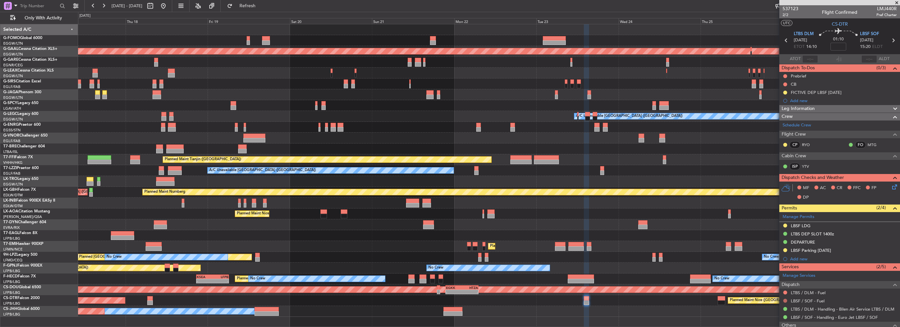
click at [784, 300] on button at bounding box center [785, 301] width 4 height 4
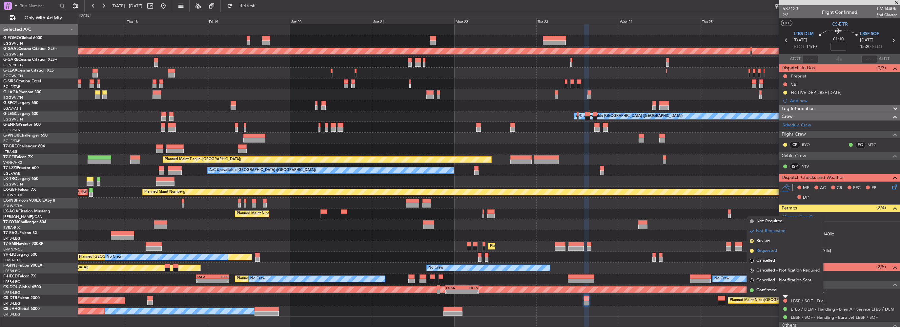
click at [768, 250] on span "Requested" at bounding box center [766, 250] width 21 height 7
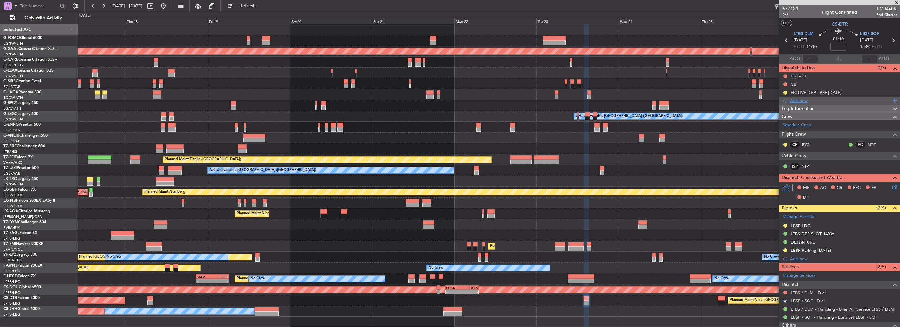
click at [798, 101] on div "Add new" at bounding box center [840, 101] width 101 height 6
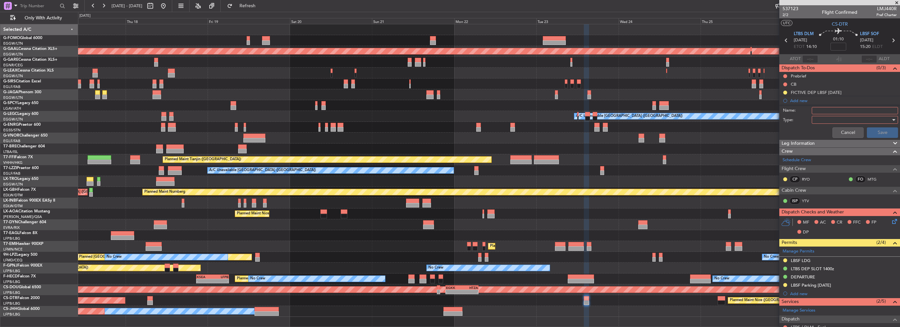
click at [817, 109] on input "Name:" at bounding box center [855, 110] width 86 height 7
type input "LTBS FUEL VIA BILEN"
click at [835, 122] on div at bounding box center [853, 120] width 76 height 10
click at [832, 136] on span "Generic" at bounding box center [852, 133] width 77 height 10
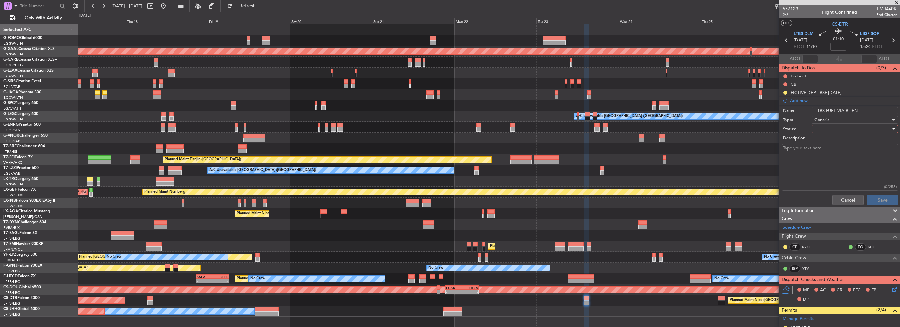
click at [845, 129] on div at bounding box center [853, 129] width 76 height 10
click at [829, 150] on span "In Progress" at bounding box center [852, 152] width 77 height 10
click at [883, 201] on button "Save" at bounding box center [882, 200] width 31 height 10
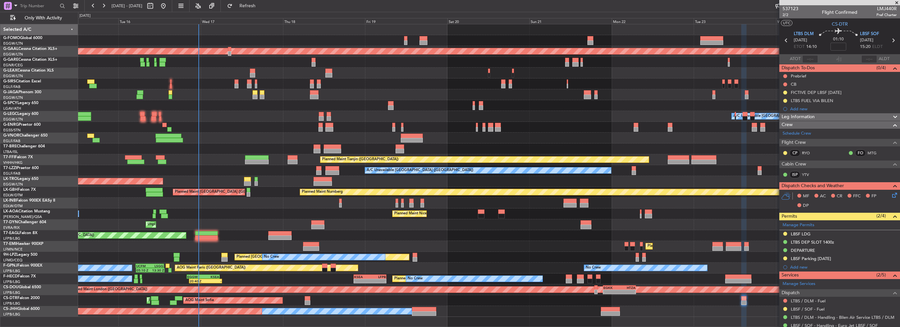
click at [402, 236] on div "OLBA 11:00 Z KTEB 22:45 Z 10:50 Z 22:30 Z Planned Maint Dusseldorf A/C Unavaila…" at bounding box center [489, 170] width 822 height 292
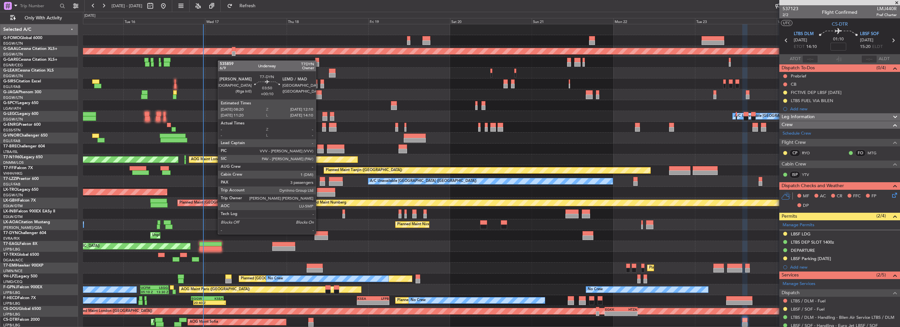
click at [319, 233] on div at bounding box center [321, 233] width 13 height 5
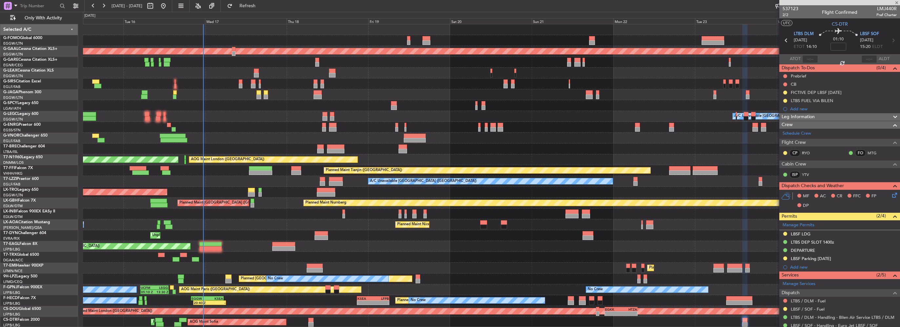
type input "+00:10"
type input "3"
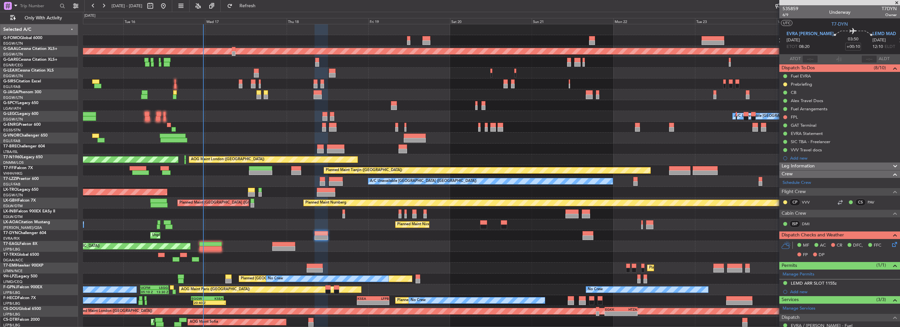
scroll to position [11, 0]
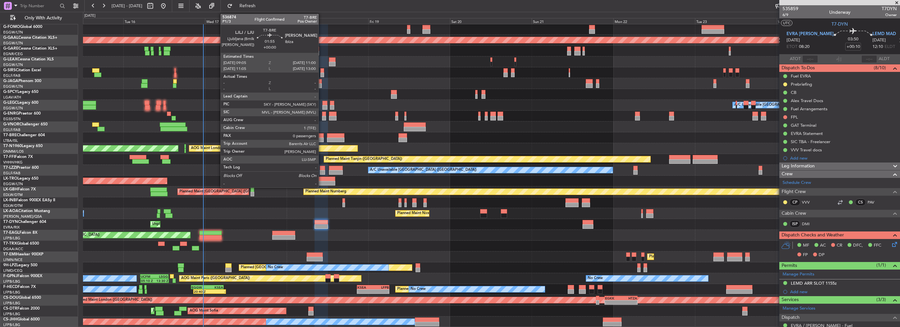
click at [321, 138] on div at bounding box center [320, 139] width 7 height 5
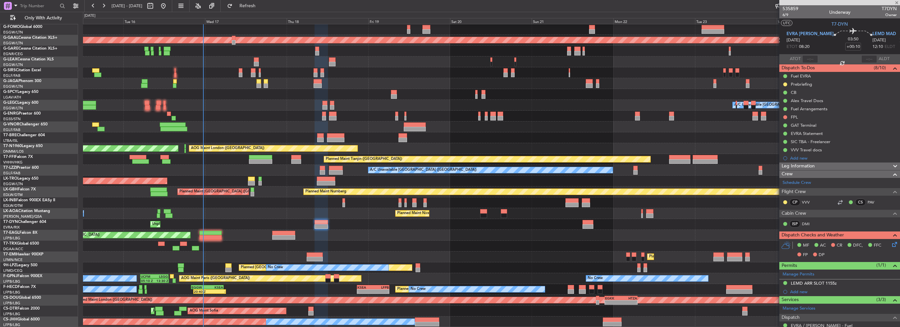
type input "0"
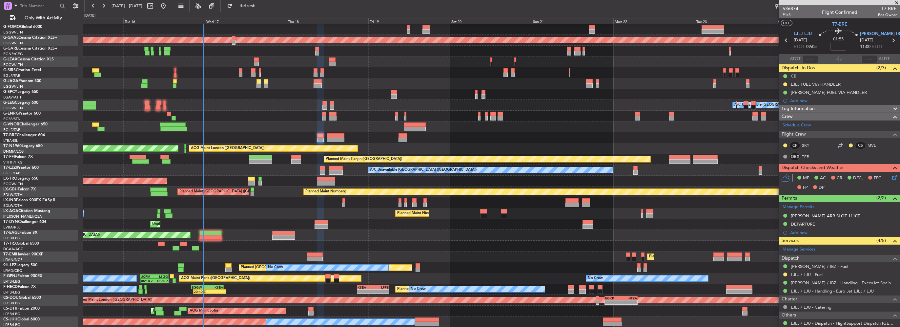
click at [848, 93] on div "[PERSON_NAME] FUEL VIA HANDLER" at bounding box center [839, 92] width 121 height 8
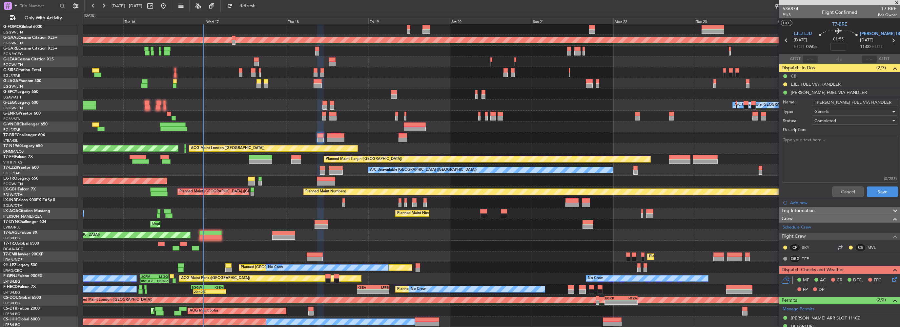
drag, startPoint x: 867, startPoint y: 101, endPoint x: 843, endPoint y: 106, distance: 24.6
click at [843, 106] on div "Name: LEIB FUEL VIA HANDLER" at bounding box center [839, 102] width 127 height 10
type input "[PERSON_NAME] FUEL VIA HADID"
click at [823, 111] on span "Generic" at bounding box center [822, 112] width 15 height 6
click at [833, 171] on div at bounding box center [450, 163] width 900 height 327
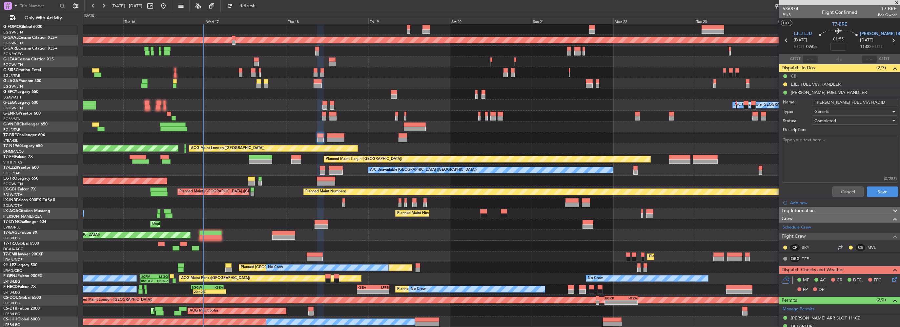
click at [831, 122] on span "Completed" at bounding box center [826, 121] width 22 height 6
click at [833, 141] on span "In Progress" at bounding box center [852, 143] width 77 height 10
click at [879, 194] on button "Save" at bounding box center [882, 191] width 31 height 10
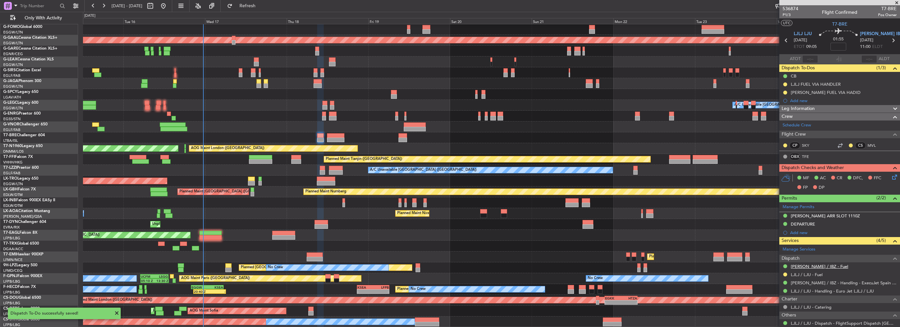
click at [813, 264] on link "[PERSON_NAME] / IBZ - Fuel" at bounding box center [819, 266] width 57 height 6
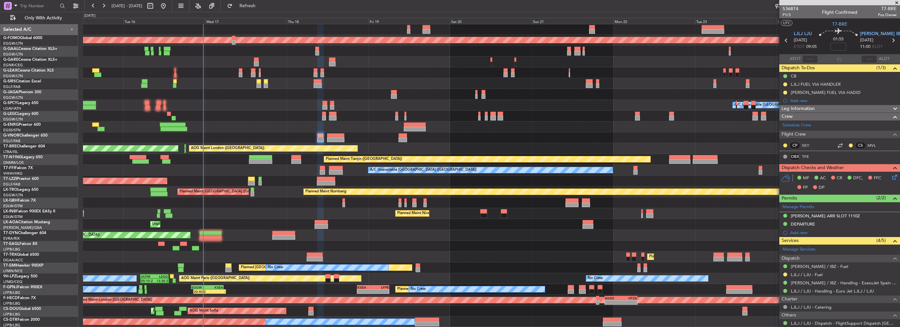
scroll to position [11, 0]
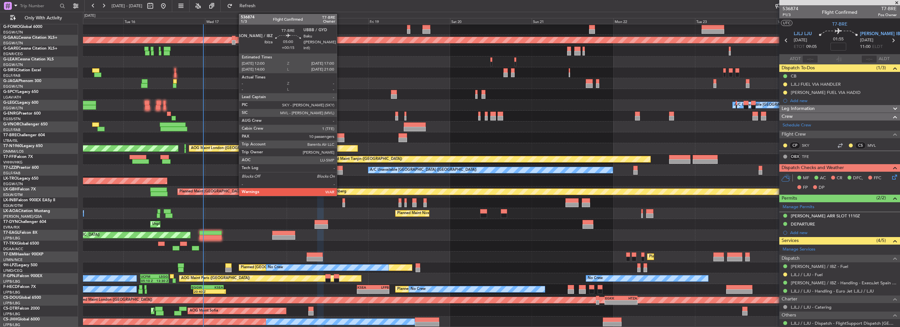
click at [340, 135] on div at bounding box center [335, 135] width 17 height 5
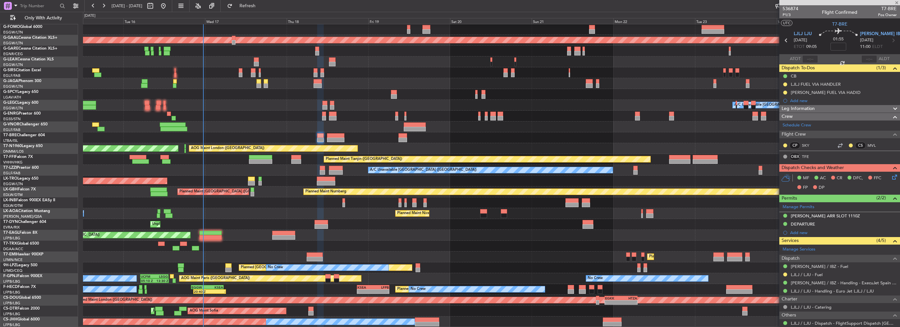
type input "+00:15"
type input "10"
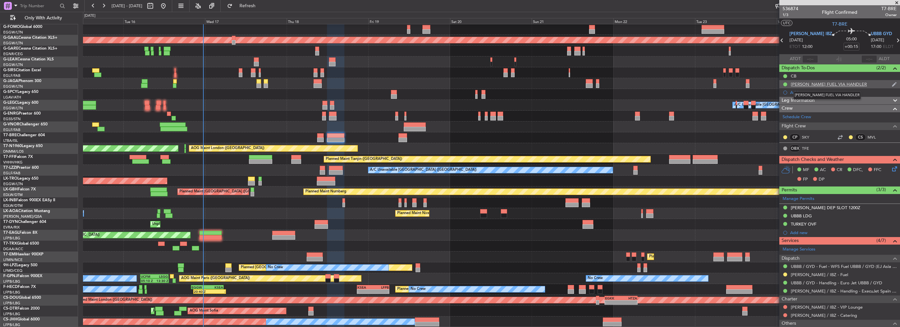
click at [839, 84] on div "[PERSON_NAME] FUEL VIA HANDLER" at bounding box center [829, 84] width 76 height 6
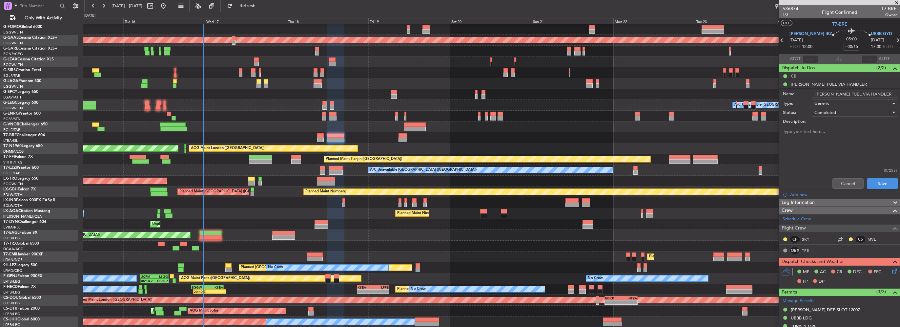
drag, startPoint x: 868, startPoint y: 94, endPoint x: 844, endPoint y: 98, distance: 25.0
click at [844, 98] on form "Name: [PERSON_NAME] FUEL VIA HANDLER Type: Generic Status: Completed Descriptio…" at bounding box center [839, 140] width 127 height 102
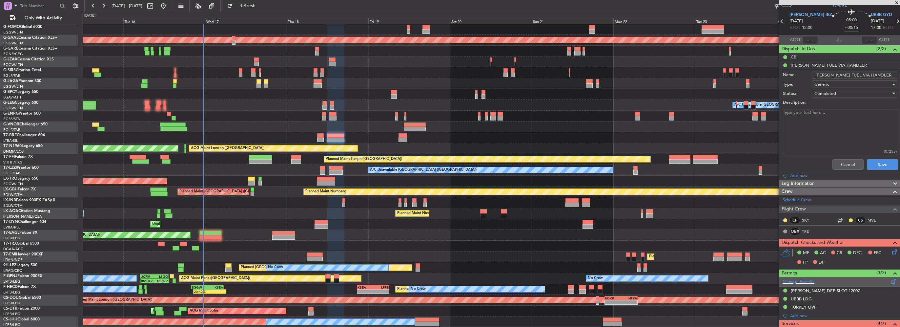
scroll to position [0, 0]
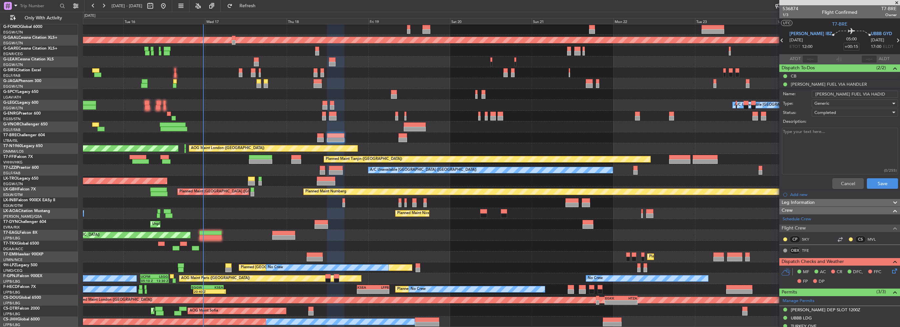
type input "[PERSON_NAME] FUEL VIA HADID"
click at [820, 111] on span "Completed" at bounding box center [826, 113] width 22 height 6
click at [824, 134] on span "In Progress" at bounding box center [852, 135] width 77 height 10
click at [873, 181] on button "Save" at bounding box center [882, 183] width 31 height 10
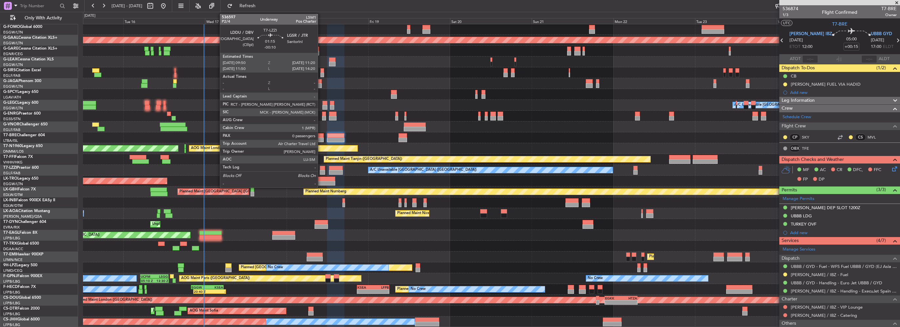
click at [321, 172] on div at bounding box center [322, 172] width 5 height 5
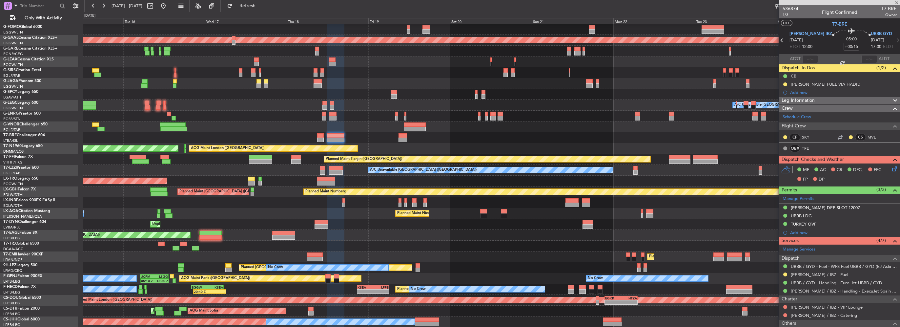
type input "-00:10"
type input "0"
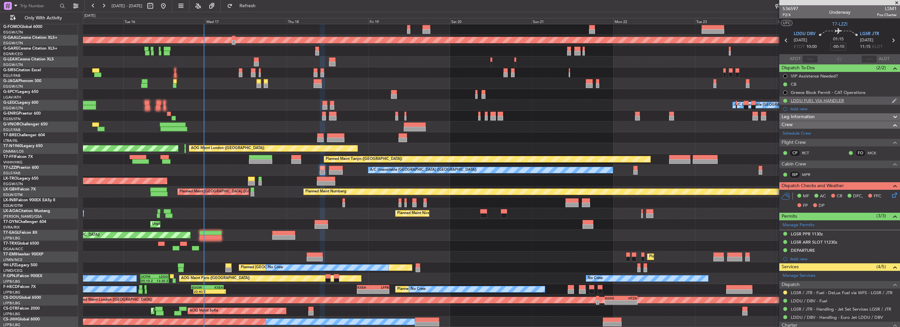
click at [857, 102] on div "LDDU FUEL VIA HANDLER" at bounding box center [839, 100] width 121 height 8
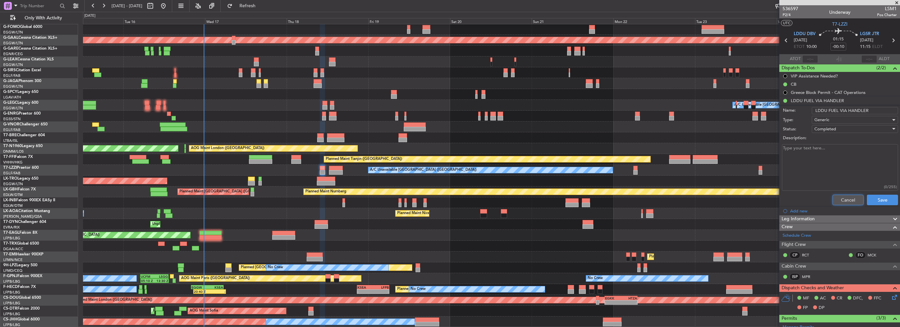
drag, startPoint x: 845, startPoint y: 200, endPoint x: 695, endPoint y: 203, distance: 149.3
click at [845, 200] on button "Cancel" at bounding box center [848, 200] width 31 height 10
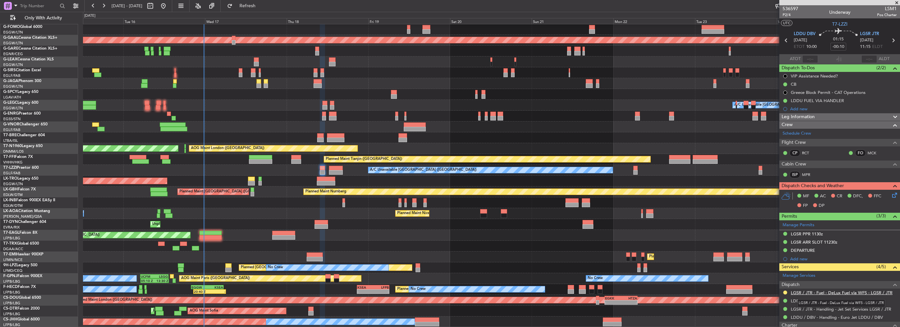
click at [819, 291] on link "LGSR / JTR - Fuel - DeLux Fuel via WFS - LGSR / JTR" at bounding box center [842, 293] width 102 height 6
click at [796, 107] on div "Add new" at bounding box center [840, 109] width 101 height 6
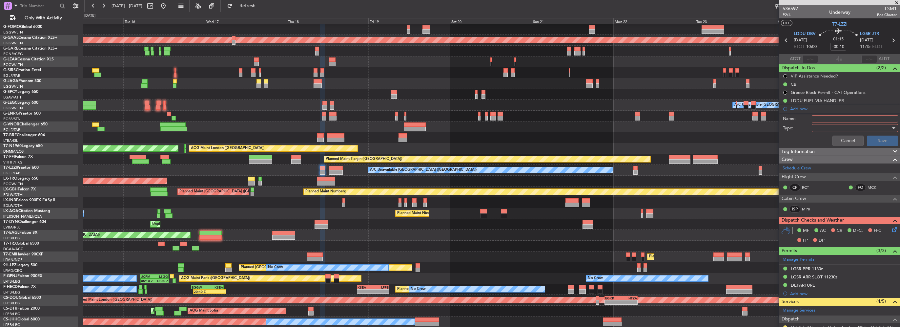
click at [821, 120] on input "Name:" at bounding box center [855, 118] width 86 height 7
type input "LGSR FUEL VIA HANDLER"
click at [819, 126] on div at bounding box center [853, 128] width 76 height 10
click at [822, 136] on span "Generic" at bounding box center [852, 141] width 77 height 10
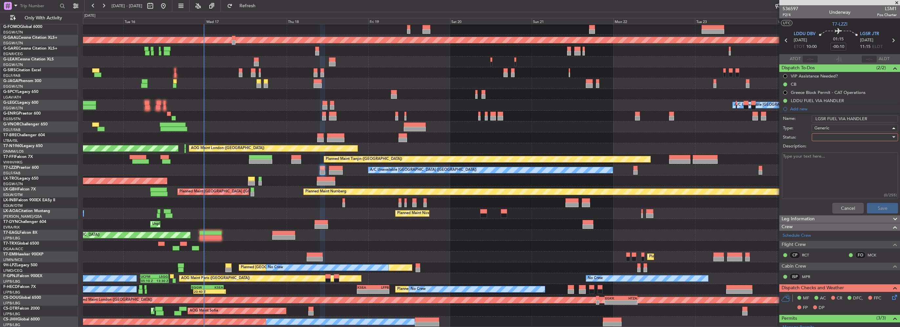
click at [822, 136] on div at bounding box center [853, 137] width 76 height 10
click at [826, 160] on span "In Progress" at bounding box center [852, 160] width 77 height 10
click at [885, 208] on button "Save" at bounding box center [882, 208] width 31 height 10
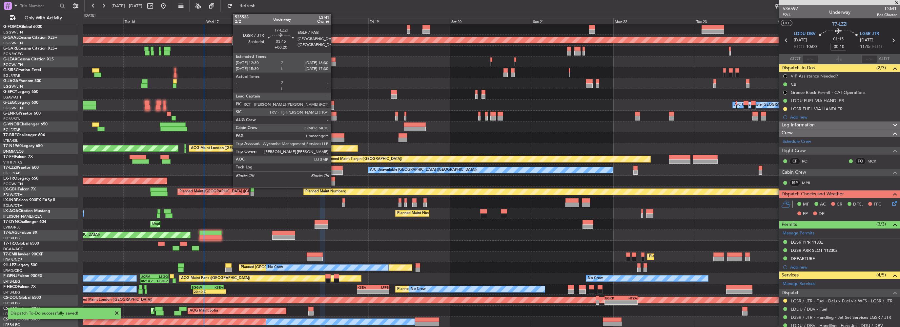
click at [334, 169] on div at bounding box center [336, 168] width 14 height 5
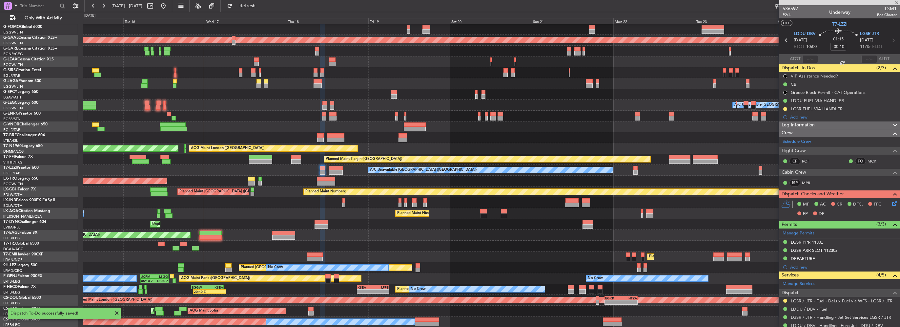
type input "+00:20"
type input "1"
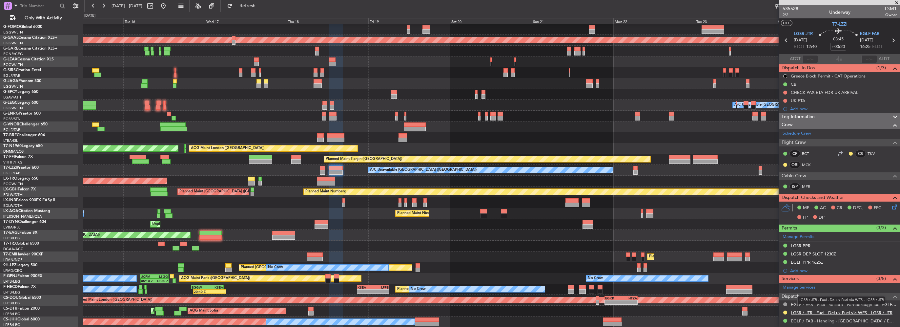
click at [870, 311] on link "LGSR / JTR - Fuel - DeLux Fuel via WFS - LGSR / JTR" at bounding box center [842, 313] width 102 height 6
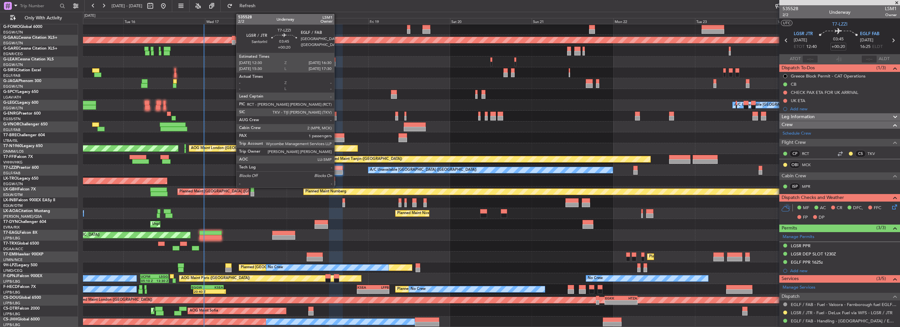
click at [337, 171] on div at bounding box center [336, 172] width 14 height 5
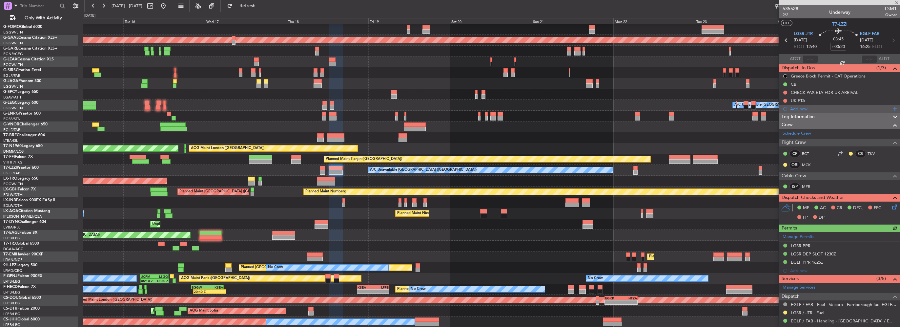
click at [798, 107] on div "Add new" at bounding box center [840, 109] width 101 height 6
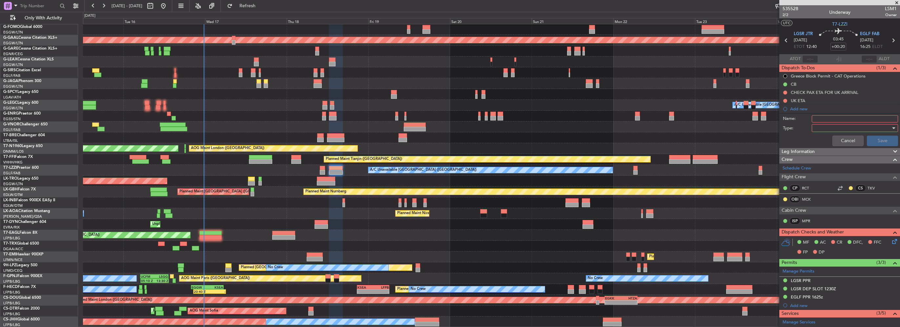
click at [812, 116] on input "Name:" at bounding box center [855, 118] width 86 height 7
type input "LGSR FUEL VIA HANDLER"
click at [824, 129] on div at bounding box center [853, 128] width 76 height 10
click at [821, 139] on span "Generic" at bounding box center [852, 141] width 77 height 10
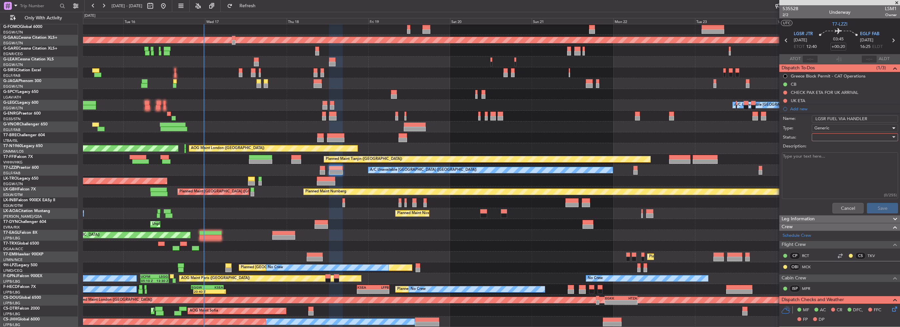
click at [821, 136] on div at bounding box center [853, 137] width 76 height 10
click at [824, 158] on span "In Progress" at bounding box center [852, 160] width 77 height 10
click at [882, 210] on button "Save" at bounding box center [882, 208] width 31 height 10
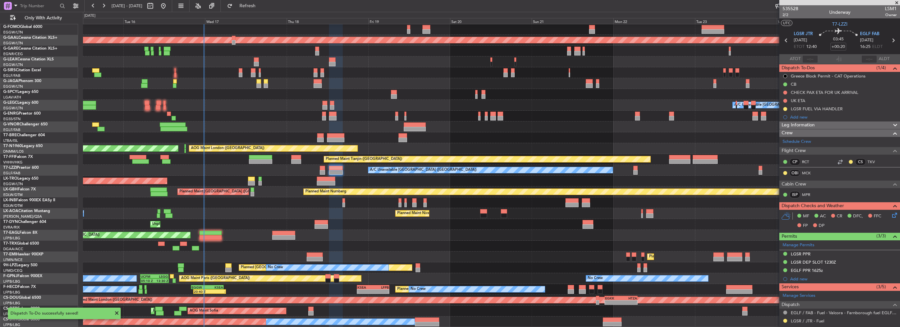
click at [351, 174] on div "A/C Unavailable [GEOGRAPHIC_DATA] ([GEOGRAPHIC_DATA])" at bounding box center [491, 170] width 817 height 11
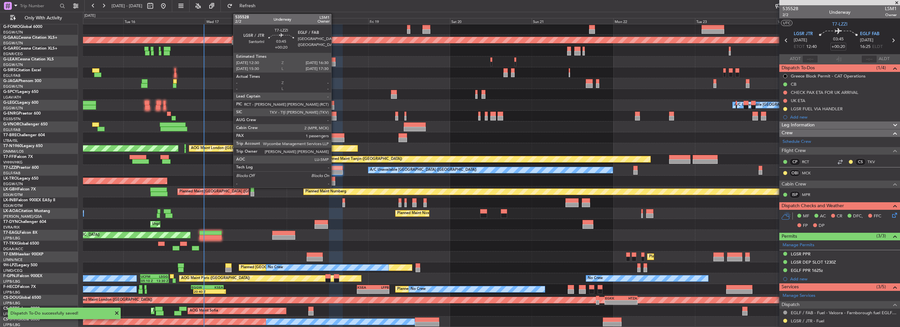
click at [334, 171] on div at bounding box center [336, 172] width 14 height 5
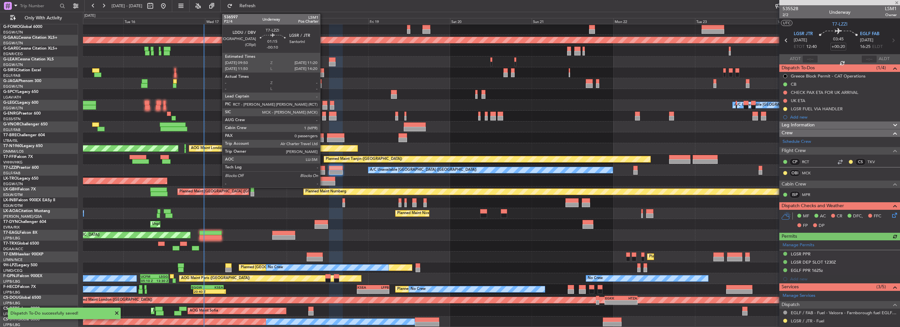
click at [323, 168] on div at bounding box center [322, 168] width 5 height 5
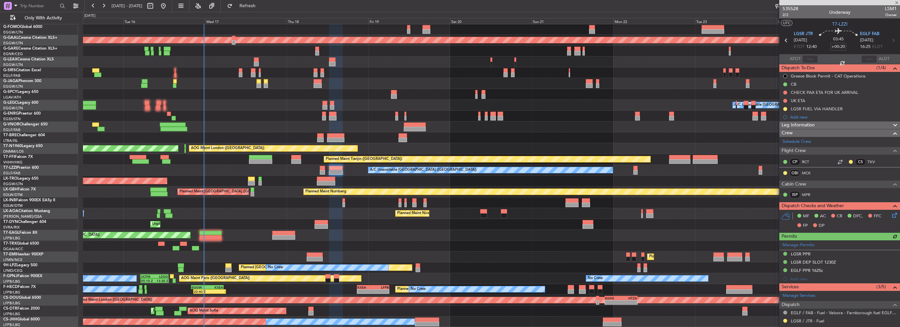
type input "-00:10"
type input "0"
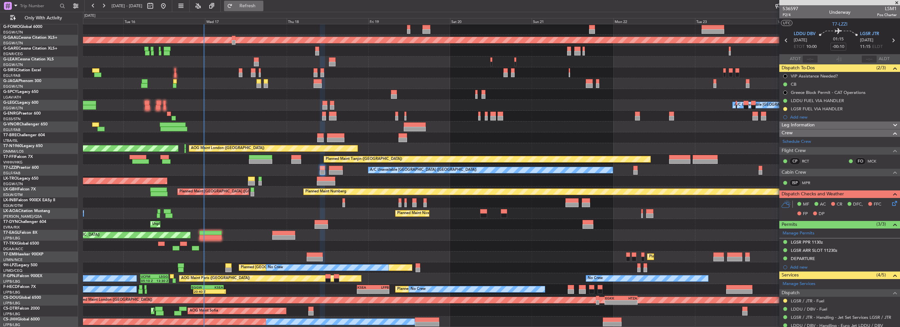
click at [254, 1] on button "Refresh" at bounding box center [243, 6] width 39 height 10
click at [261, 4] on span "Refresh" at bounding box center [248, 6] width 28 height 5
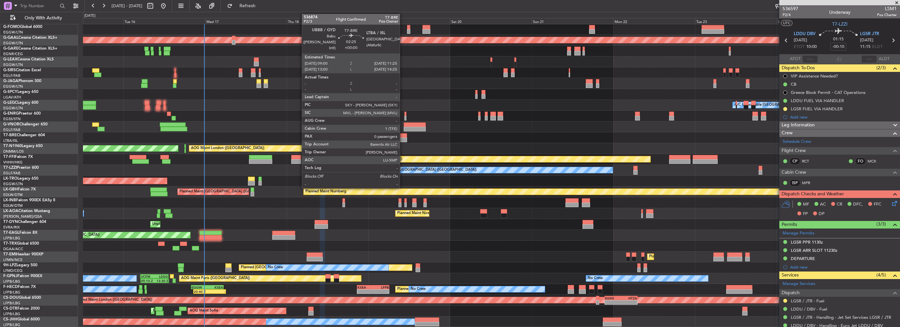
click at [403, 140] on div at bounding box center [403, 139] width 9 height 5
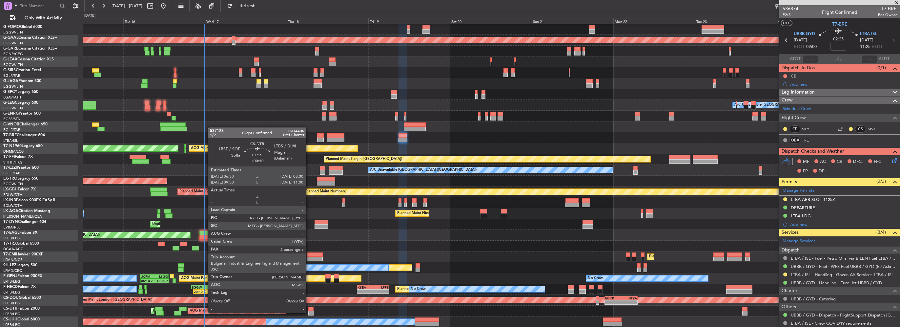
click at [309, 312] on div at bounding box center [310, 313] width 5 height 5
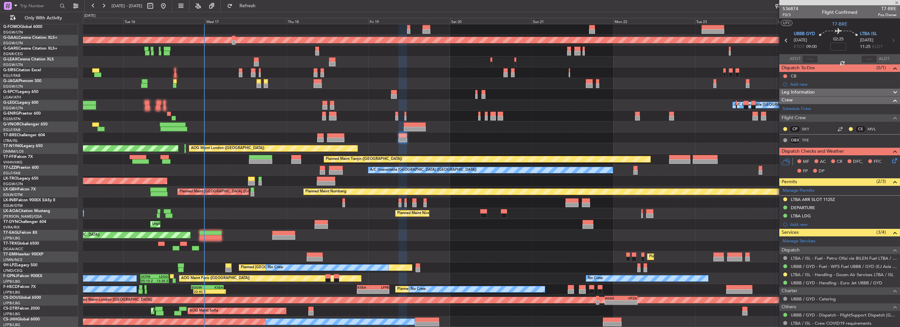
type input "+00:10"
type input "2"
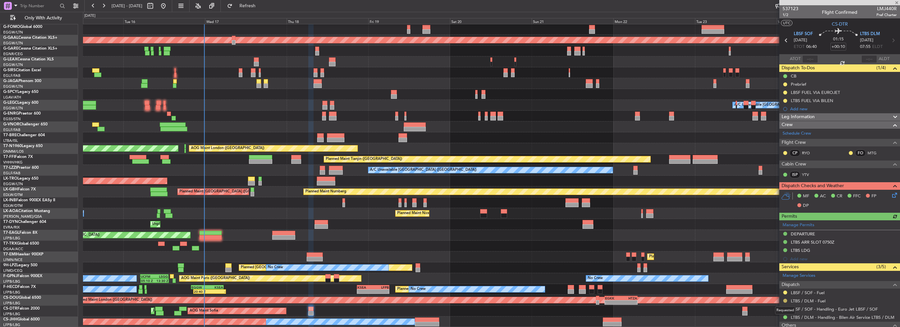
click at [786, 299] on button at bounding box center [785, 301] width 4 height 4
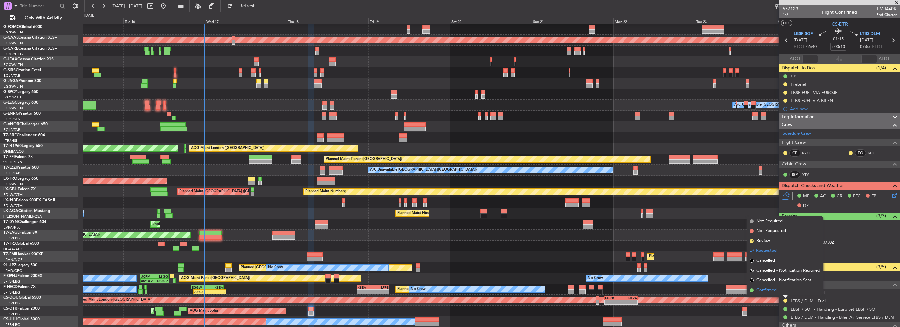
click at [773, 290] on span "Confirmed" at bounding box center [766, 290] width 20 height 7
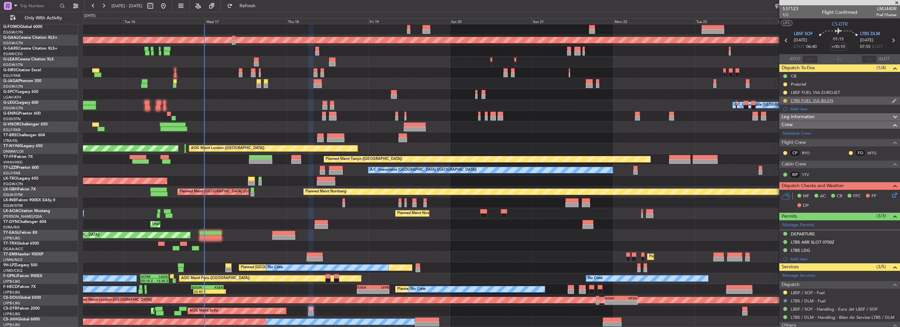
click at [785, 99] on button at bounding box center [785, 101] width 4 height 4
click at [786, 133] on span "Completed" at bounding box center [788, 129] width 22 height 7
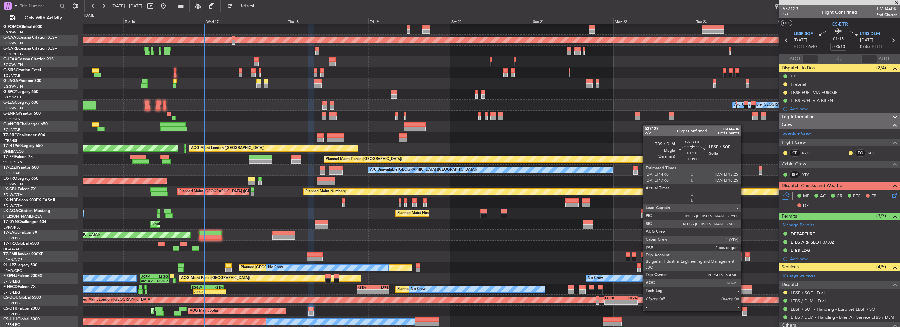
click at [744, 310] on div at bounding box center [744, 308] width 5 height 5
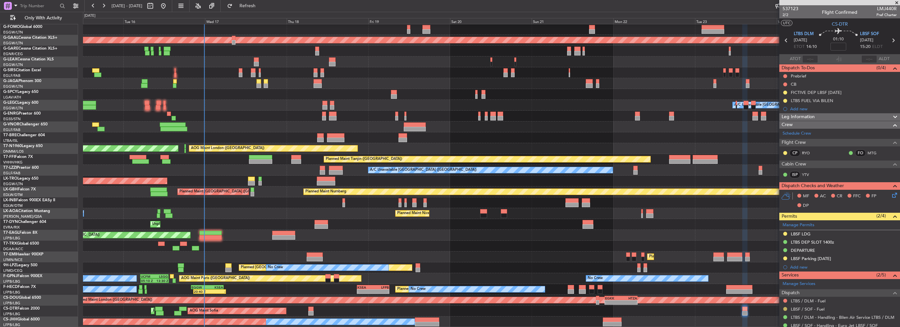
click at [786, 308] on button at bounding box center [785, 309] width 4 height 4
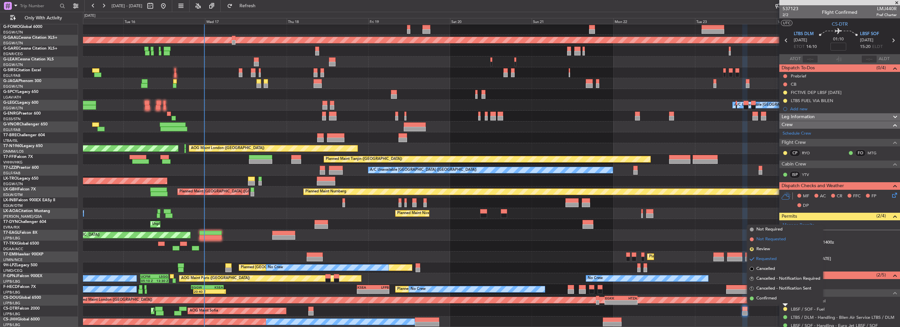
click at [774, 239] on span "Not Requested" at bounding box center [771, 239] width 30 height 7
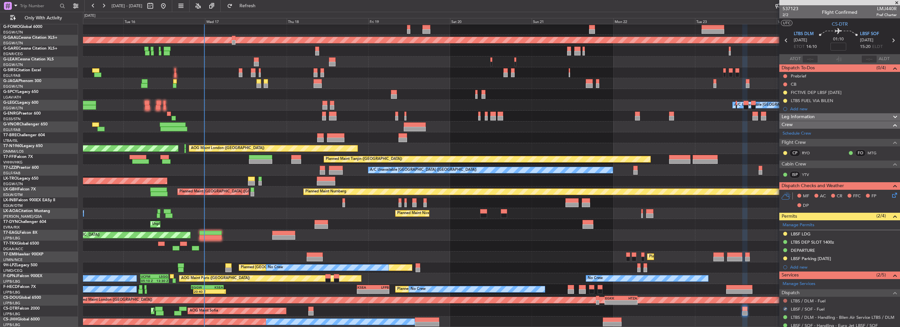
click at [786, 300] on button at bounding box center [785, 301] width 4 height 4
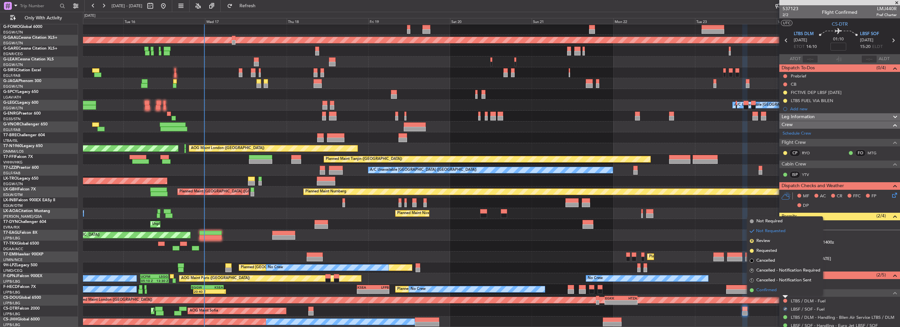
click at [777, 291] on li "Confirmed" at bounding box center [785, 290] width 76 height 10
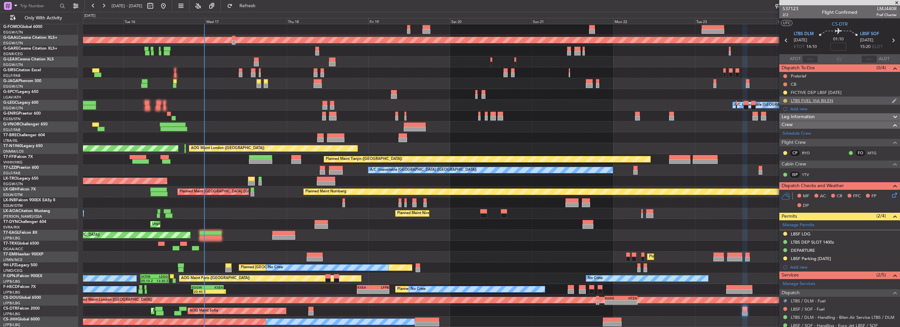
click at [784, 101] on button at bounding box center [785, 101] width 4 height 4
click at [784, 133] on span "Completed" at bounding box center [788, 129] width 22 height 7
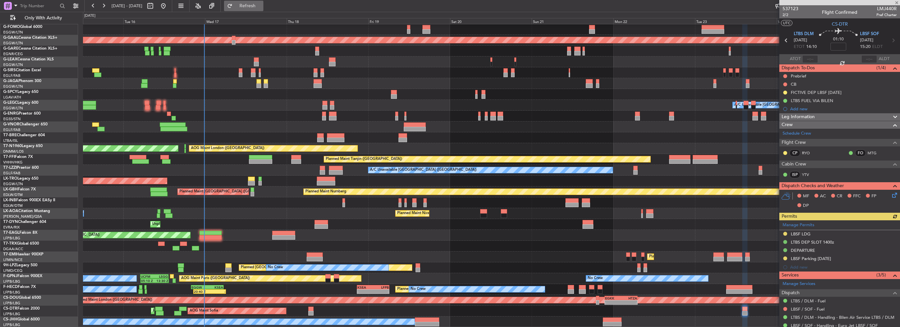
click at [261, 4] on span "Refresh" at bounding box center [248, 6] width 28 height 5
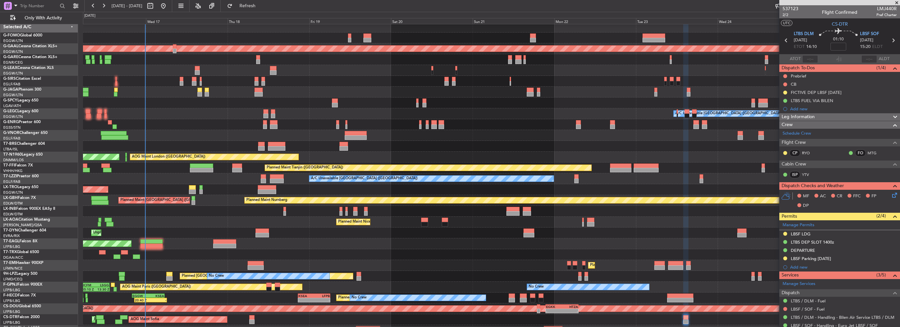
click at [300, 129] on div "OLBA 11:00 Z KTEB 22:45 Z 10:50 Z 22:30 Z Planned [GEOGRAPHIC_DATA] A/C Unavail…" at bounding box center [491, 179] width 817 height 314
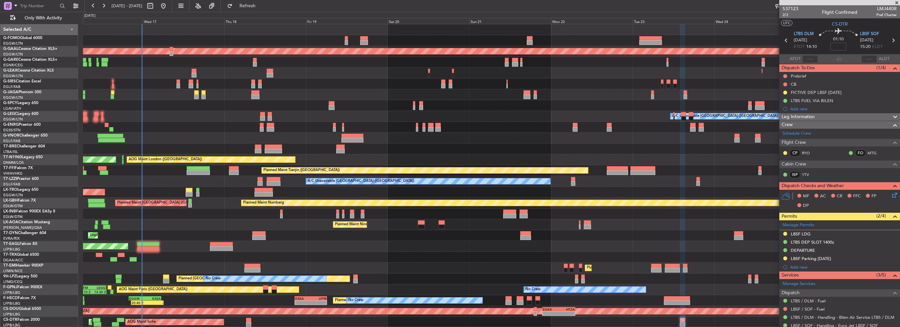
click at [318, 151] on div "OLBA 11:00 Z KTEB 22:45 Z 10:50 Z 22:30 Z Planned [GEOGRAPHIC_DATA] A/C Unavail…" at bounding box center [491, 181] width 817 height 314
